Goal: Information Seeking & Learning: Find specific fact

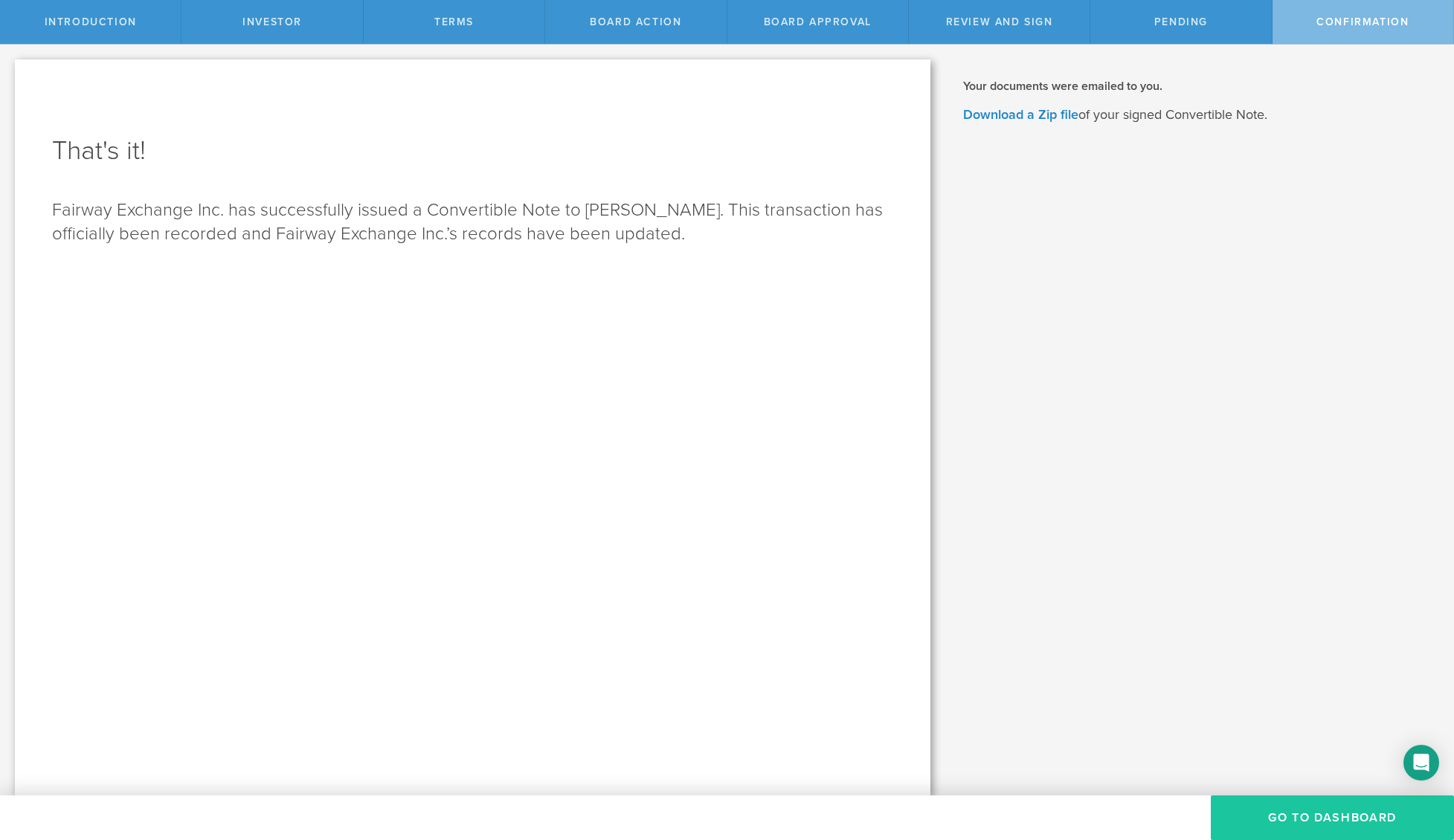
click at [1318, 807] on button "Go To Dashboard" at bounding box center [1332, 817] width 243 height 44
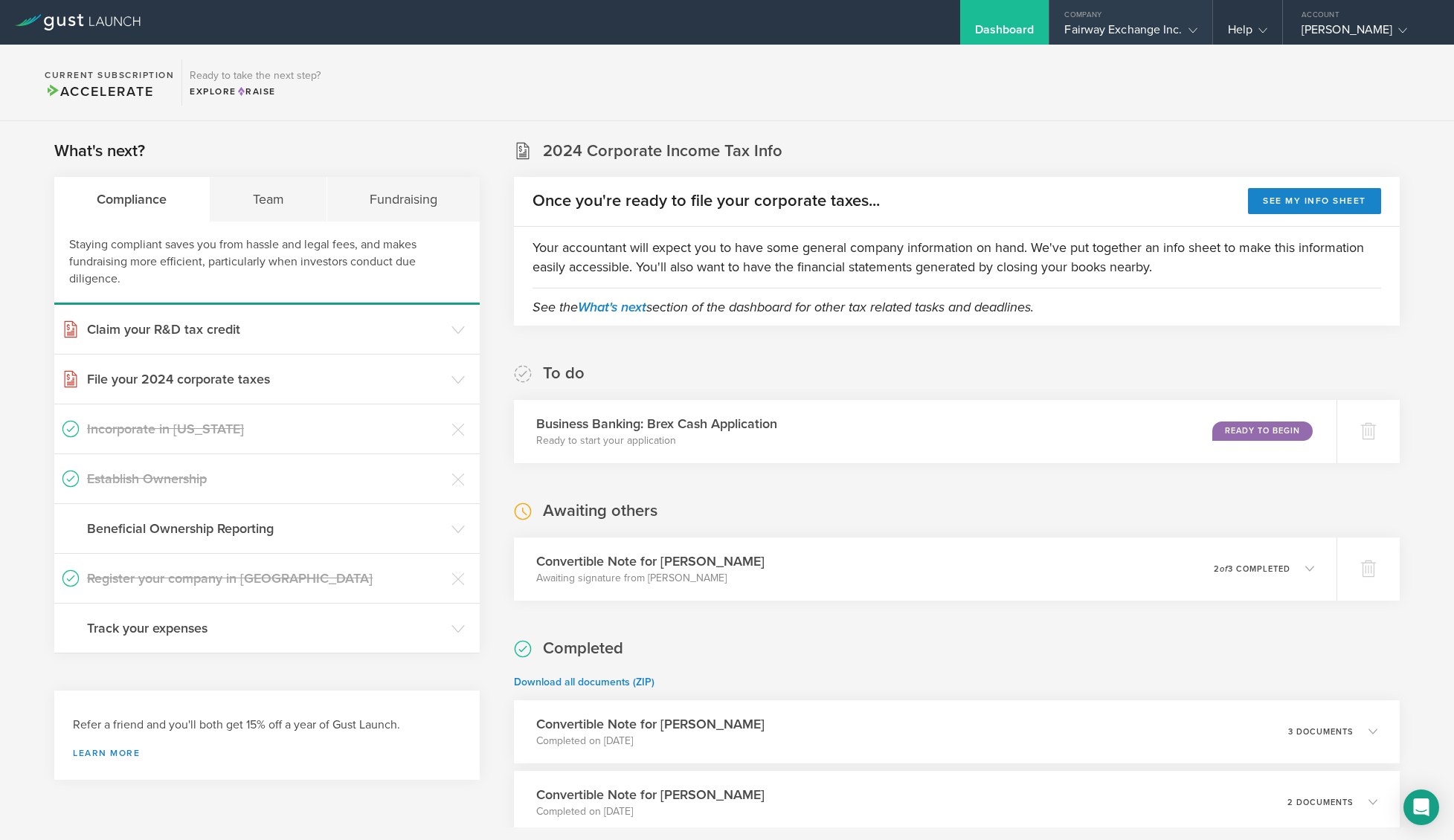
click at [1138, 30] on div "Fairway Exchange Inc." at bounding box center [1131, 34] width 133 height 23
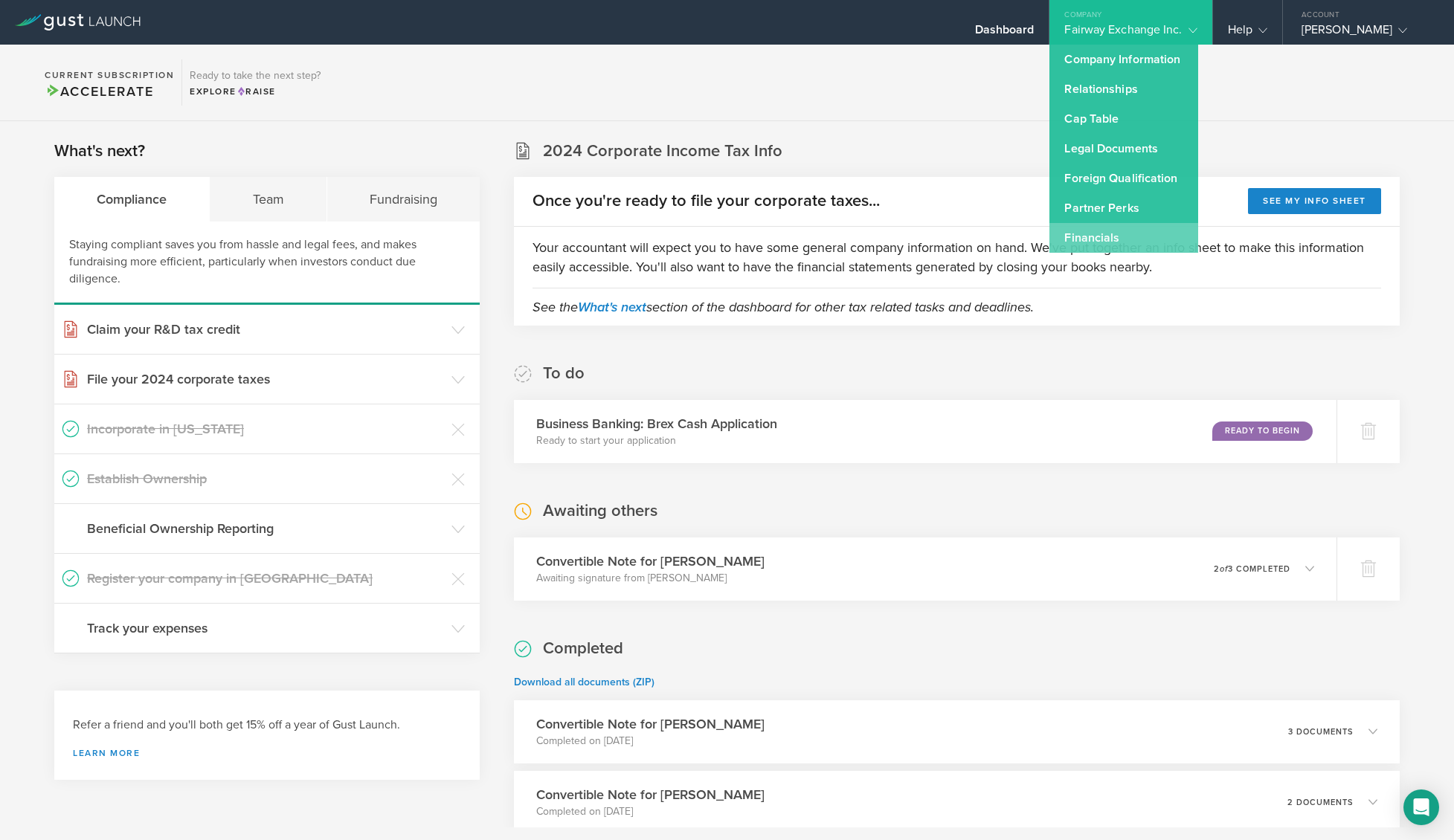
click at [1131, 232] on link "Financials" at bounding box center [1123, 237] width 149 height 30
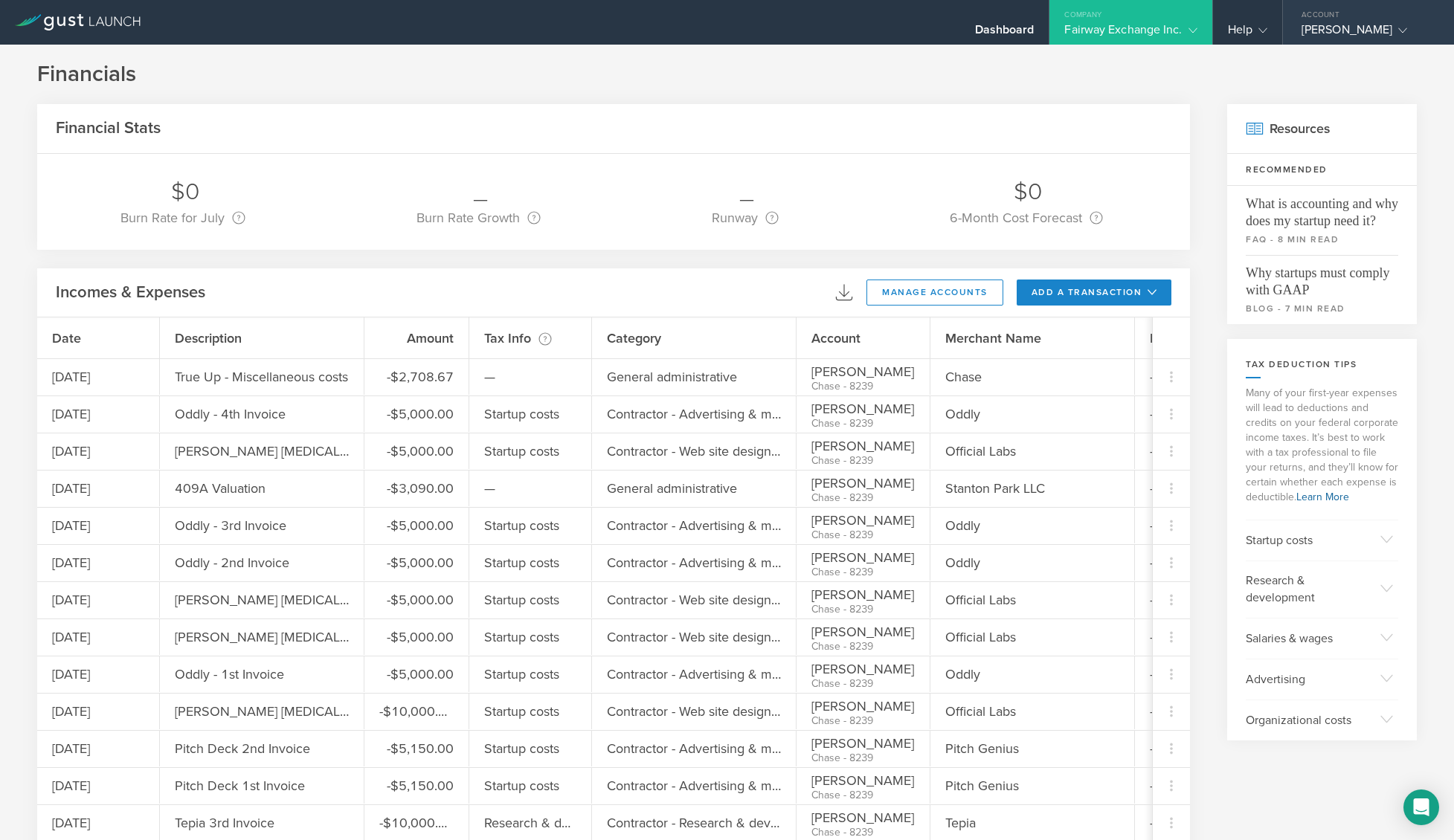
click at [1394, 32] on div "Devon Lewis" at bounding box center [1364, 34] width 126 height 23
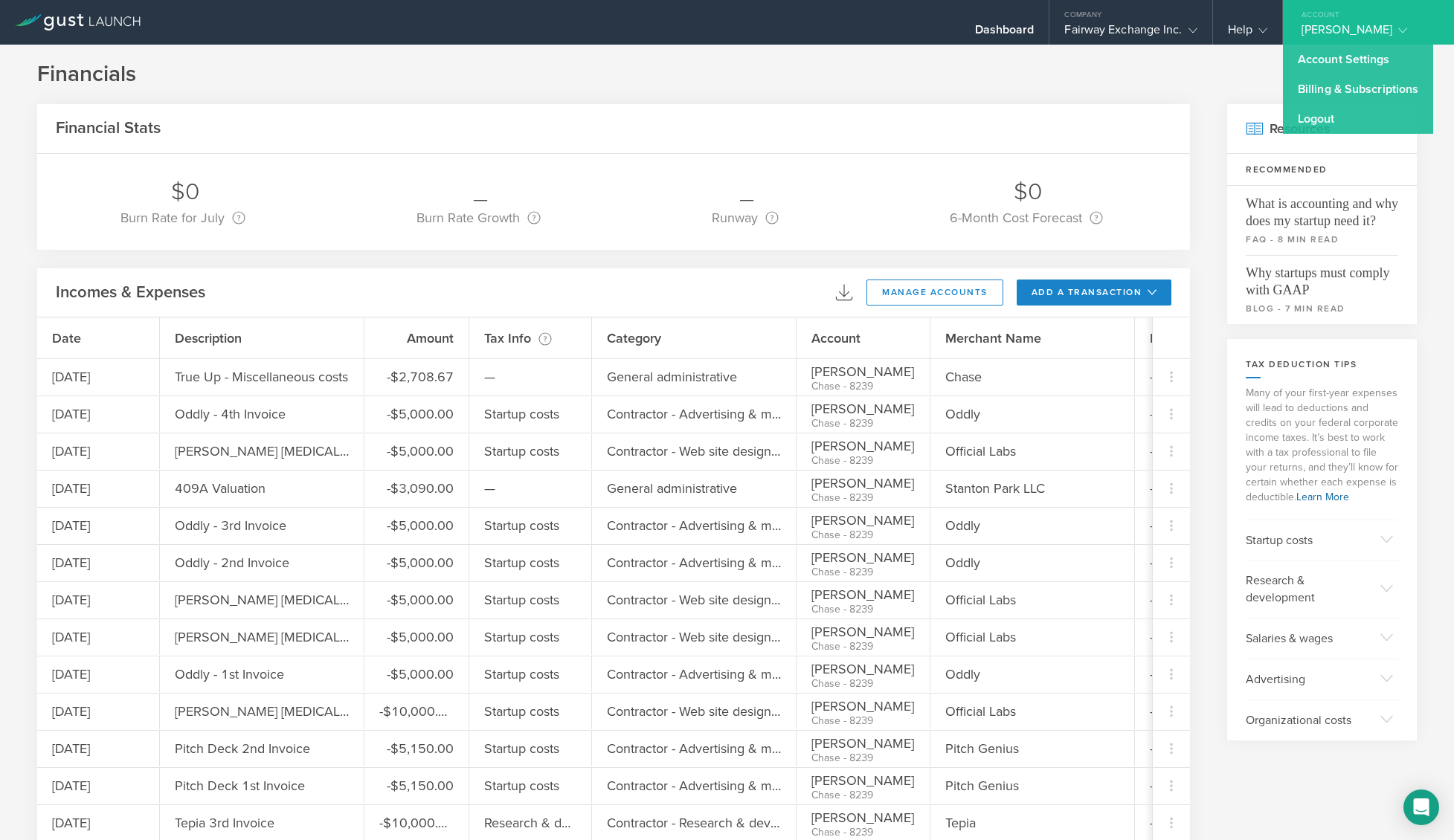
click at [1394, 32] on div "Devon Lewis" at bounding box center [1364, 34] width 126 height 23
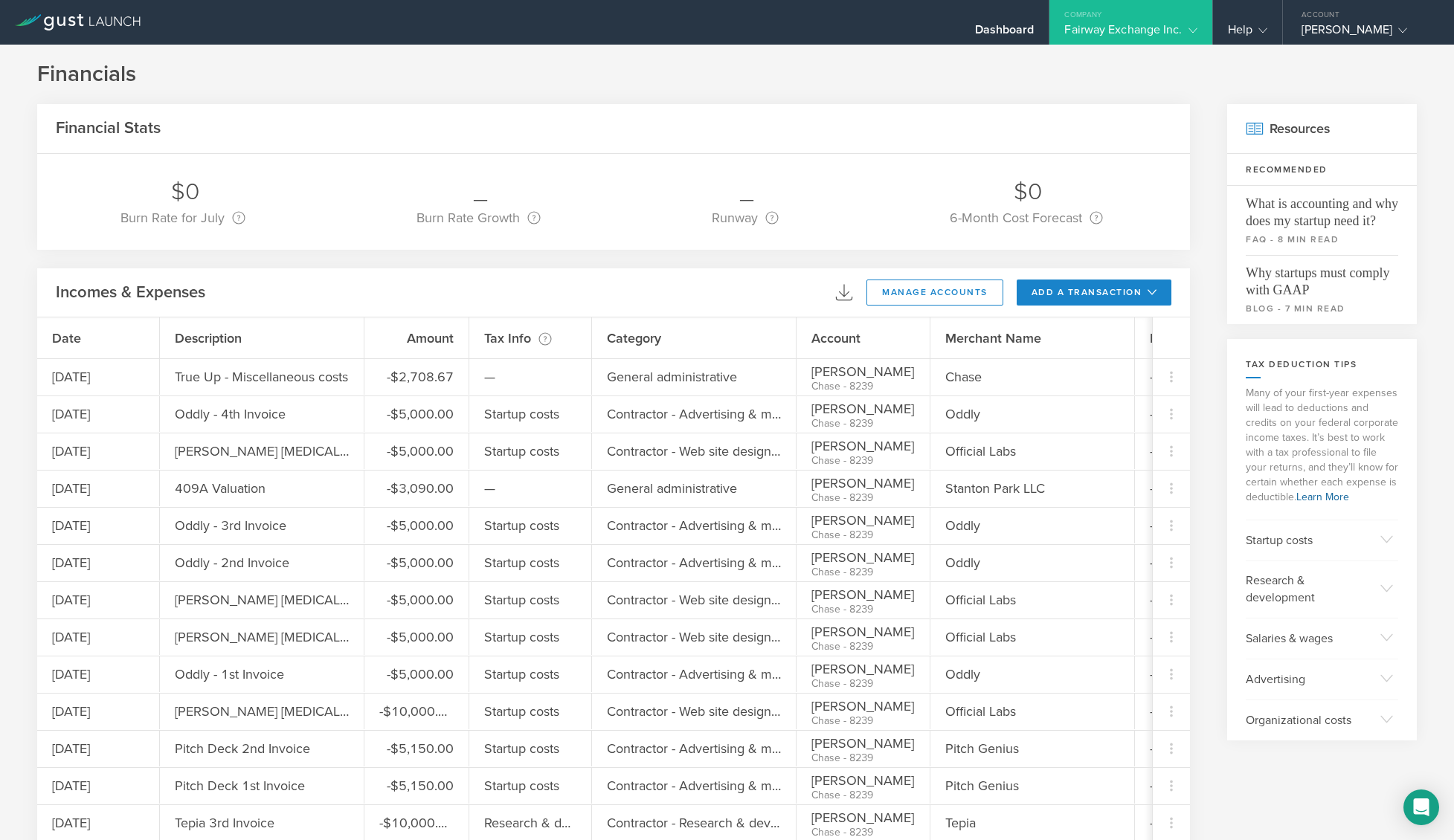
click at [1176, 31] on div "Fairway Exchange Inc." at bounding box center [1131, 34] width 133 height 23
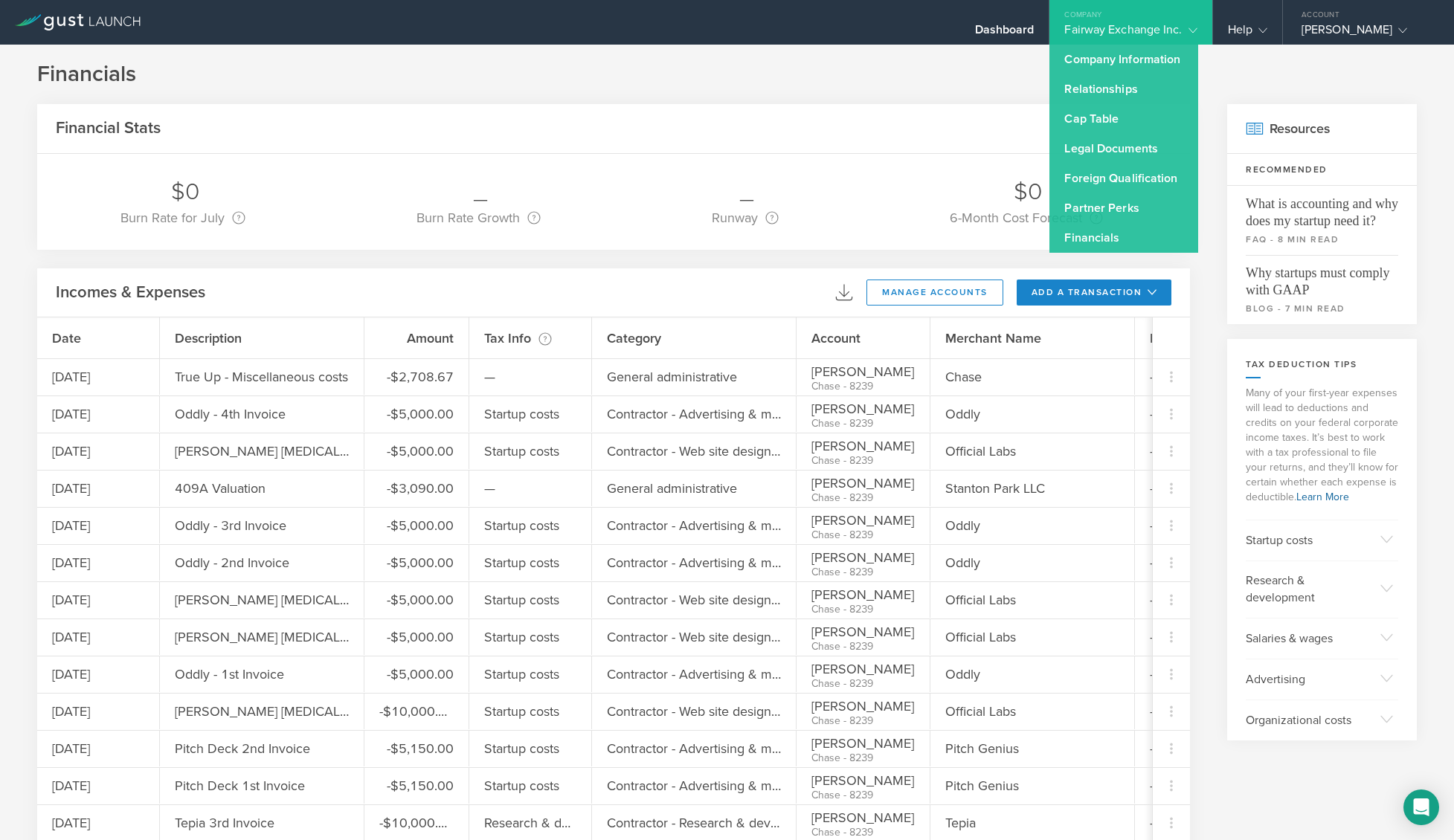
click at [1176, 31] on div "Fairway Exchange Inc." at bounding box center [1131, 34] width 133 height 23
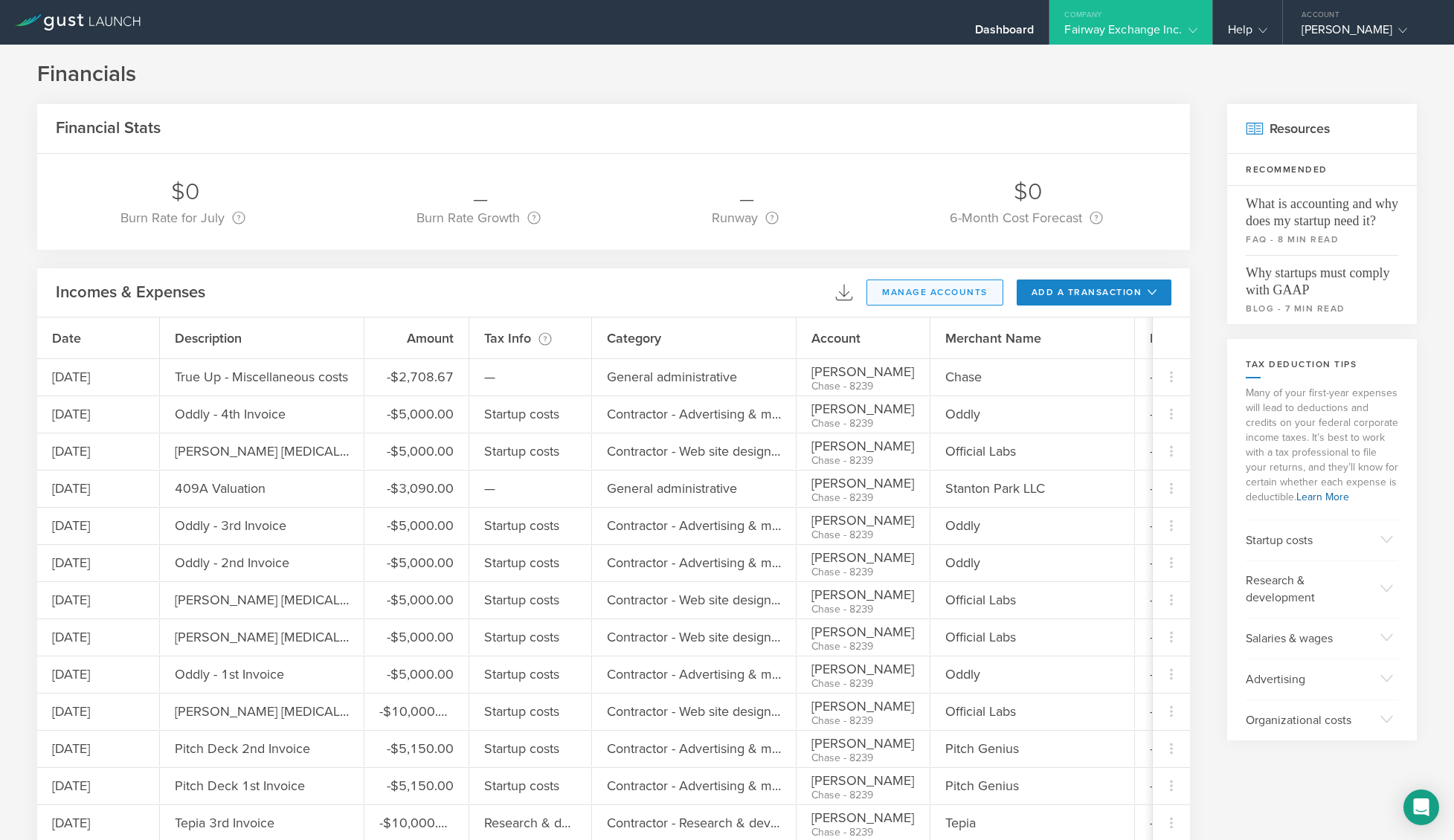
click at [948, 292] on button "manage accounts" at bounding box center [935, 293] width 137 height 26
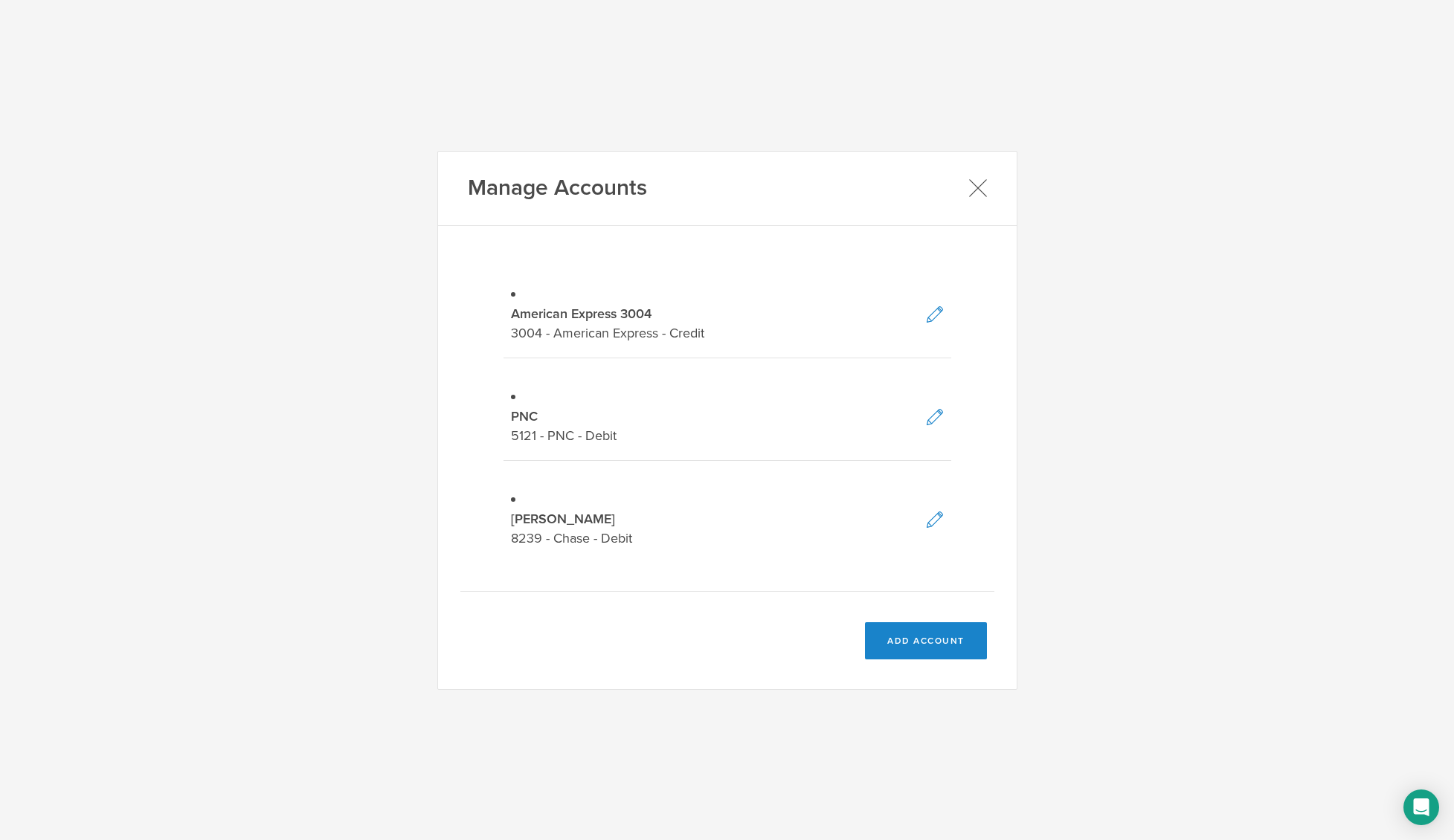
click at [979, 191] on icon at bounding box center [977, 187] width 19 height 19
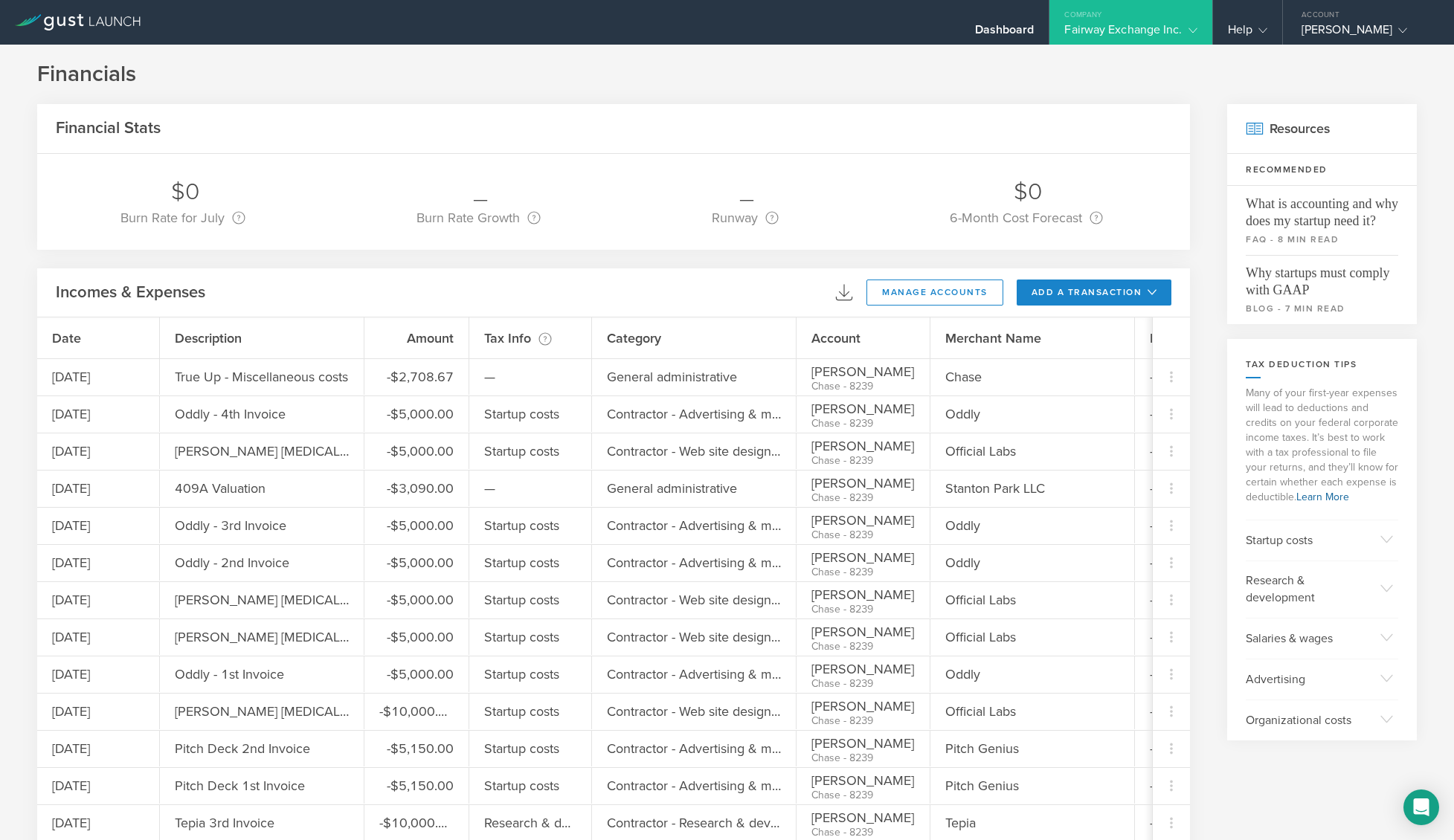
click at [63, 25] on icon at bounding box center [61, 21] width 8 height 10
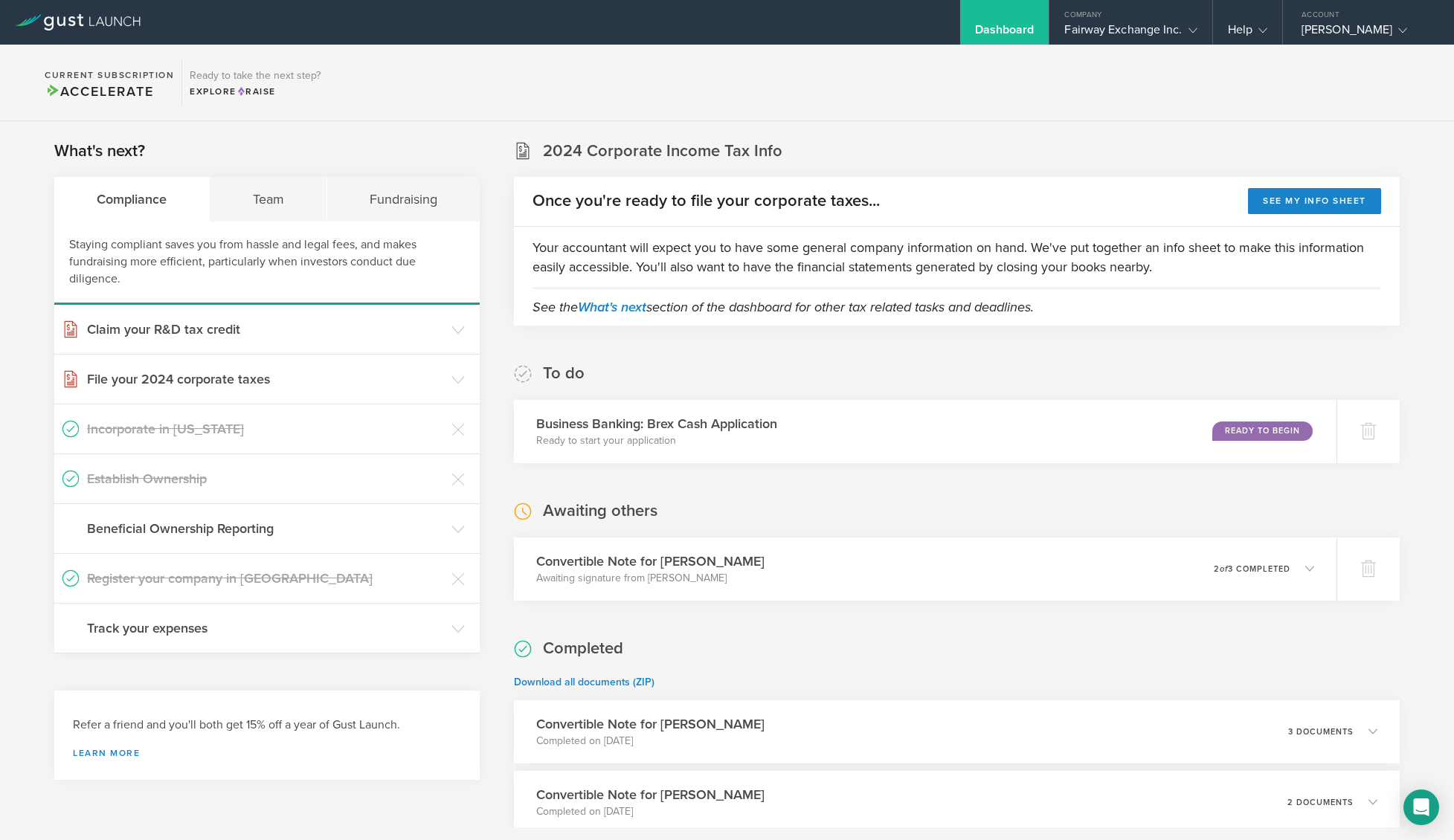
click at [1004, 23] on div "Dashboard" at bounding box center [1005, 34] width 60 height 23
click at [1190, 30] on polyline at bounding box center [1192, 31] width 8 height 5
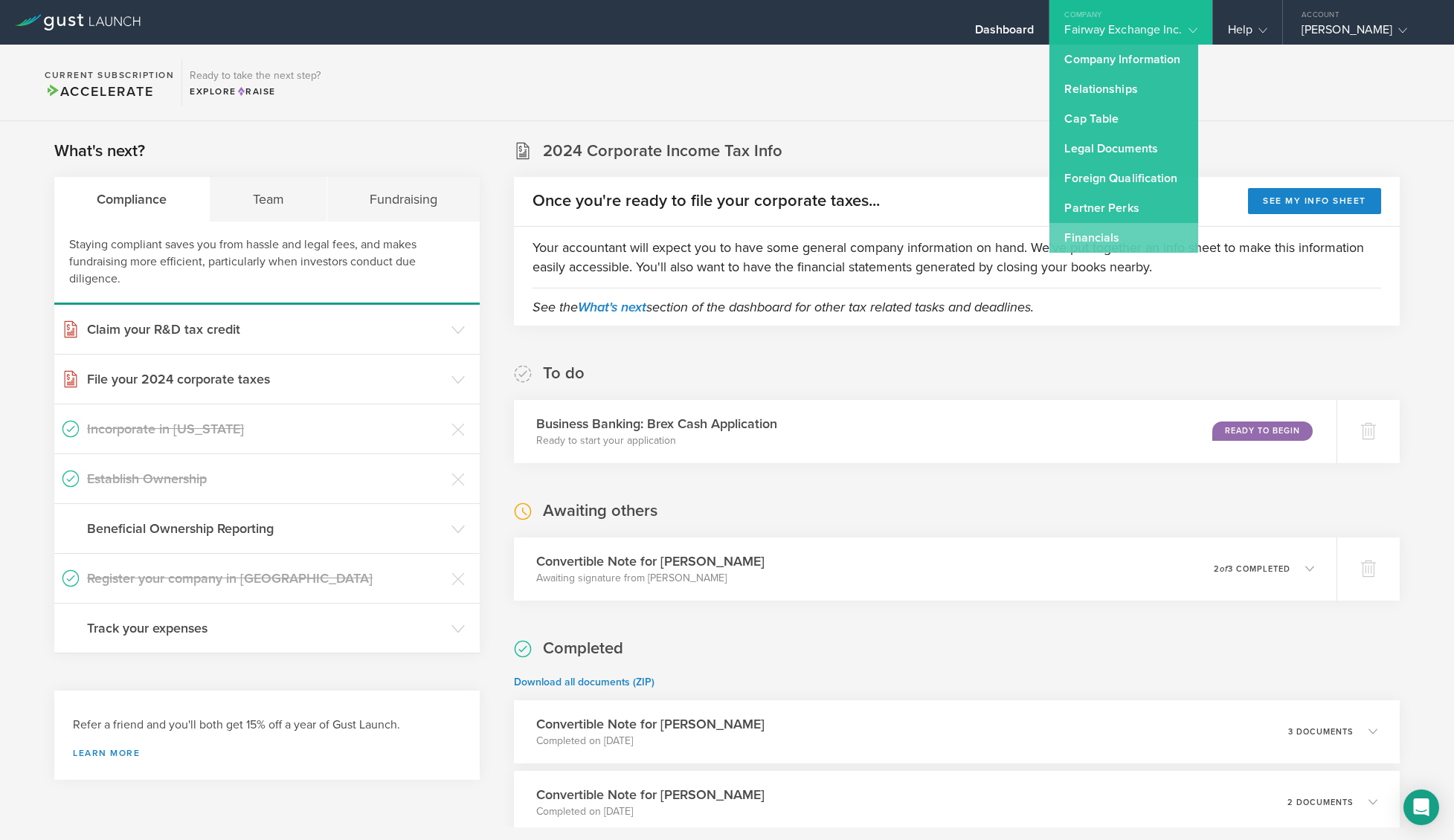
click at [1124, 232] on link "Financials" at bounding box center [1123, 237] width 149 height 30
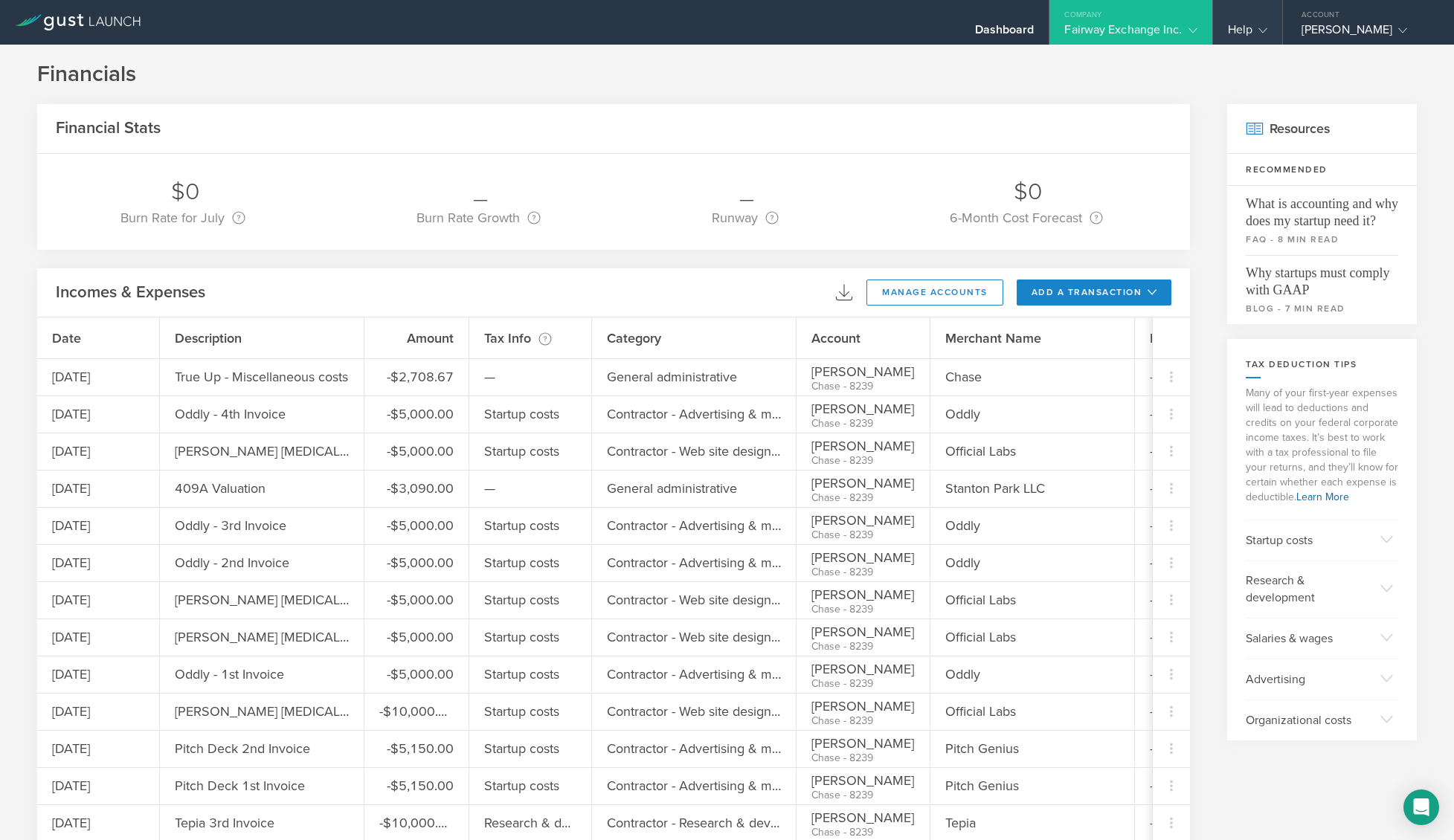
click at [1248, 31] on div "Help" at bounding box center [1247, 34] width 39 height 23
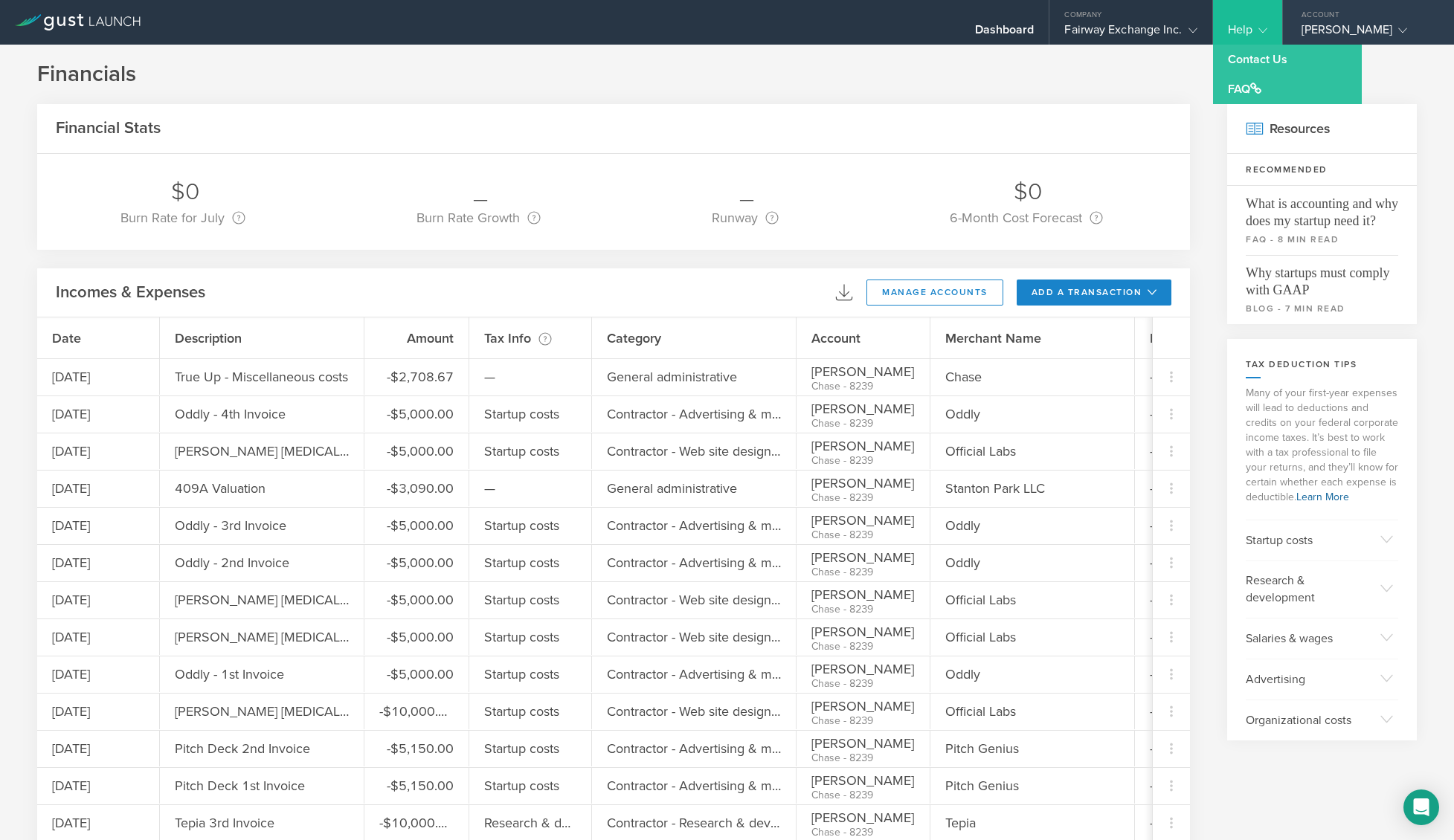
click at [1365, 28] on div "Devon Lewis" at bounding box center [1364, 34] width 126 height 23
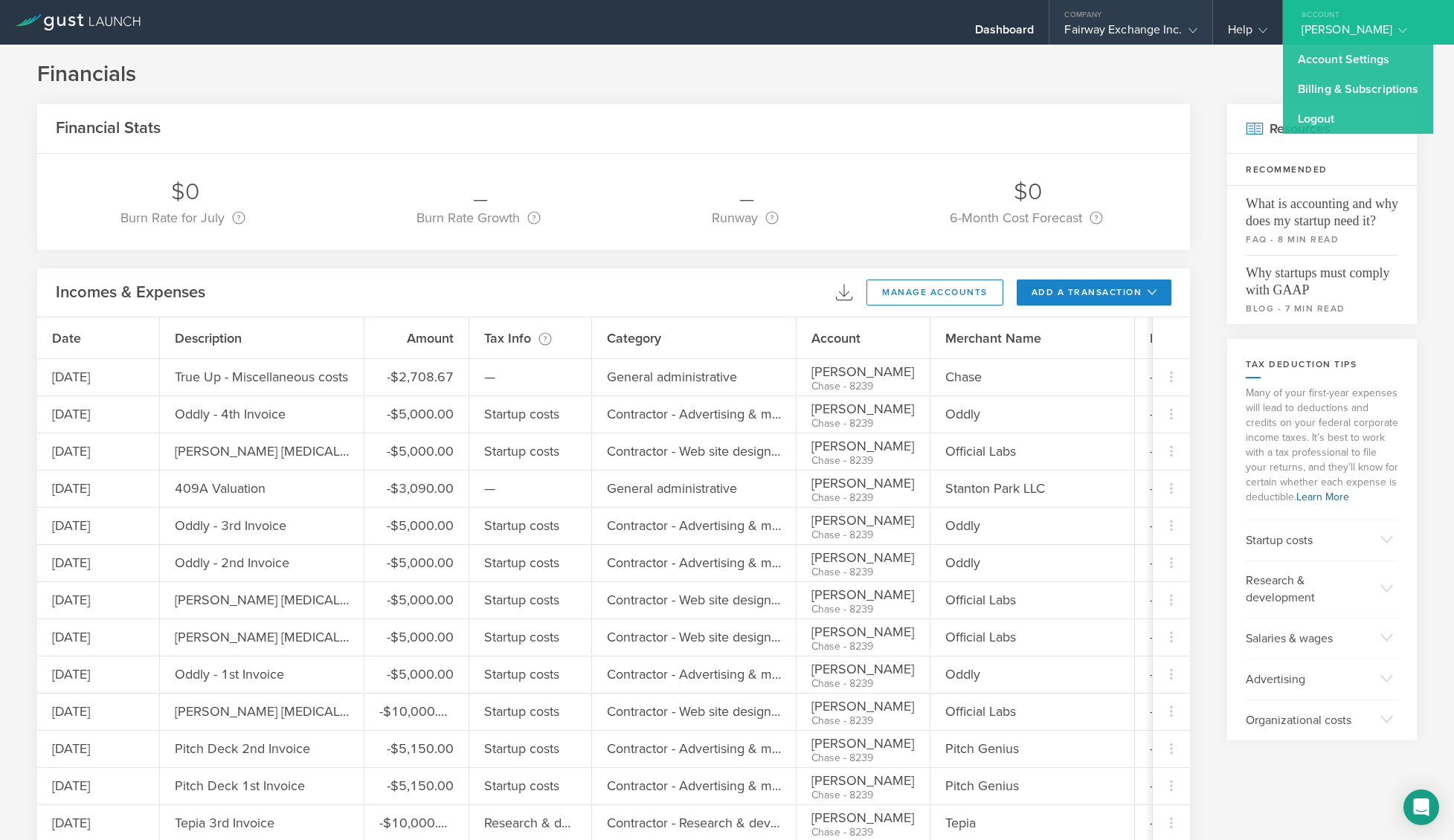
click at [1176, 33] on div "Fairway Exchange Inc." at bounding box center [1131, 34] width 133 height 23
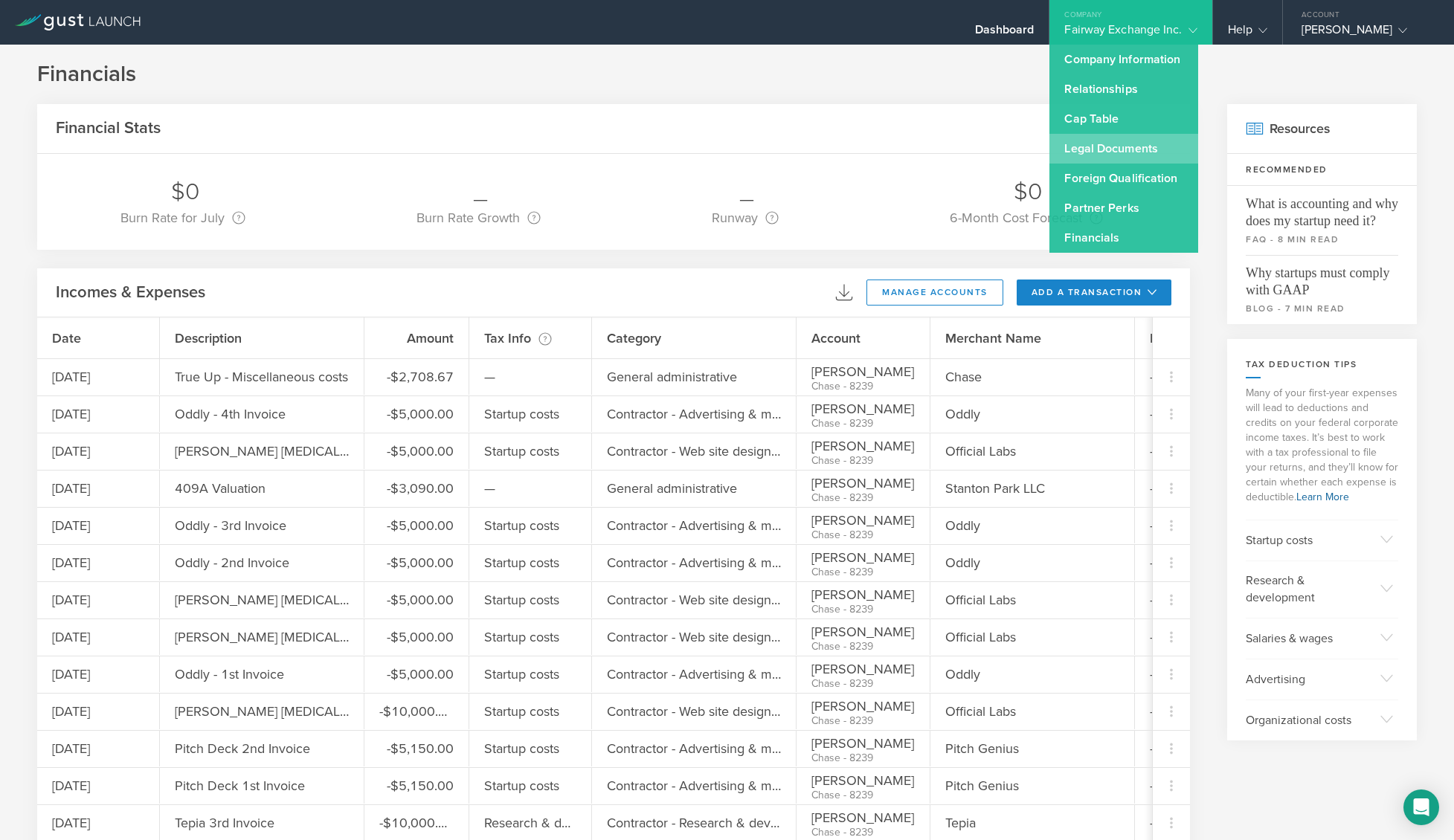
click at [1145, 149] on link "Legal Documents" at bounding box center [1123, 148] width 149 height 30
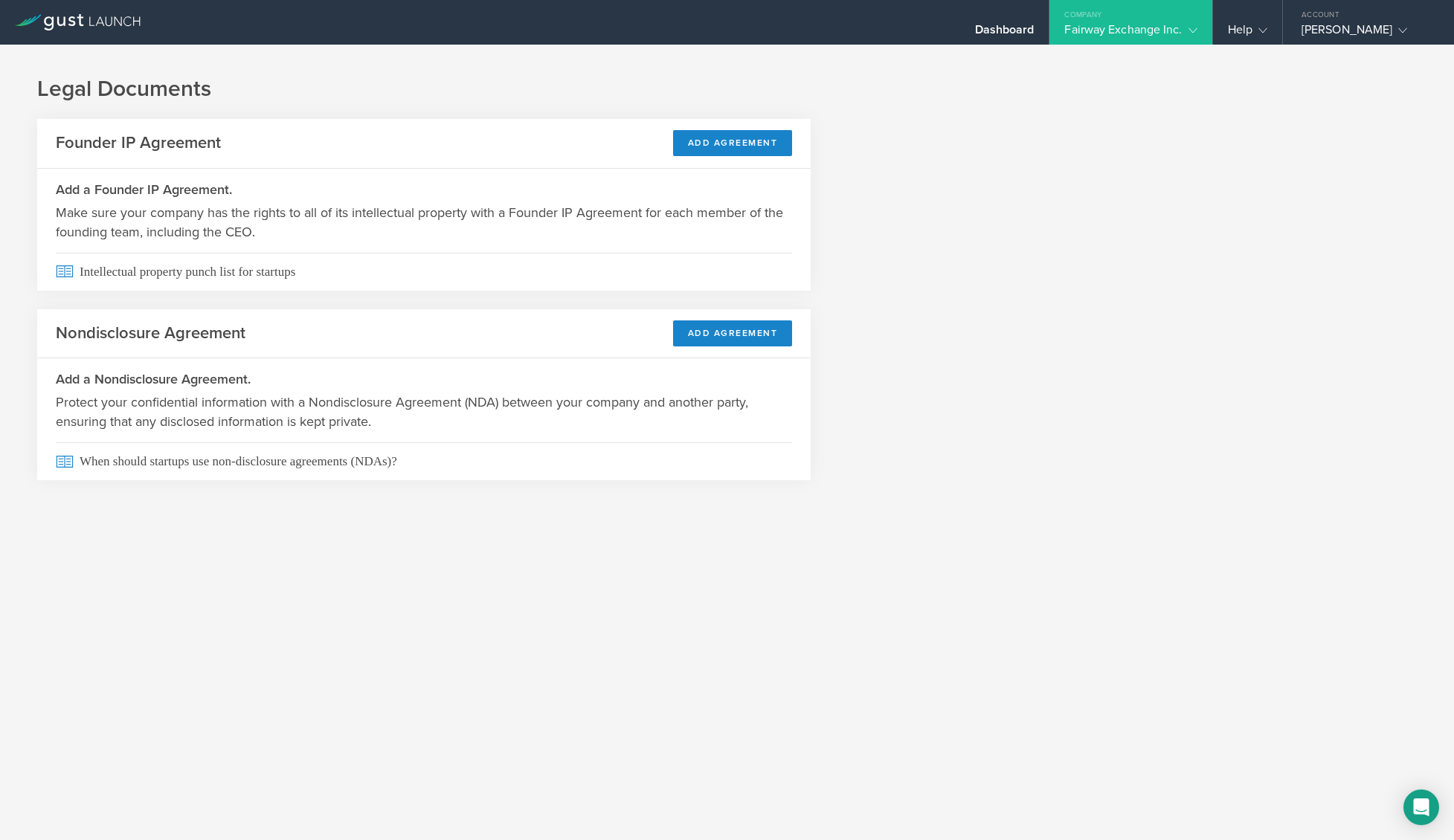
click at [1152, 23] on div "Fairway Exchange Inc." at bounding box center [1131, 34] width 133 height 23
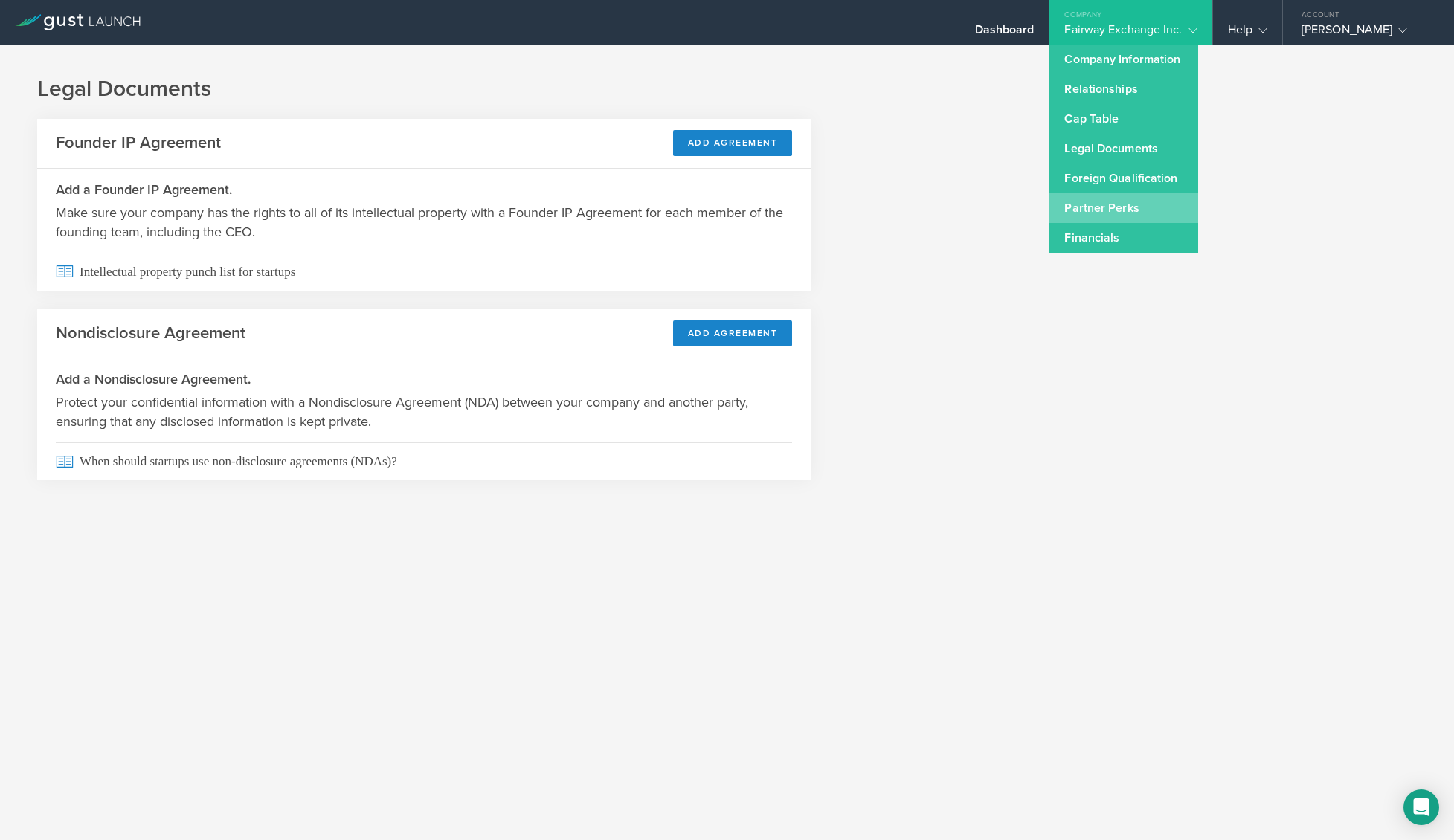
click at [1126, 217] on link "Partner Perks" at bounding box center [1123, 208] width 149 height 30
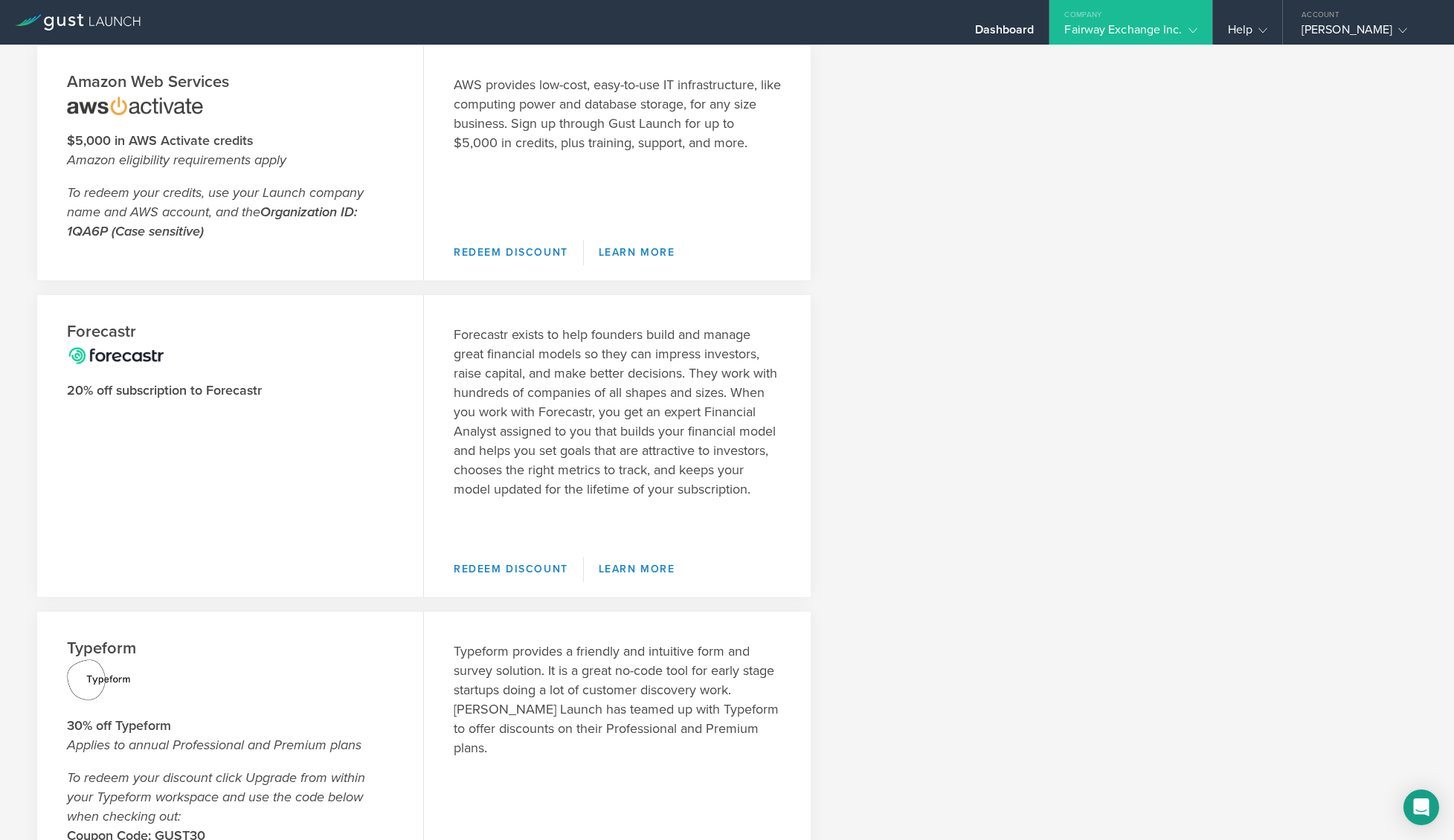
scroll to position [47, 0]
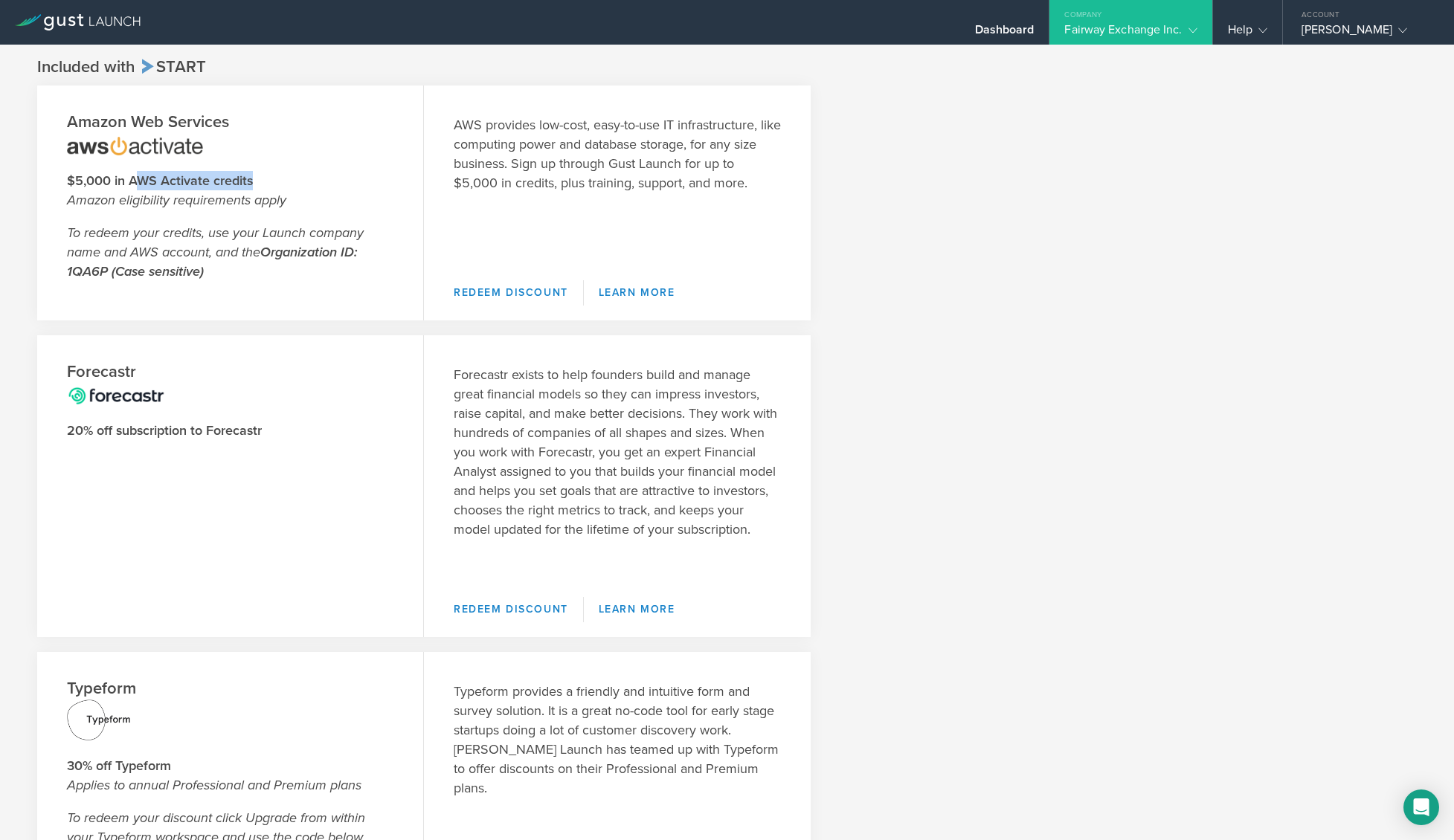
drag, startPoint x: 142, startPoint y: 182, endPoint x: 250, endPoint y: 184, distance: 108.0
click at [250, 184] on strong "$5,000 in AWS Activate credits" at bounding box center [159, 180] width 186 height 16
drag, startPoint x: 229, startPoint y: 231, endPoint x: 242, endPoint y: 255, distance: 27.3
click at [242, 255] on em "To redeem your credits, use your Launch company name and AWS account, and the O…" at bounding box center [215, 252] width 297 height 55
click at [259, 256] on em "To redeem your credits, use your Launch company name and AWS account, and the O…" at bounding box center [215, 252] width 297 height 55
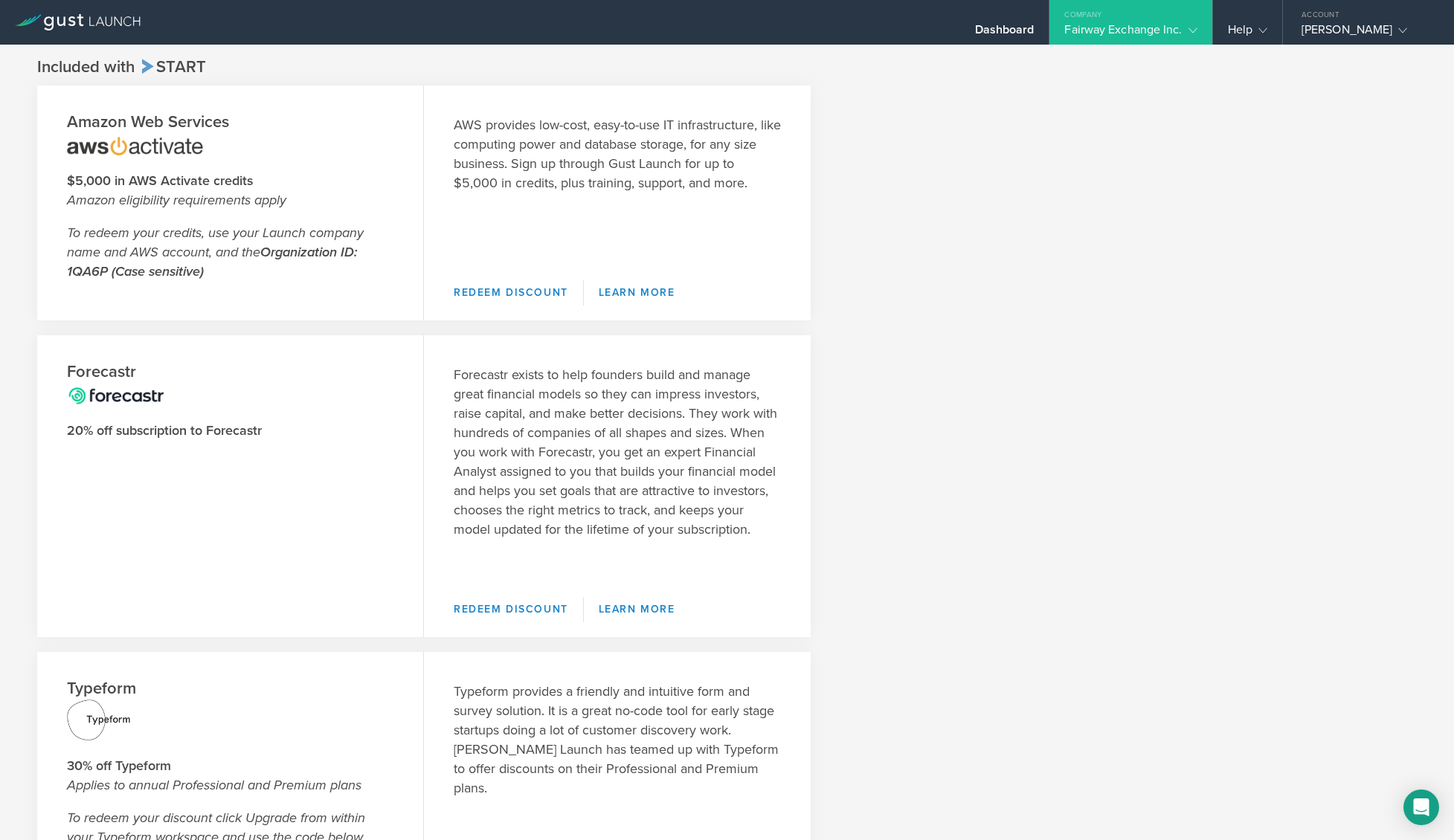
drag, startPoint x: 209, startPoint y: 271, endPoint x: 92, endPoint y: 236, distance: 122.1
click at [92, 236] on p "To redeem your credits, use your Launch company name and AWS account, and the O…" at bounding box center [230, 252] width 327 height 58
click at [169, 241] on em "To redeem your credits, use your Launch company name and AWS account, and the O…" at bounding box center [215, 252] width 297 height 55
drag, startPoint x: 229, startPoint y: 238, endPoint x: 256, endPoint y: 259, distance: 34.2
click at [256, 259] on em "To redeem your credits, use your Launch company name and AWS account, and the O…" at bounding box center [215, 252] width 297 height 55
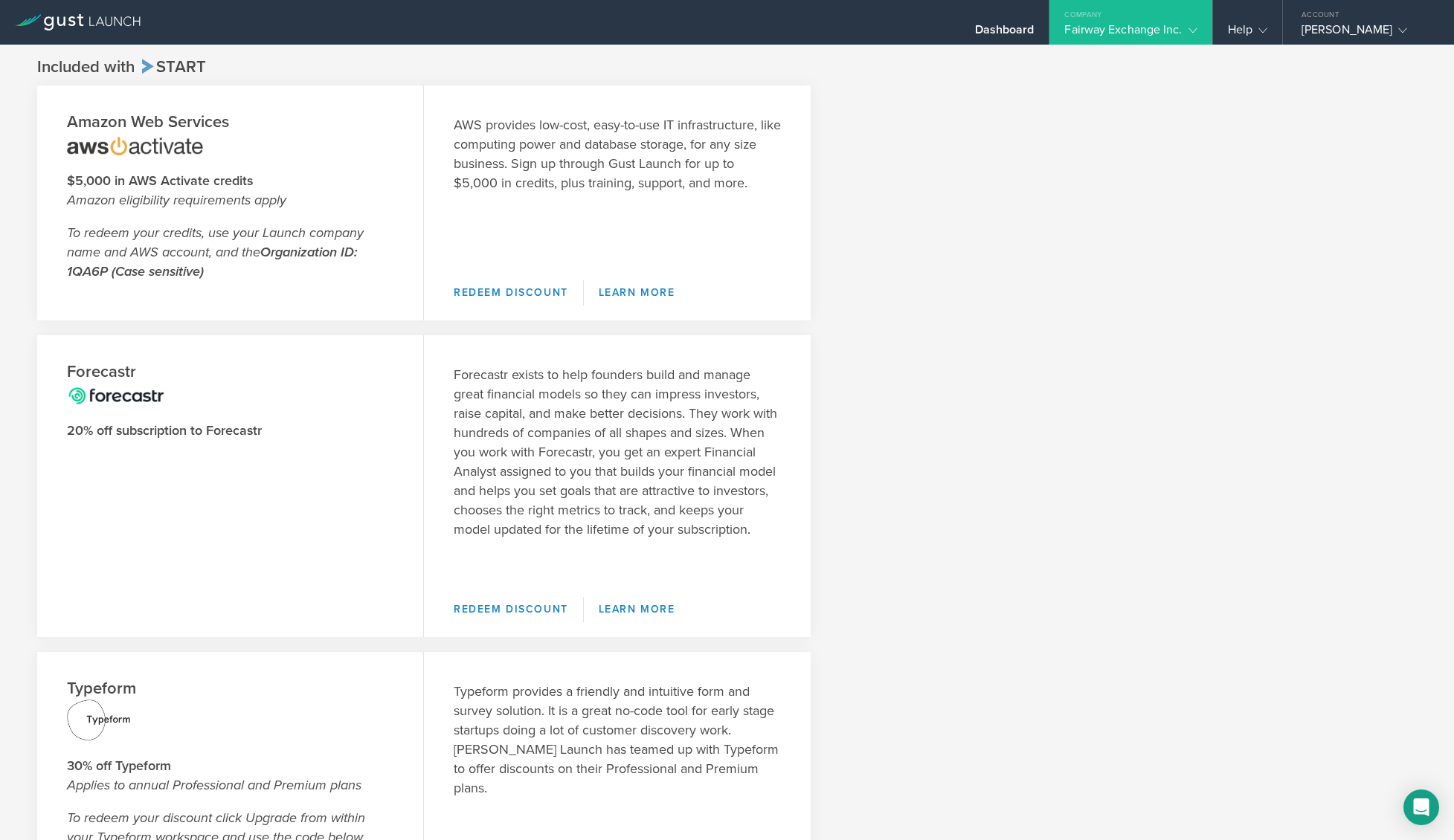
click at [268, 262] on p "To redeem your credits, use your Launch company name and AWS account, and the O…" at bounding box center [230, 252] width 327 height 58
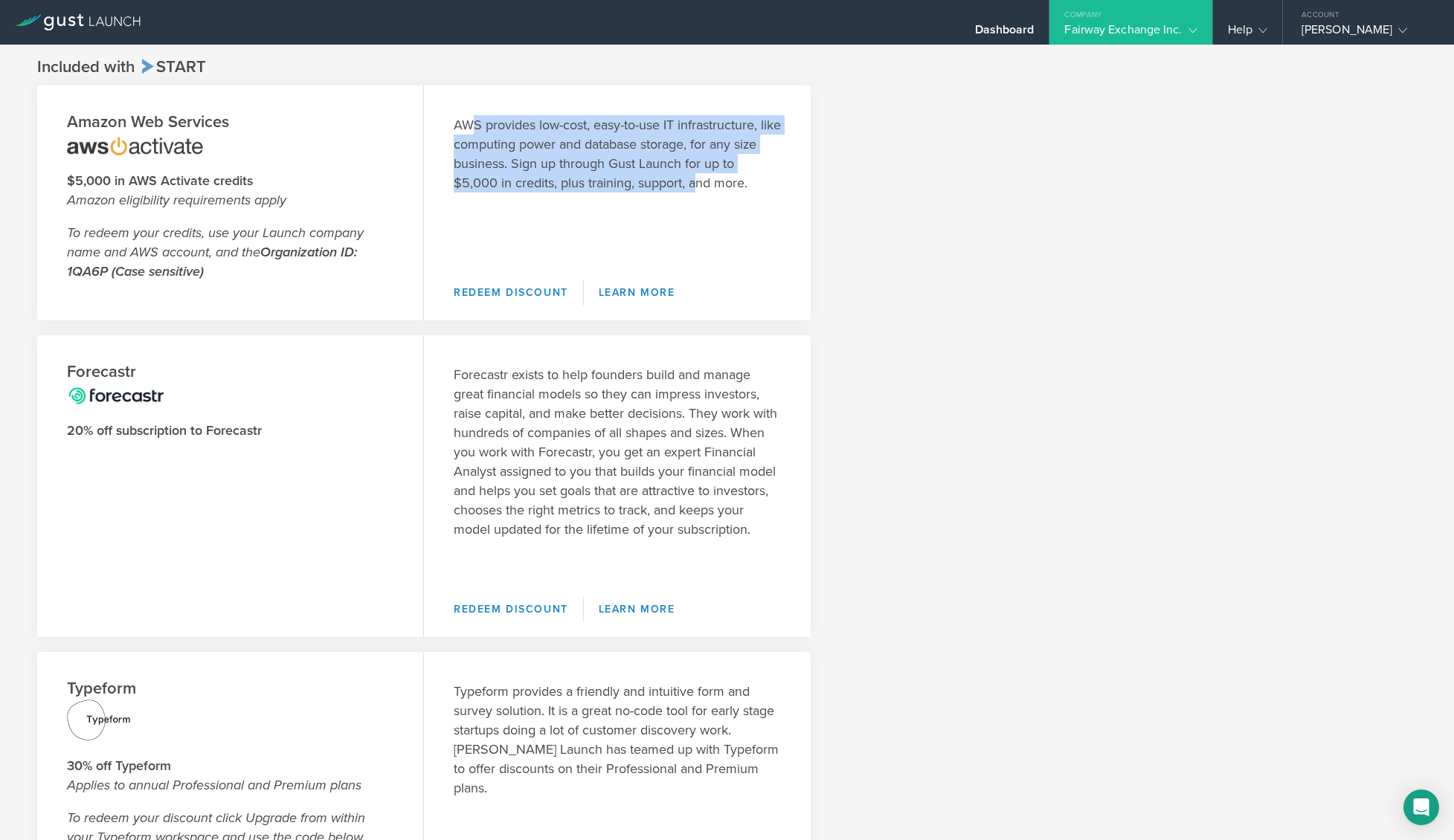
drag, startPoint x: 470, startPoint y: 125, endPoint x: 699, endPoint y: 180, distance: 235.5
click at [699, 180] on p "AWS provides low-cost, easy-to-use IT infrastructure, like computing power and …" at bounding box center [617, 154] width 327 height 77
click at [532, 141] on p "AWS provides low-cost, easy-to-use IT infrastructure, like computing power and …" at bounding box center [617, 154] width 327 height 77
drag, startPoint x: 500, startPoint y: 152, endPoint x: 731, endPoint y: 184, distance: 233.2
click at [731, 186] on p "AWS provides low-cost, easy-to-use IT infrastructure, like computing power and …" at bounding box center [617, 154] width 327 height 77
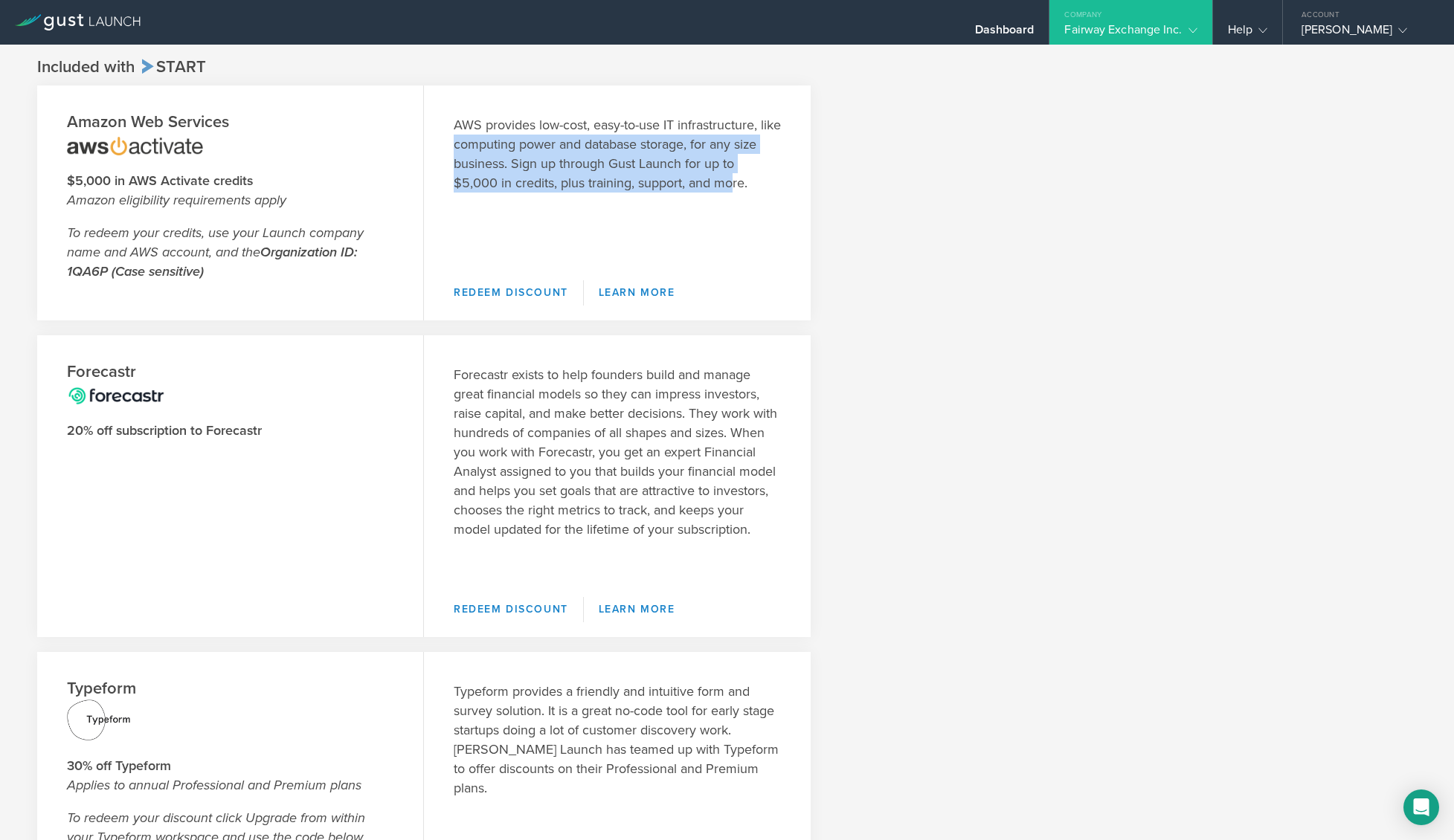
click at [735, 184] on p "AWS provides low-cost, easy-to-use IT infrastructure, like computing power and …" at bounding box center [617, 154] width 327 height 77
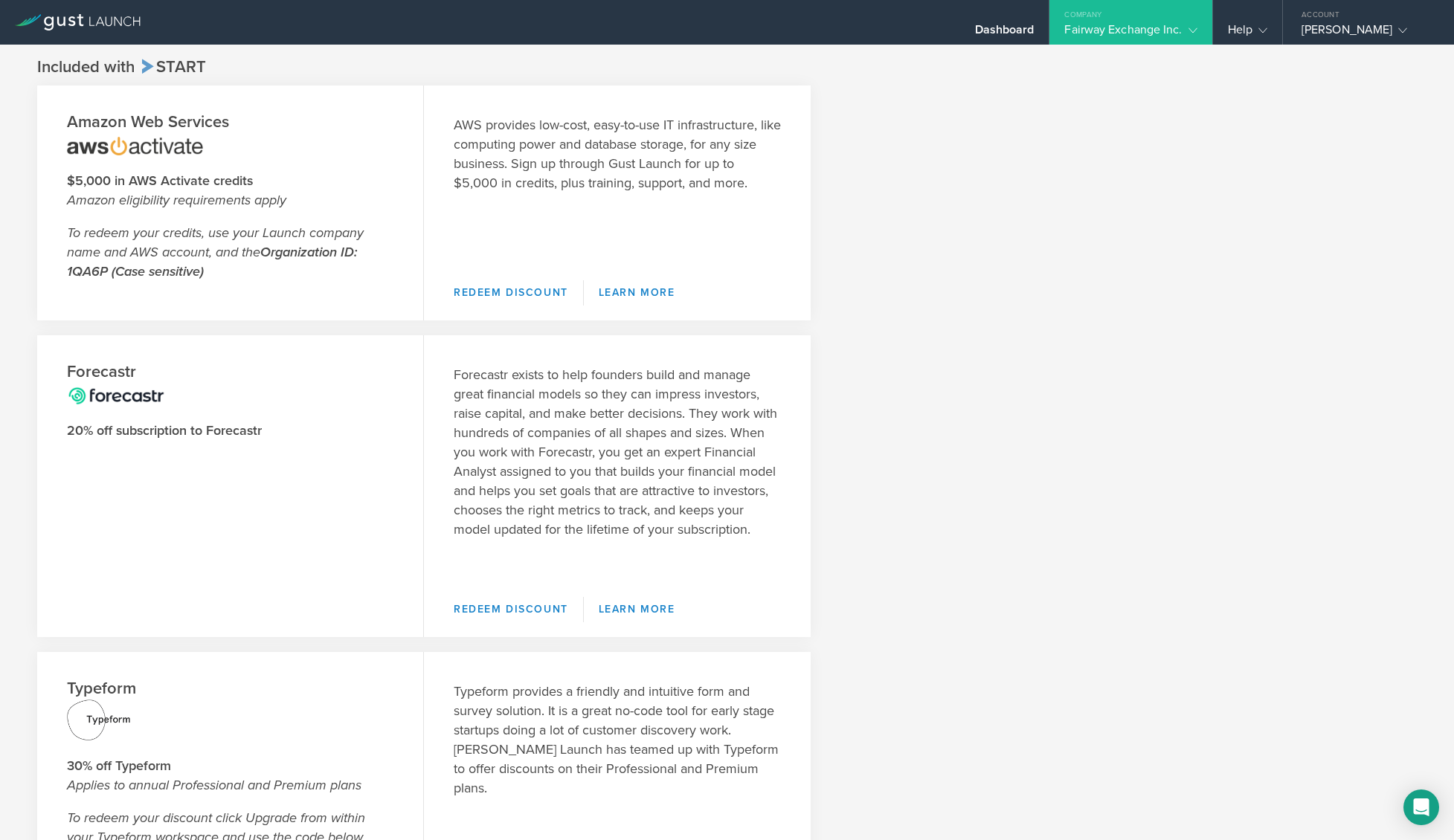
click at [1161, 31] on div "Fairway Exchange Inc." at bounding box center [1131, 34] width 133 height 23
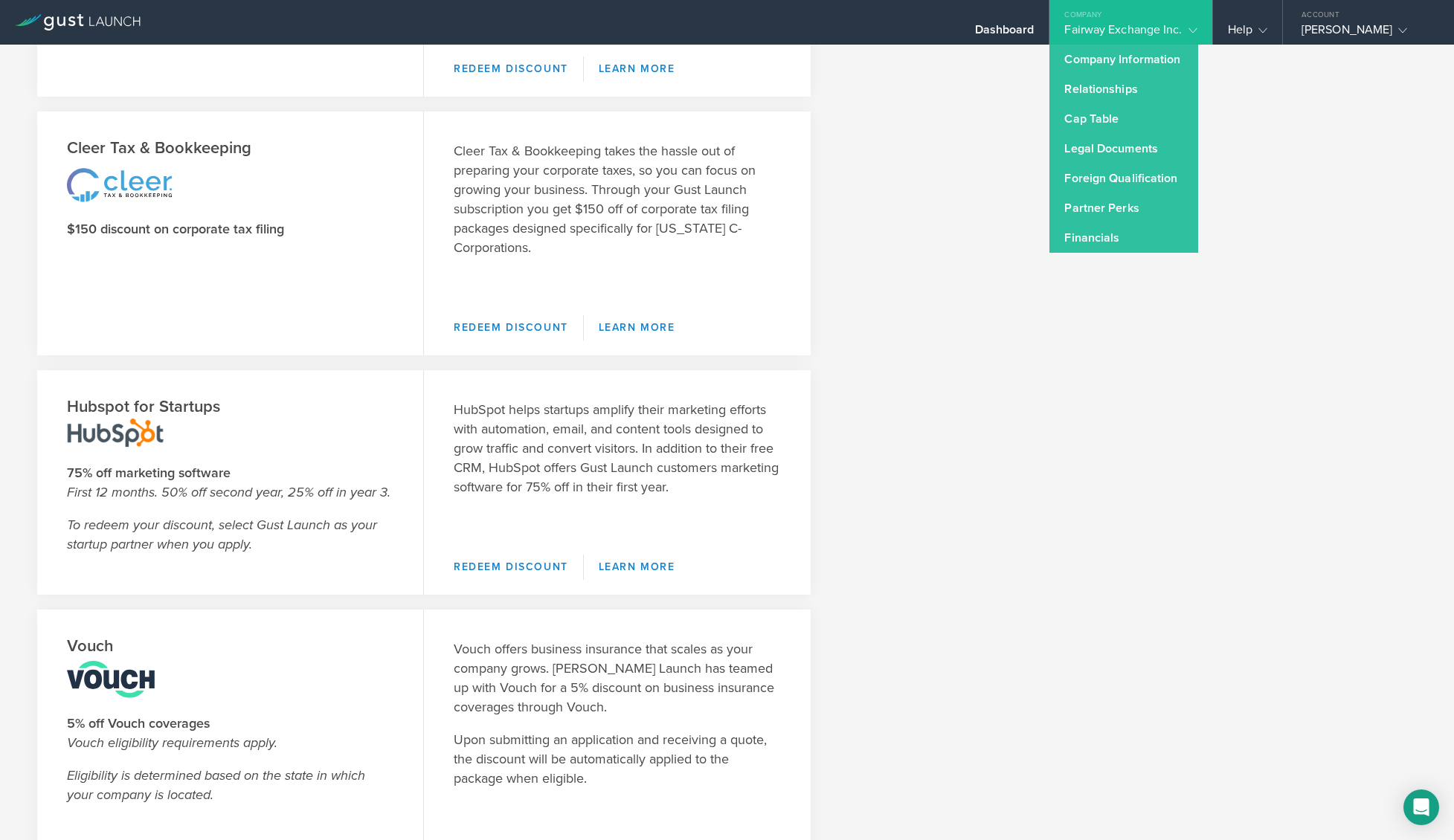
scroll to position [1931, 0]
drag, startPoint x: 103, startPoint y: 233, endPoint x: 241, endPoint y: 235, distance: 138.0
click at [241, 235] on strong "$150 discount on corporate tax filing" at bounding box center [175, 229] width 217 height 16
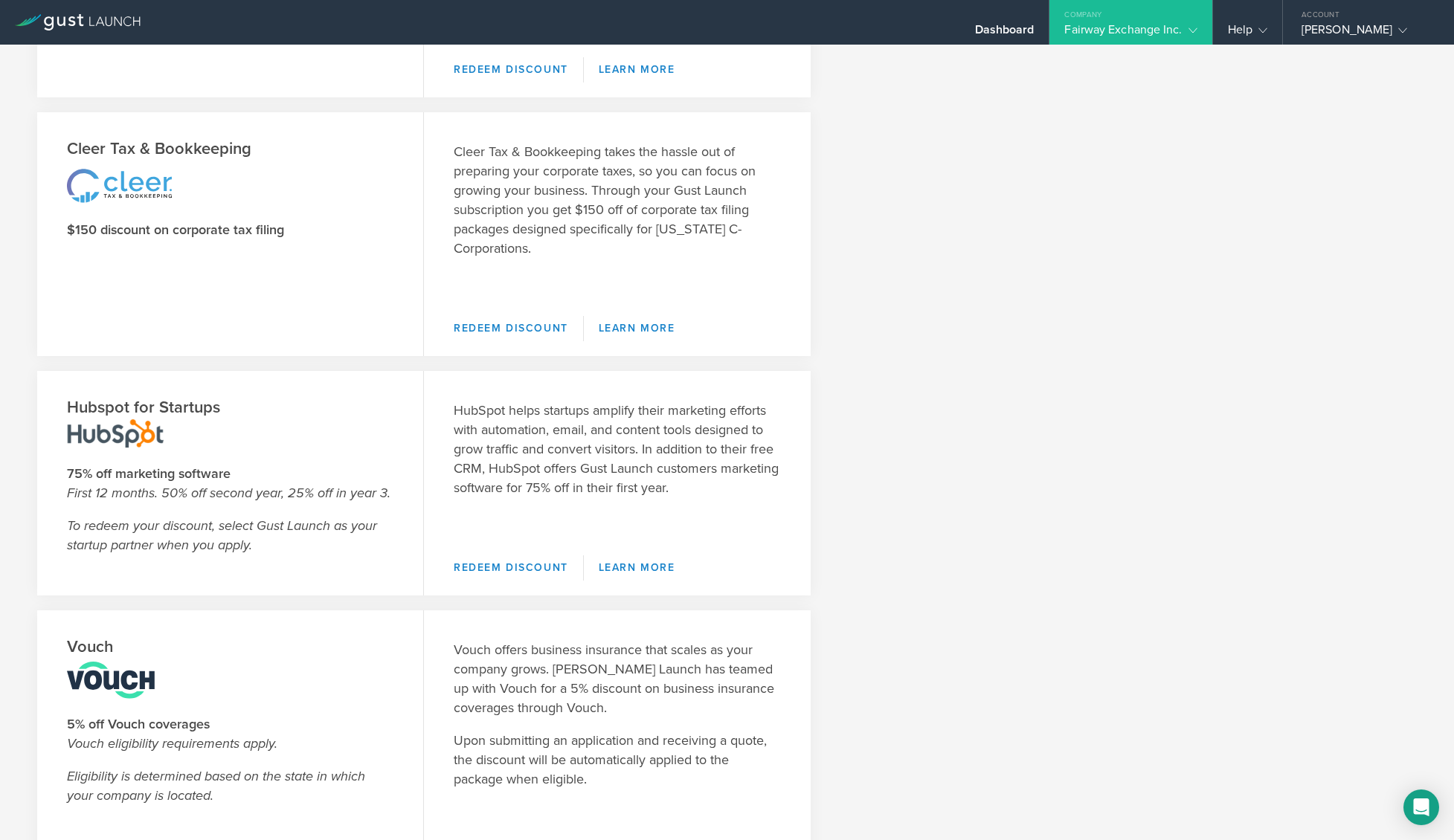
click at [257, 236] on strong "$150 discount on corporate tax filing" at bounding box center [175, 229] width 217 height 16
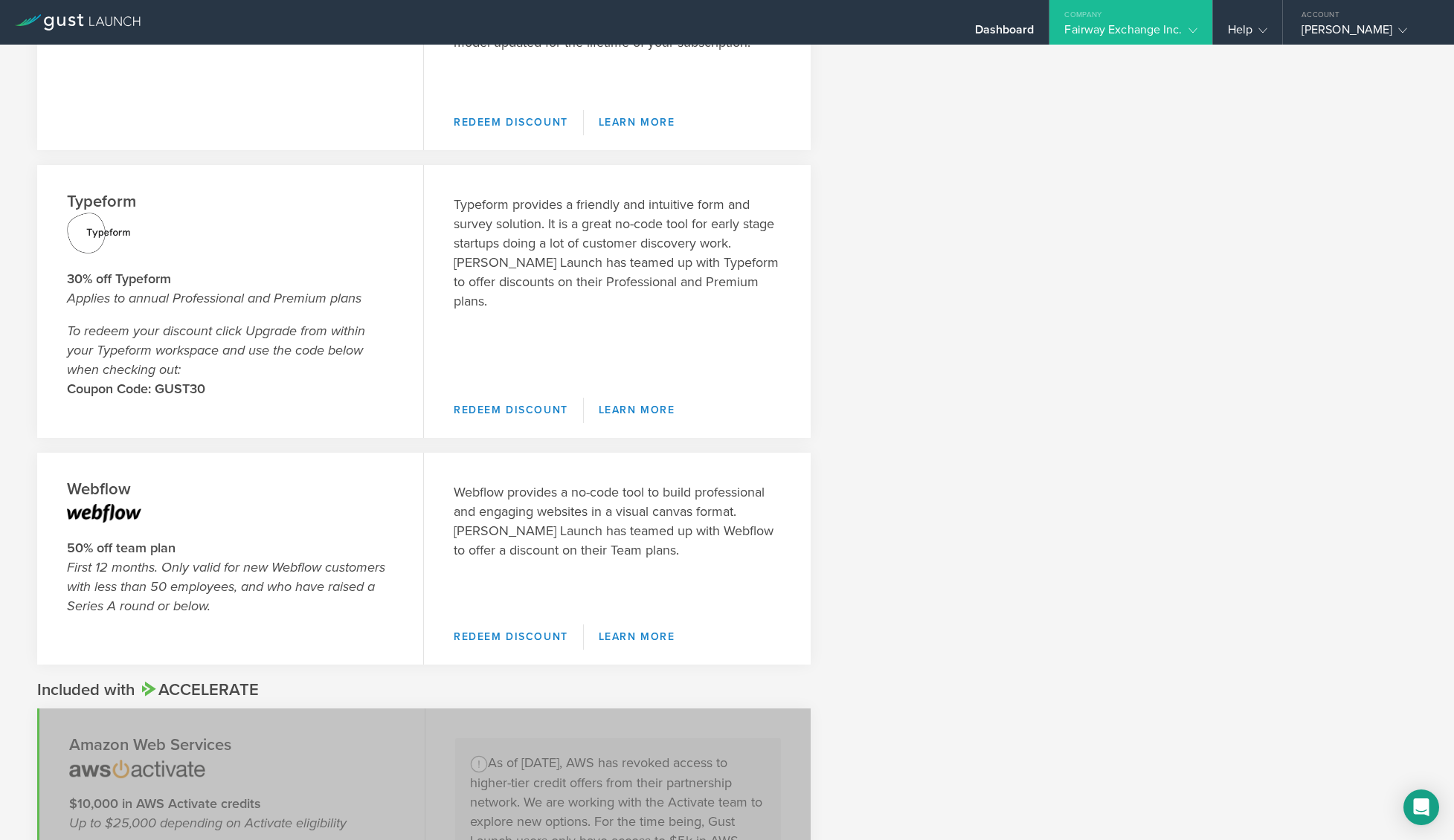
scroll to position [0, 0]
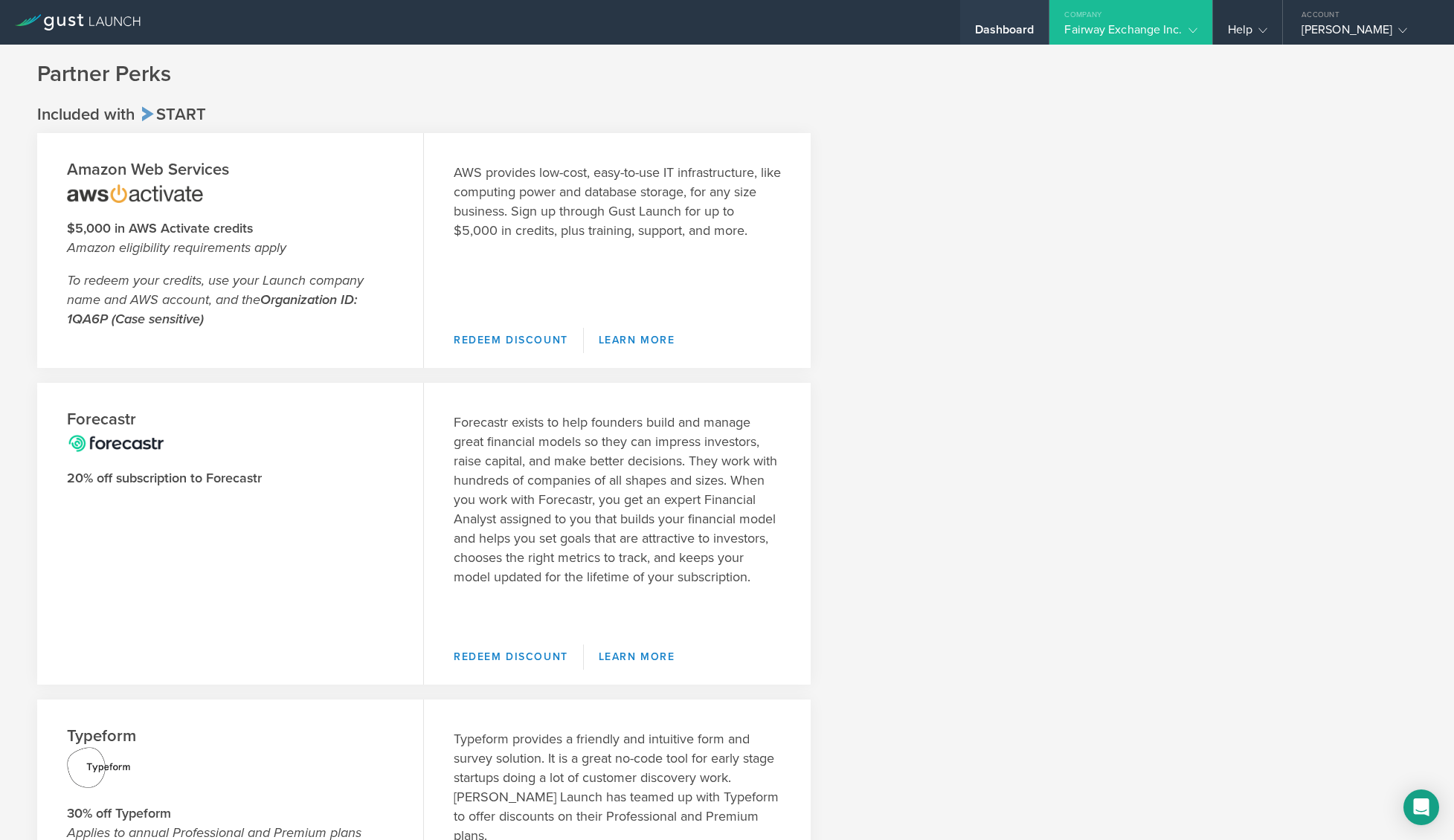
click at [1007, 23] on div "Dashboard" at bounding box center [1005, 34] width 60 height 23
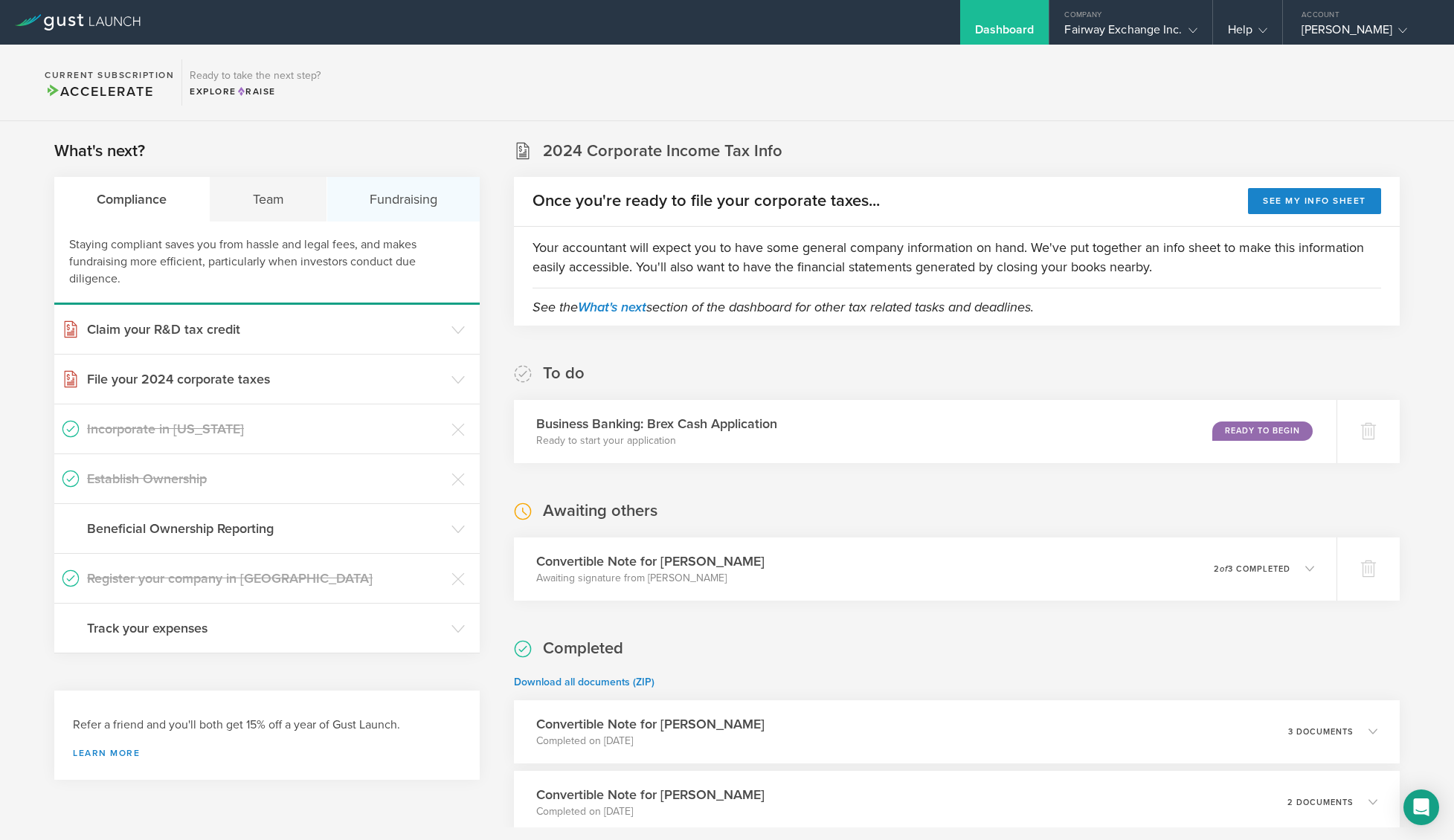
click at [364, 193] on div "Fundraising" at bounding box center [403, 199] width 152 height 44
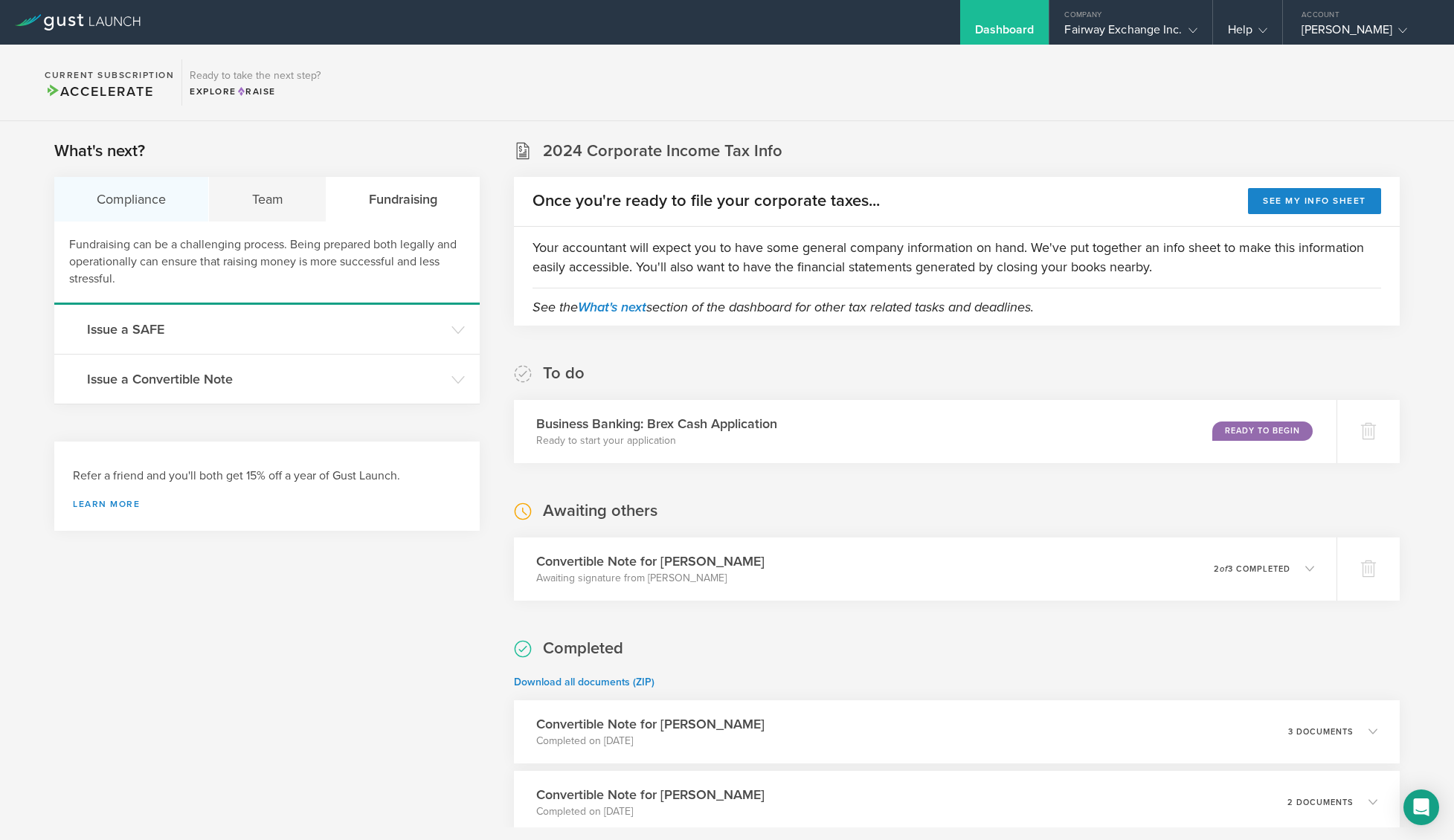
click at [163, 199] on div "Compliance" at bounding box center [131, 199] width 154 height 44
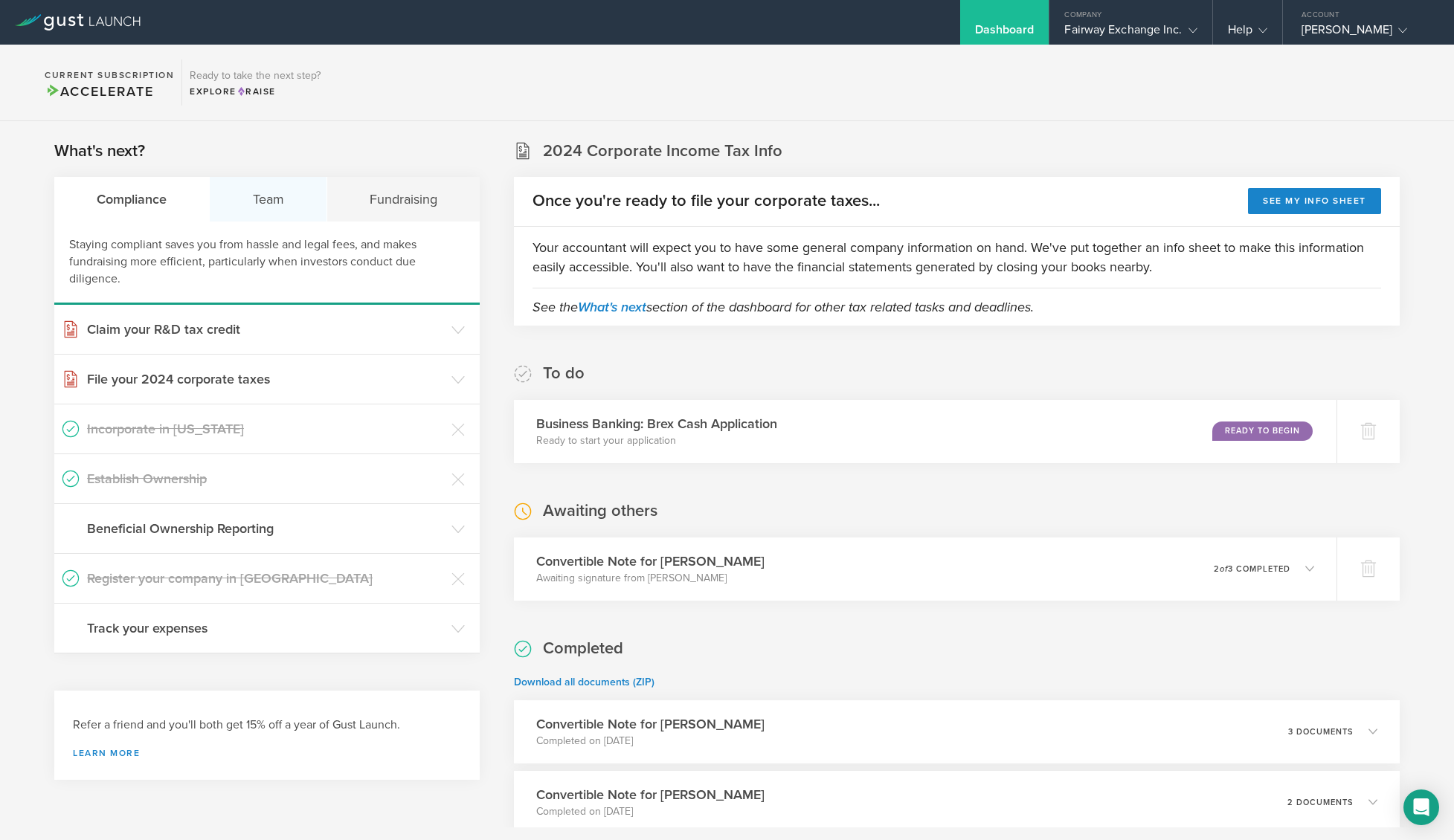
click at [253, 196] on div "Team" at bounding box center [268, 199] width 117 height 44
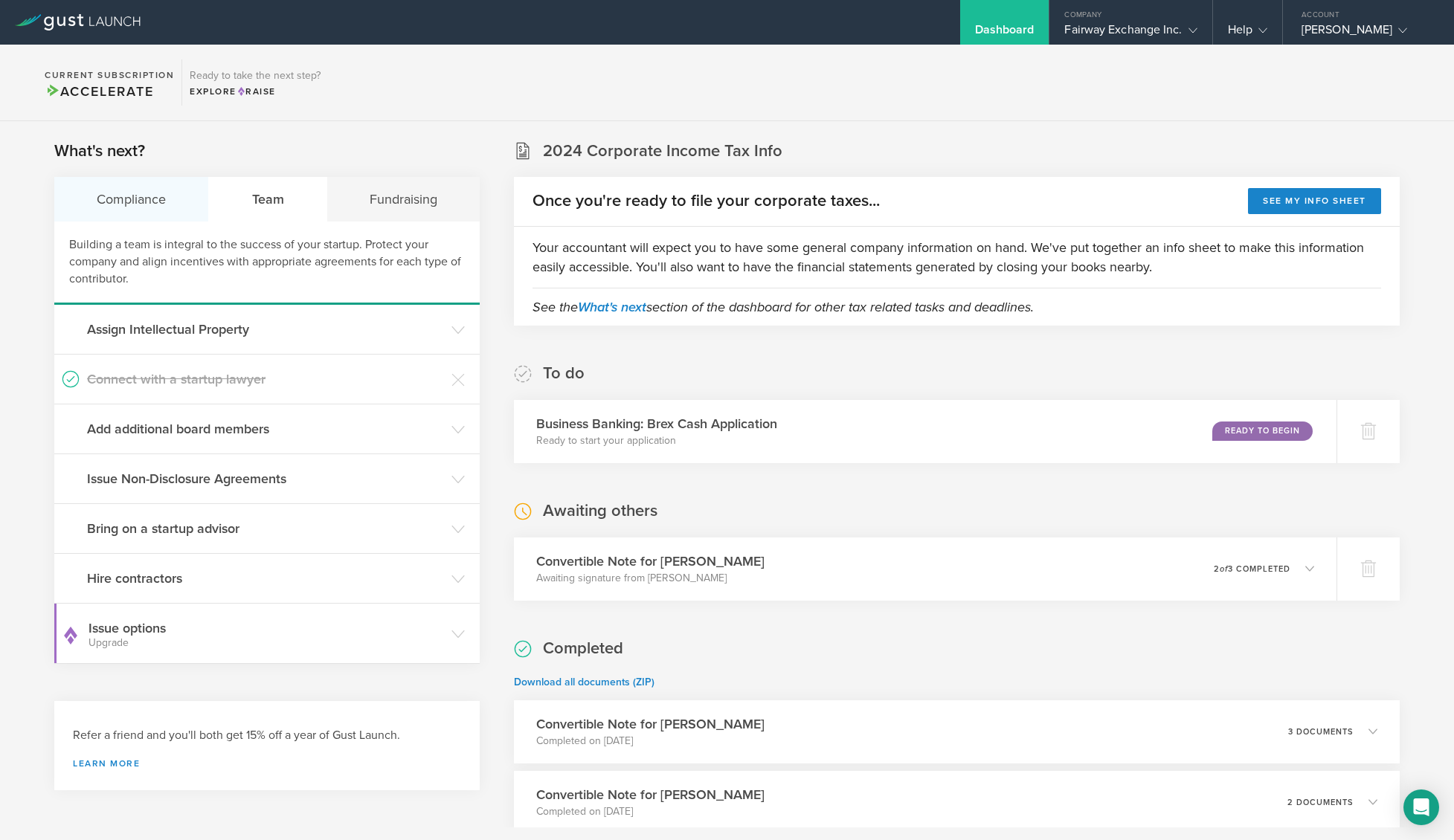
click at [167, 203] on div "Compliance" at bounding box center [131, 199] width 154 height 44
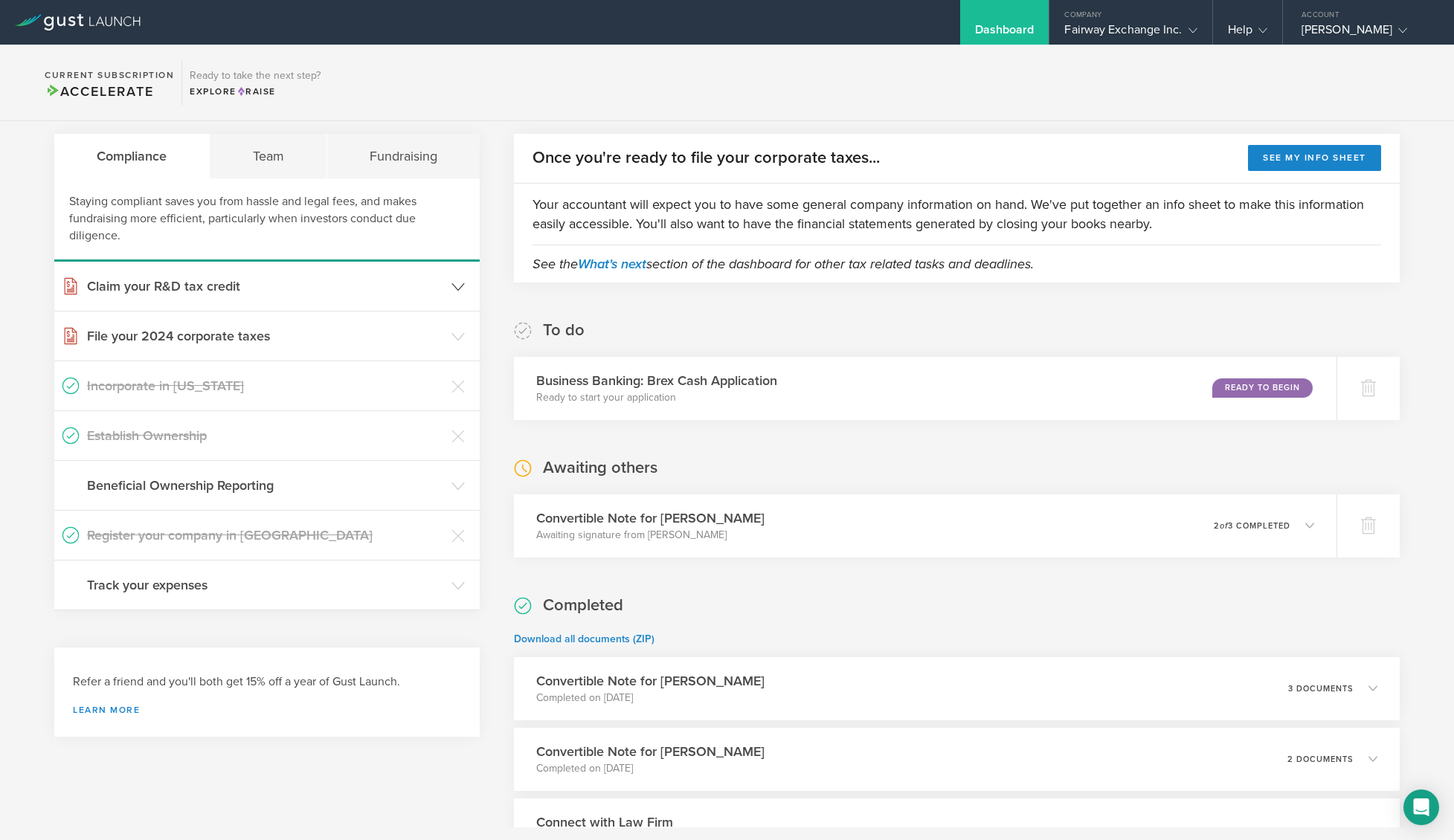
scroll to position [47, 0]
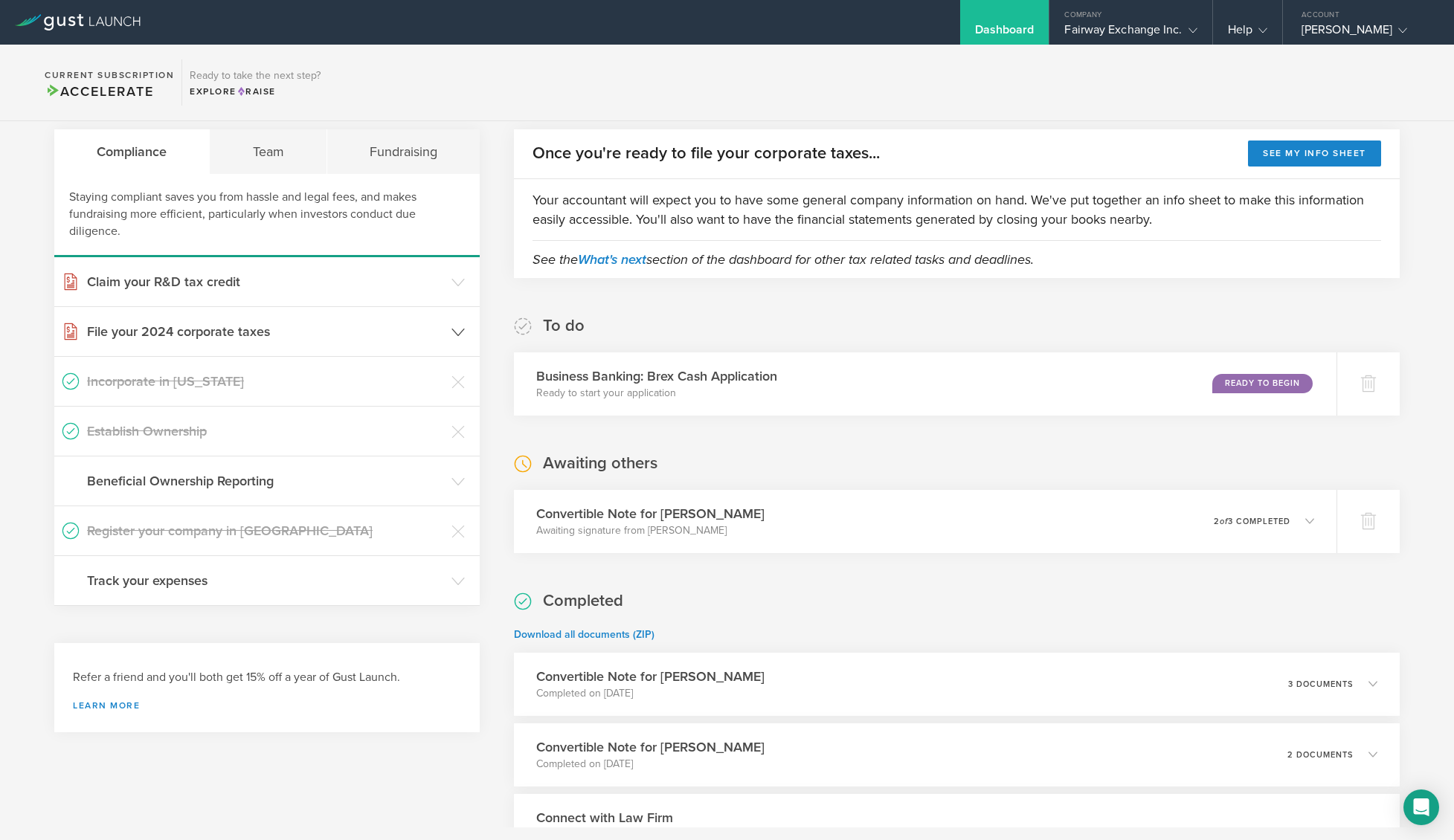
click at [451, 327] on icon at bounding box center [458, 332] width 14 height 14
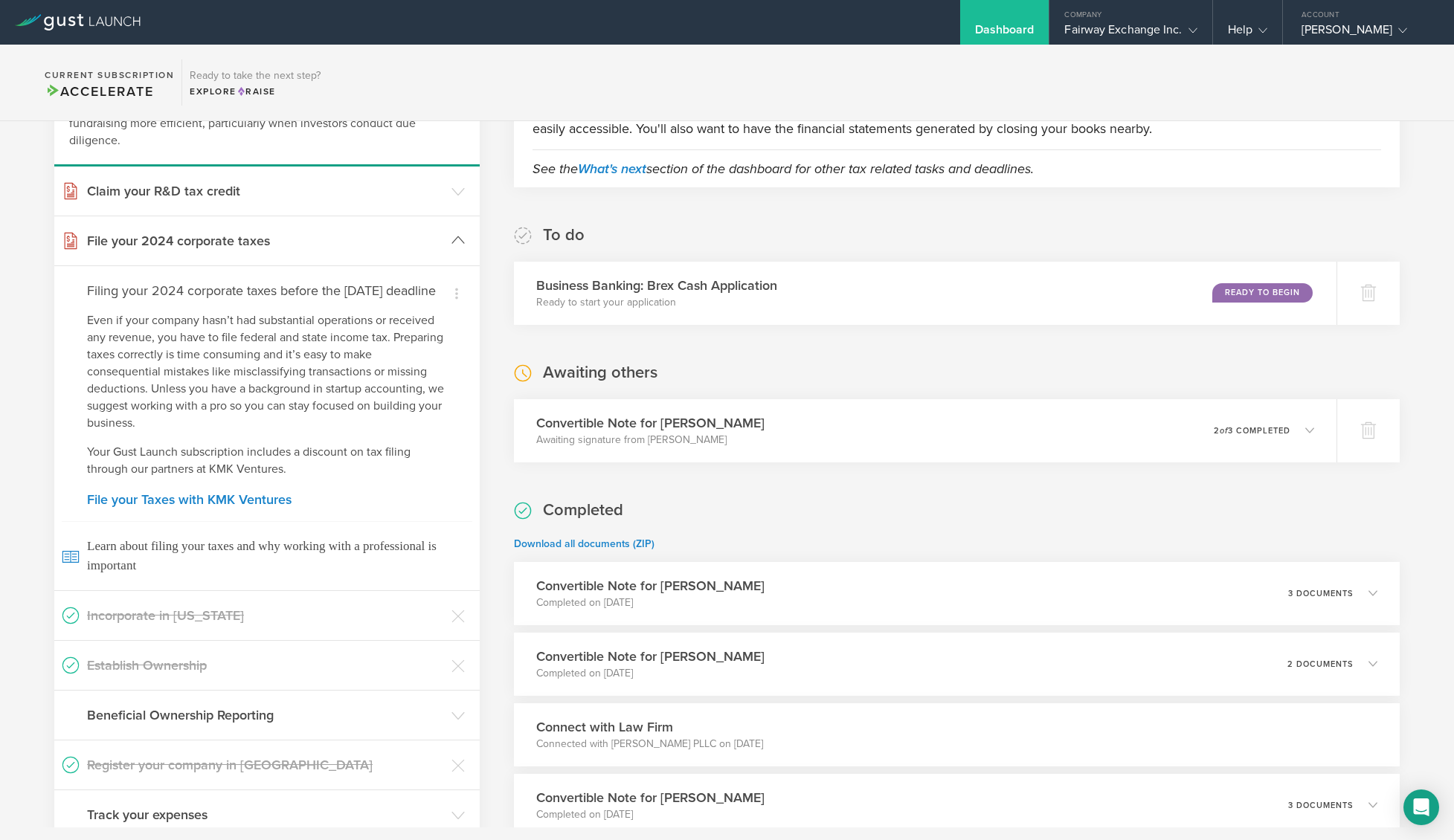
scroll to position [142, 0]
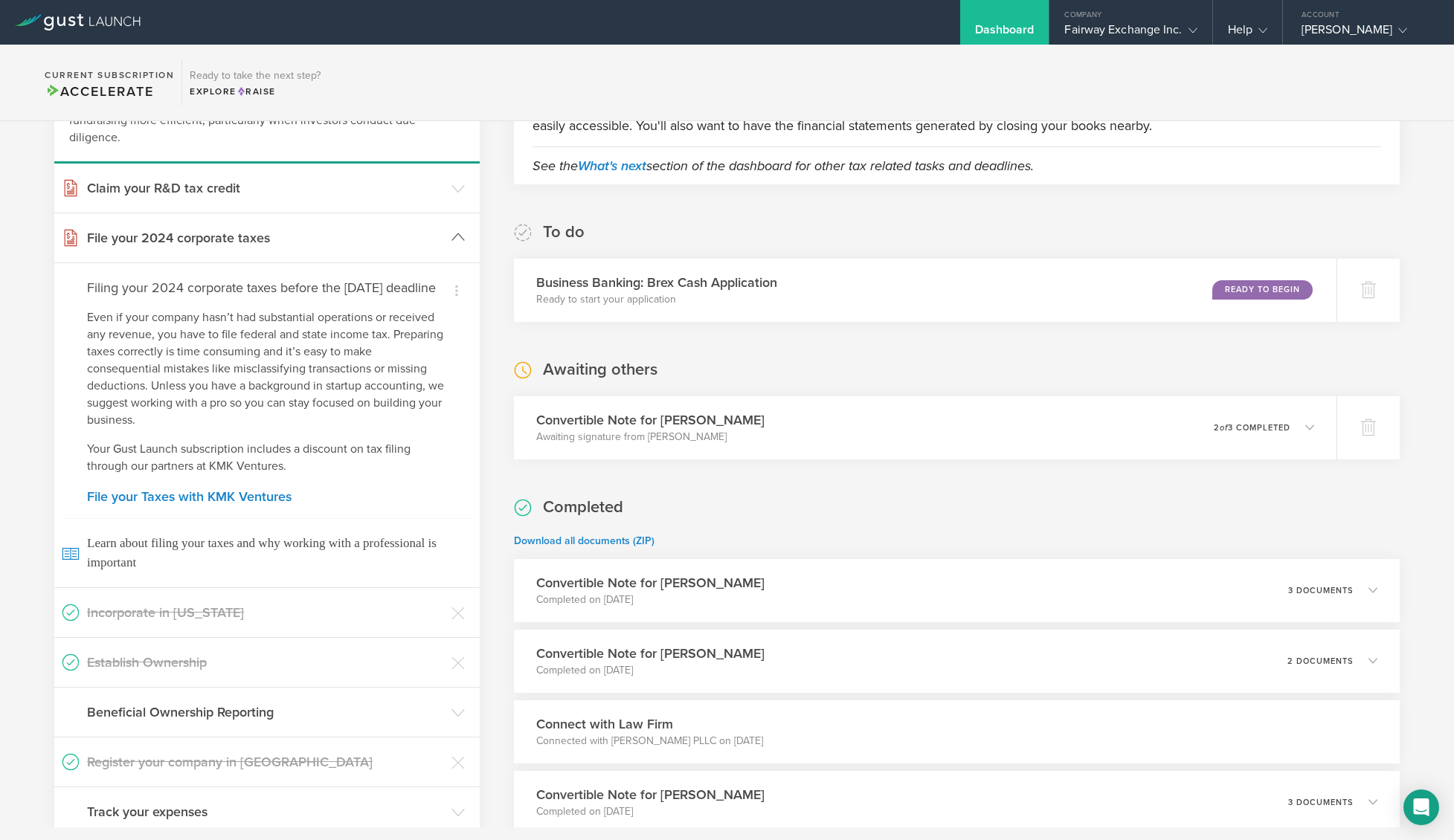
click at [443, 241] on header "File your 2024 corporate taxes" at bounding box center [266, 237] width 426 height 49
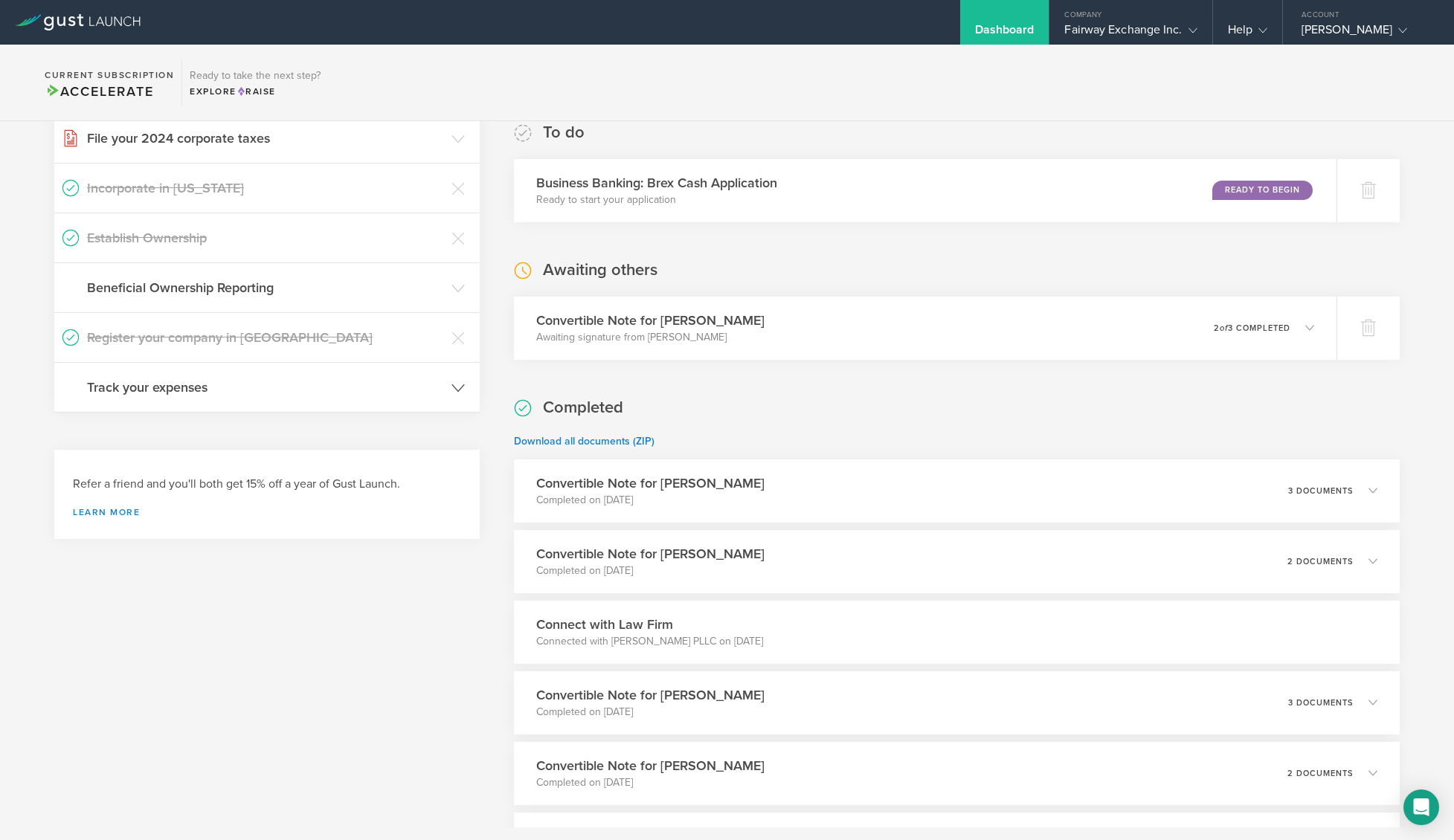
scroll to position [244, 0]
click at [451, 378] on icon at bounding box center [458, 385] width 14 height 14
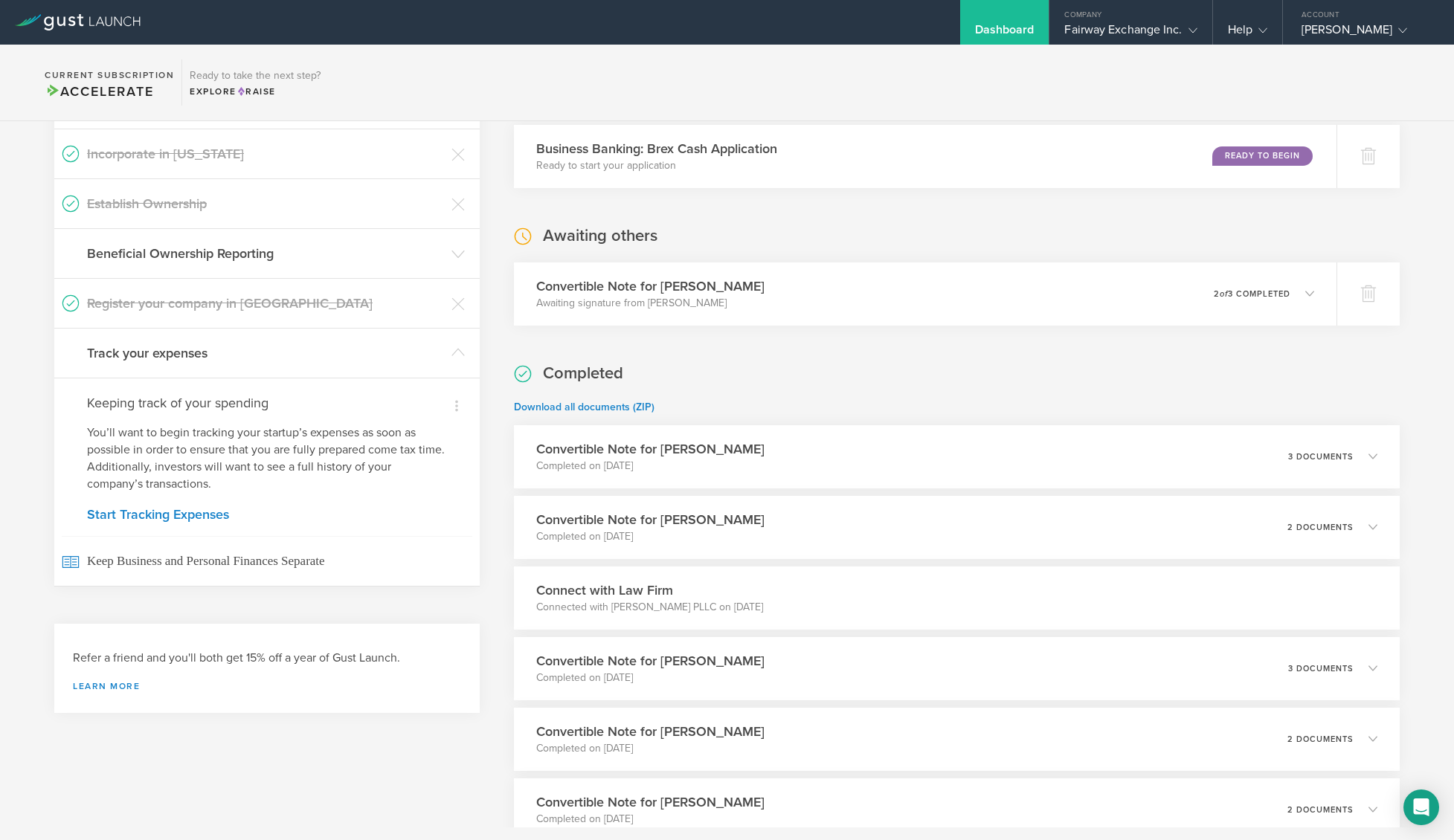
scroll to position [337, 0]
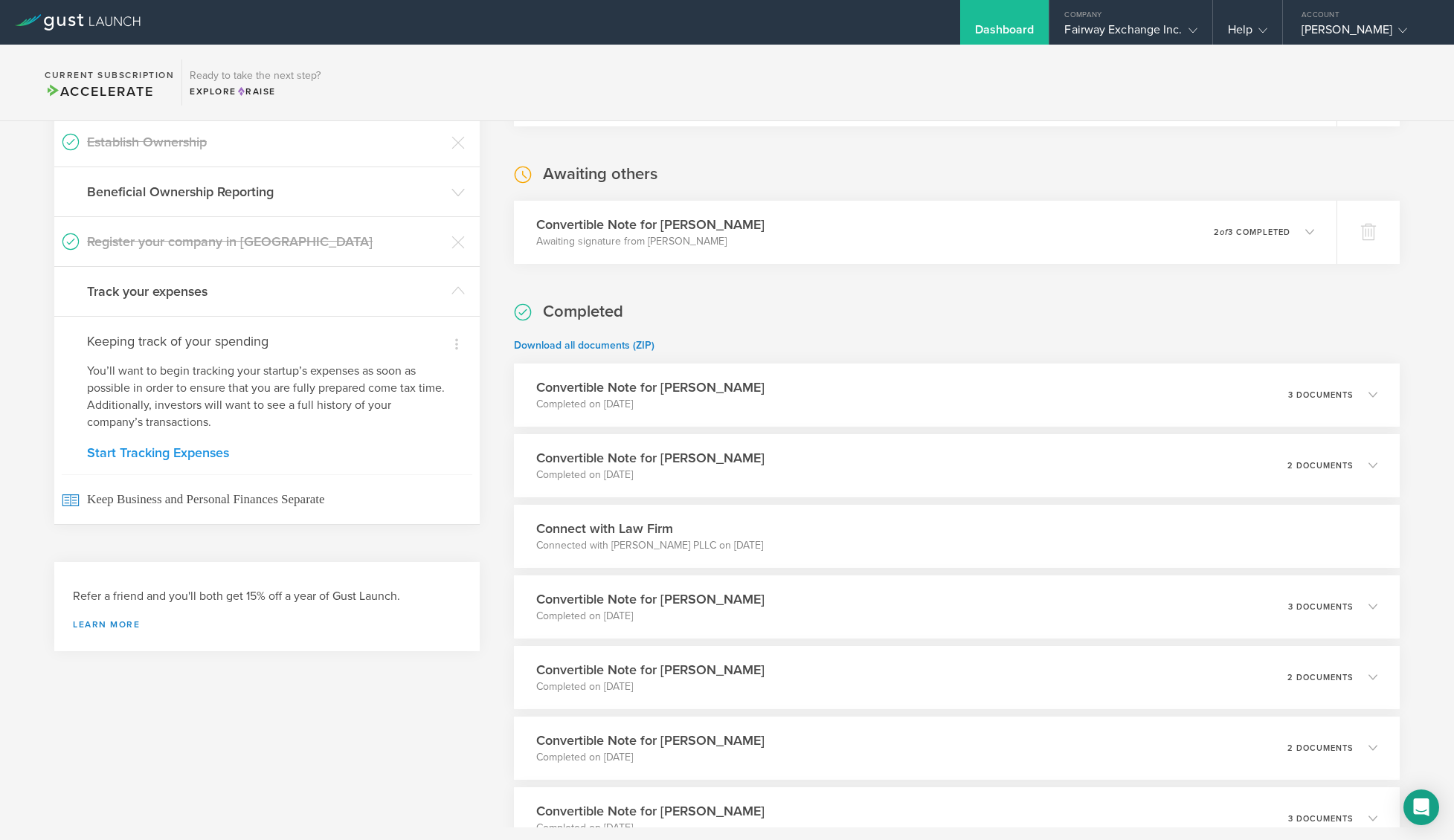
click at [223, 455] on link "Start Tracking Expenses" at bounding box center [266, 453] width 360 height 14
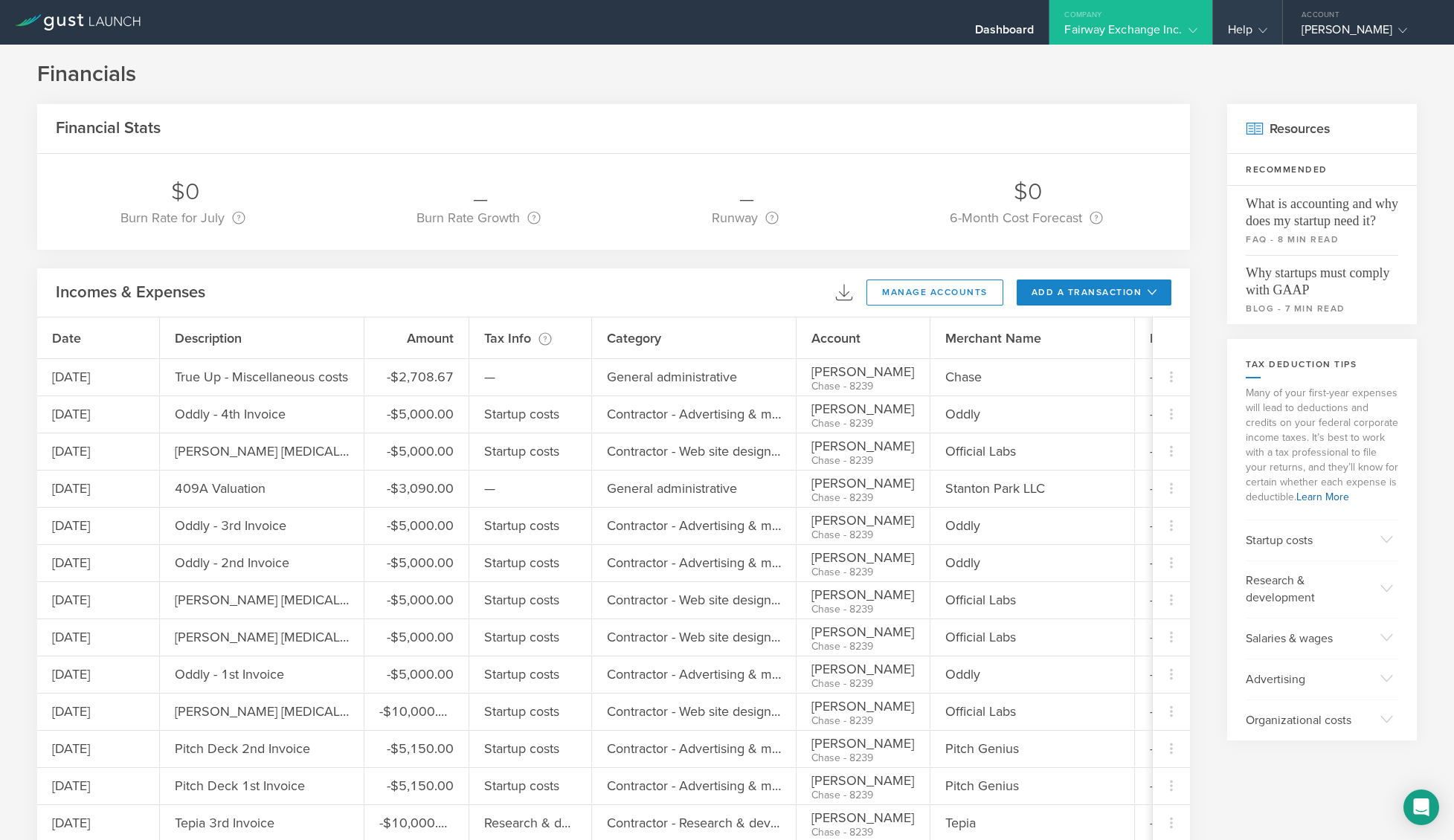
click at [1261, 26] on icon at bounding box center [1262, 30] width 9 height 9
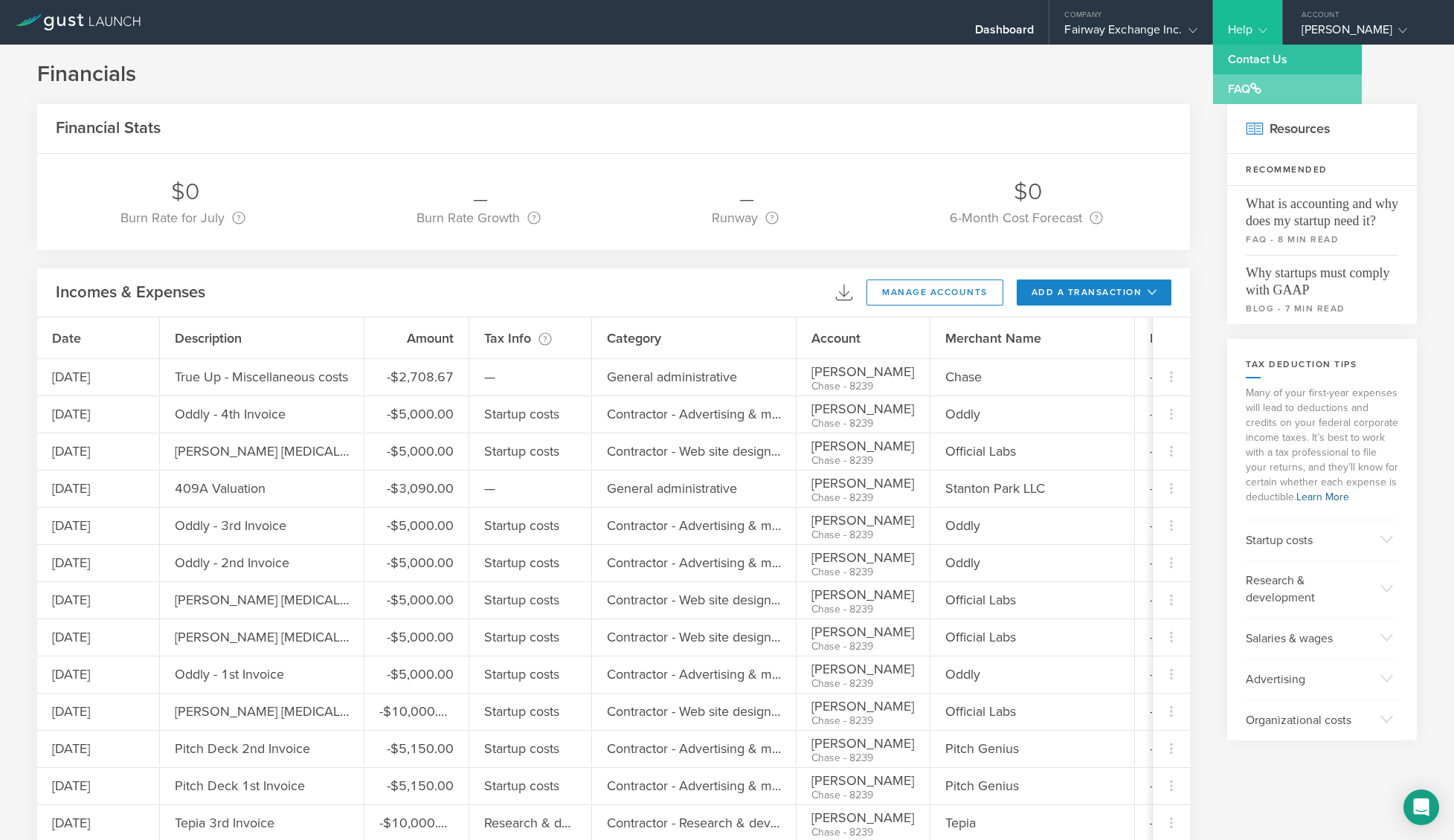
click at [1255, 91] on span at bounding box center [1256, 89] width 11 height 12
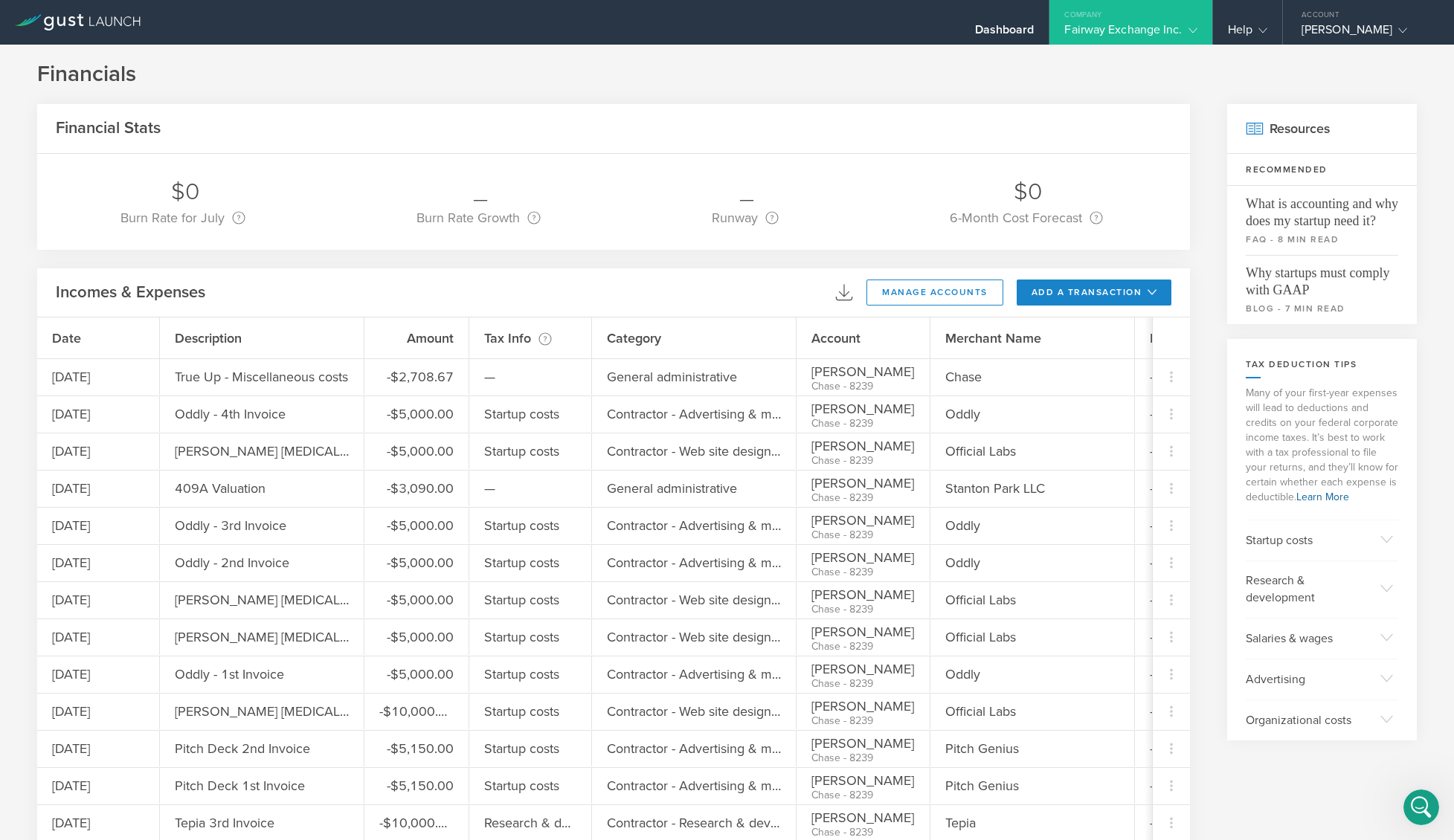
drag, startPoint x: 2803, startPoint y: 1600, endPoint x: 1409, endPoint y: 812, distance: 1601.3
click at [1413, 812] on icon "Open Intercom Messenger" at bounding box center [1421, 808] width 25 height 25
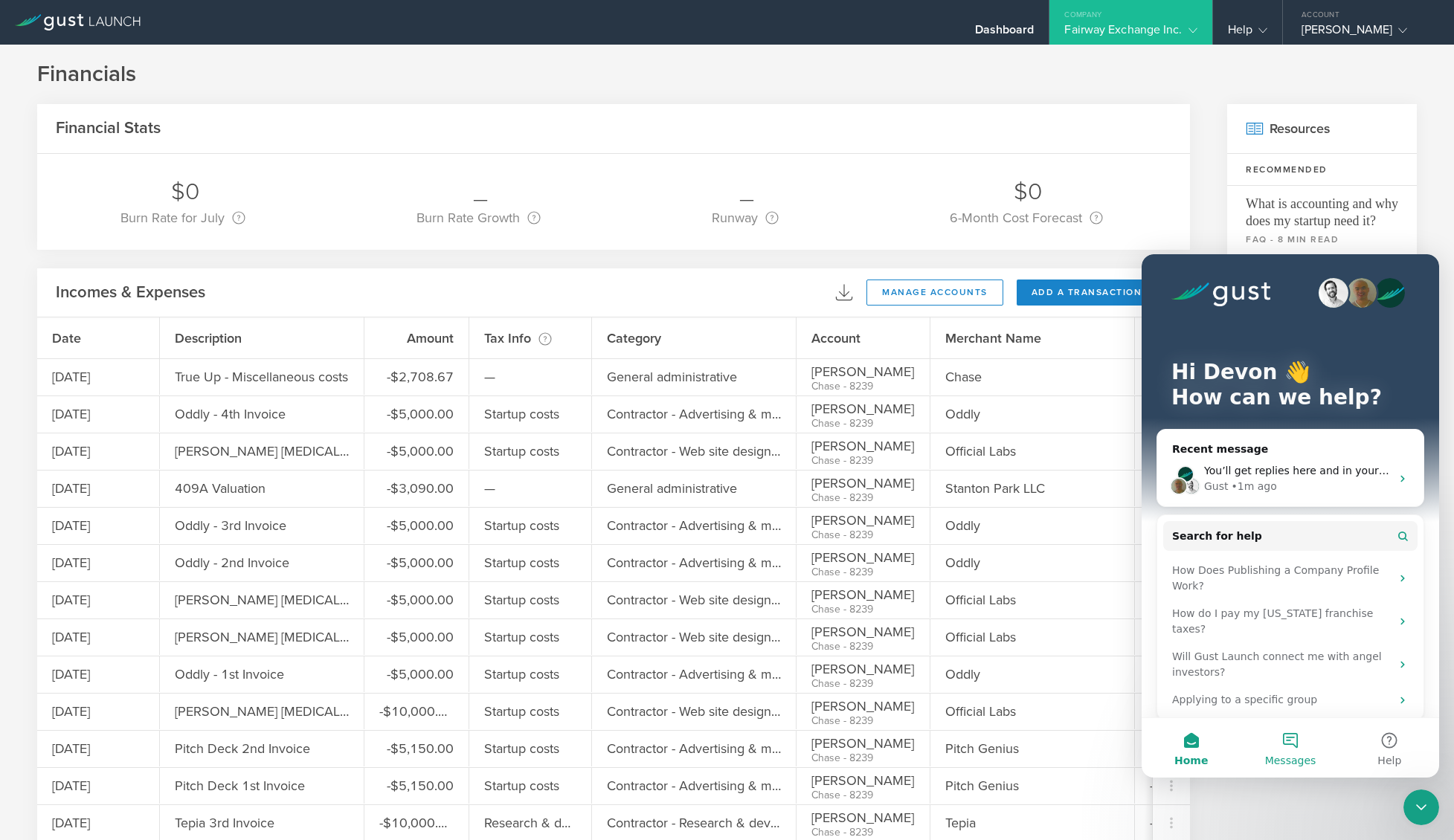
click at [1277, 747] on button "Messages" at bounding box center [1290, 748] width 99 height 60
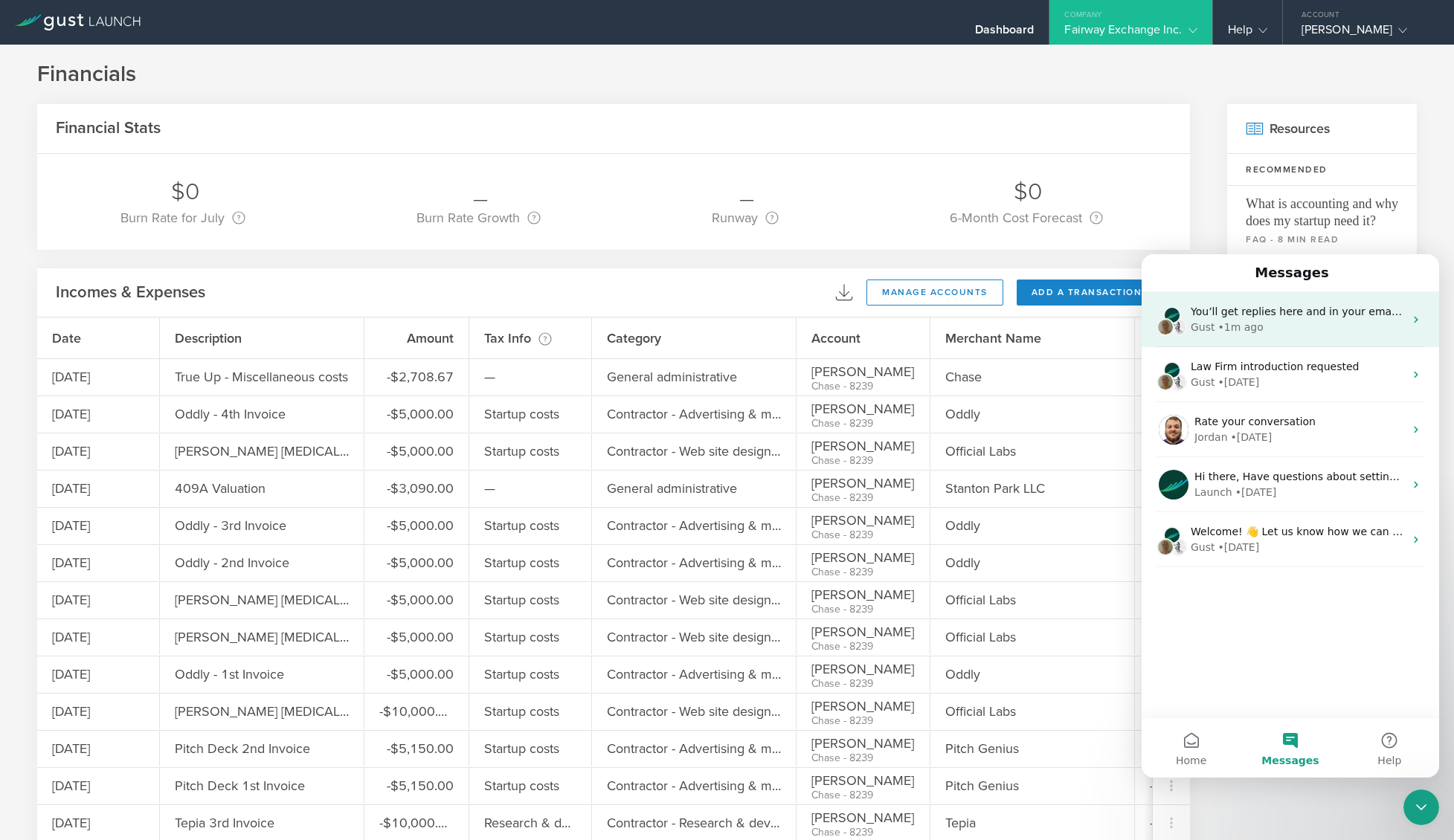
click at [1289, 311] on span "You’ll get replies here and in your email: ✉️ devon@fairwayexchange.com The tea…" at bounding box center [1483, 311] width 584 height 12
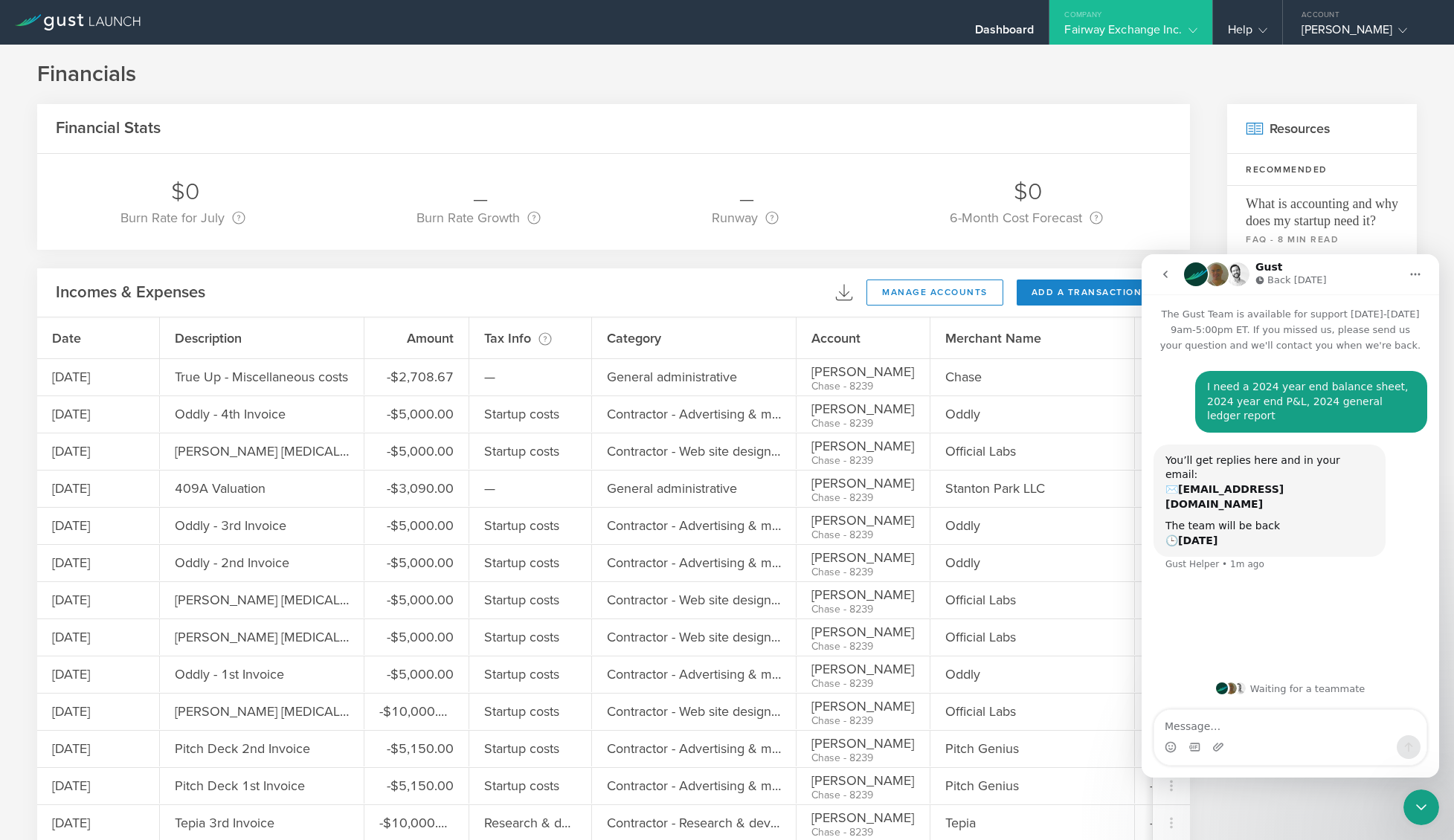
click at [1172, 280] on button "go back" at bounding box center [1165, 274] width 28 height 28
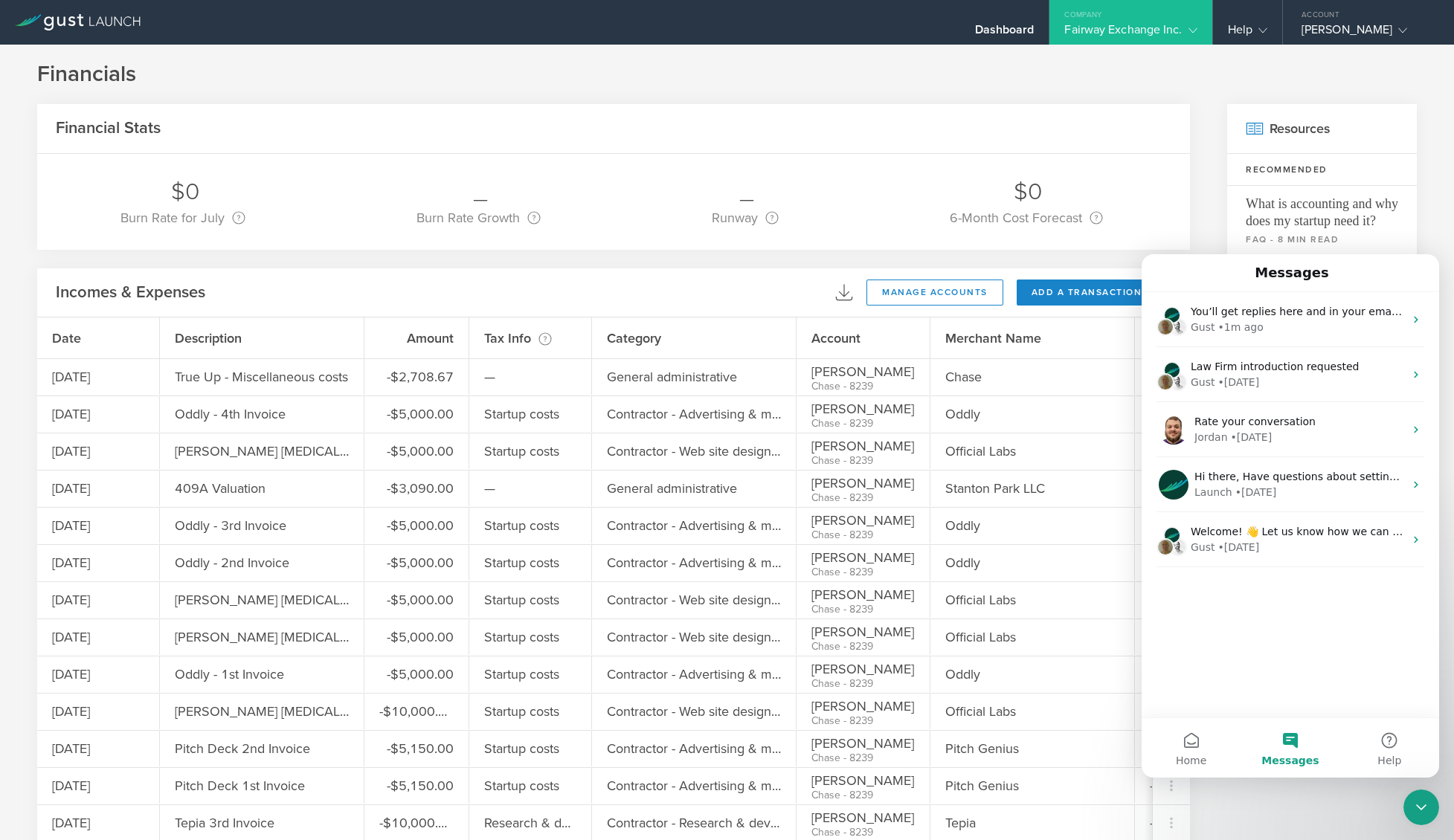
click at [1431, 826] on div "Financials Financial Stats $0 Burn Rate for July Your burn rate is how much cas…" at bounding box center [727, 442] width 1454 height 796
click at [1427, 811] on icon "Close Intercom Messenger" at bounding box center [1421, 808] width 18 height 18
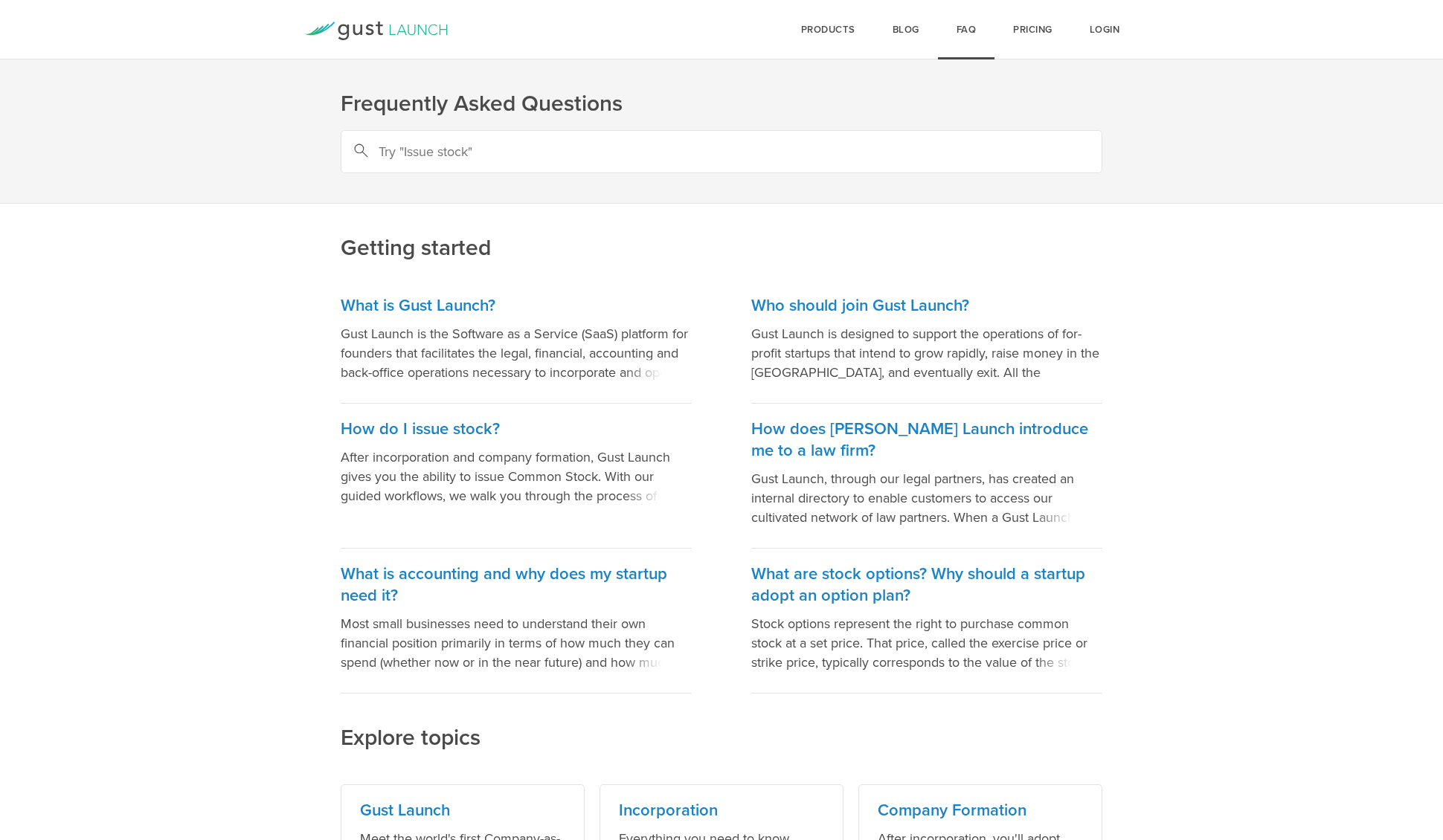
click at [571, 154] on input "text" at bounding box center [721, 152] width 761 height 43
type input "reports"
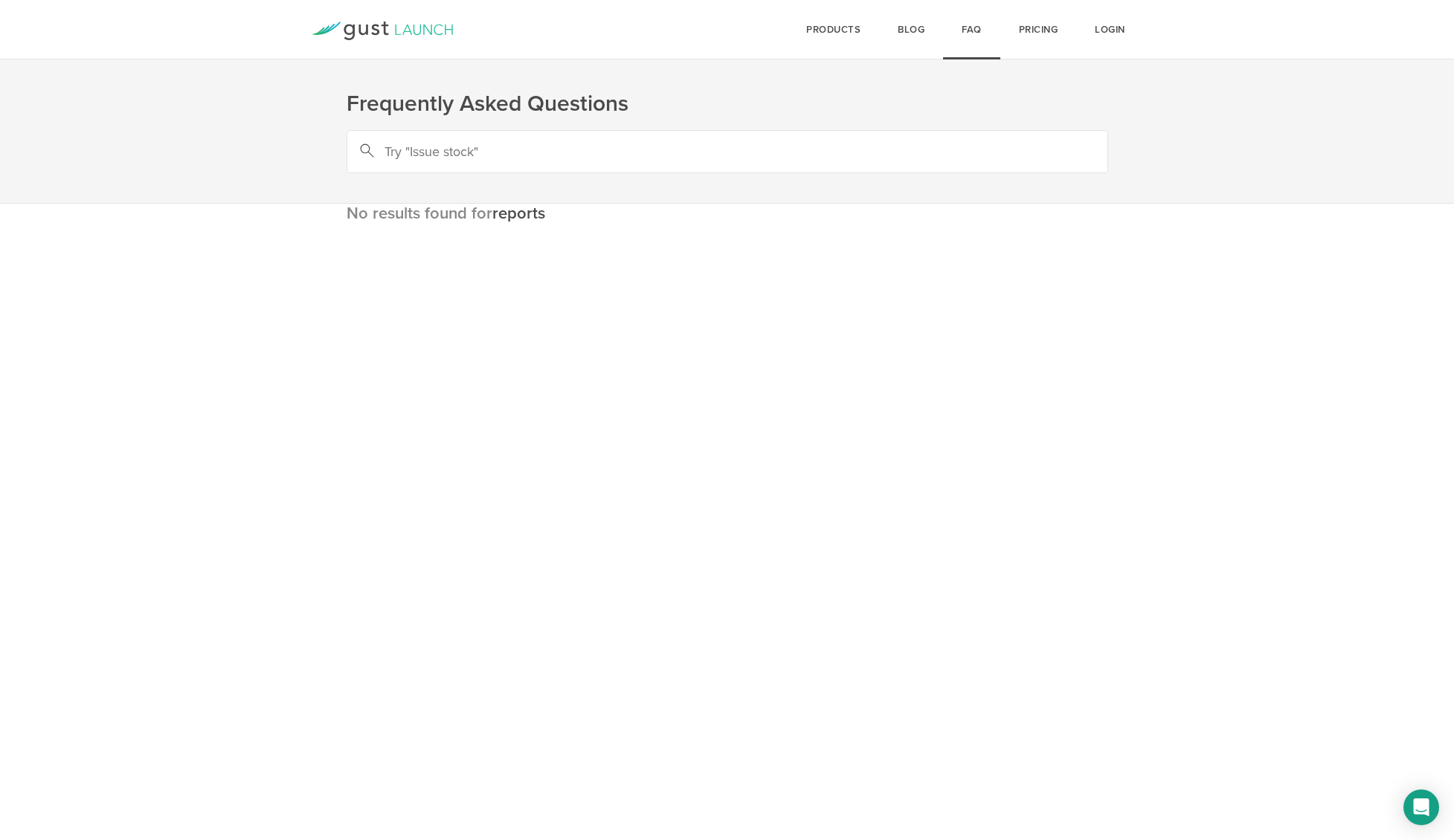
drag, startPoint x: 538, startPoint y: 153, endPoint x: 511, endPoint y: 153, distance: 27.0
click at [511, 153] on input "text" at bounding box center [727, 152] width 761 height 43
type input "balance sheet"
click at [1419, 814] on icon "Open Intercom Messenger" at bounding box center [1421, 808] width 19 height 19
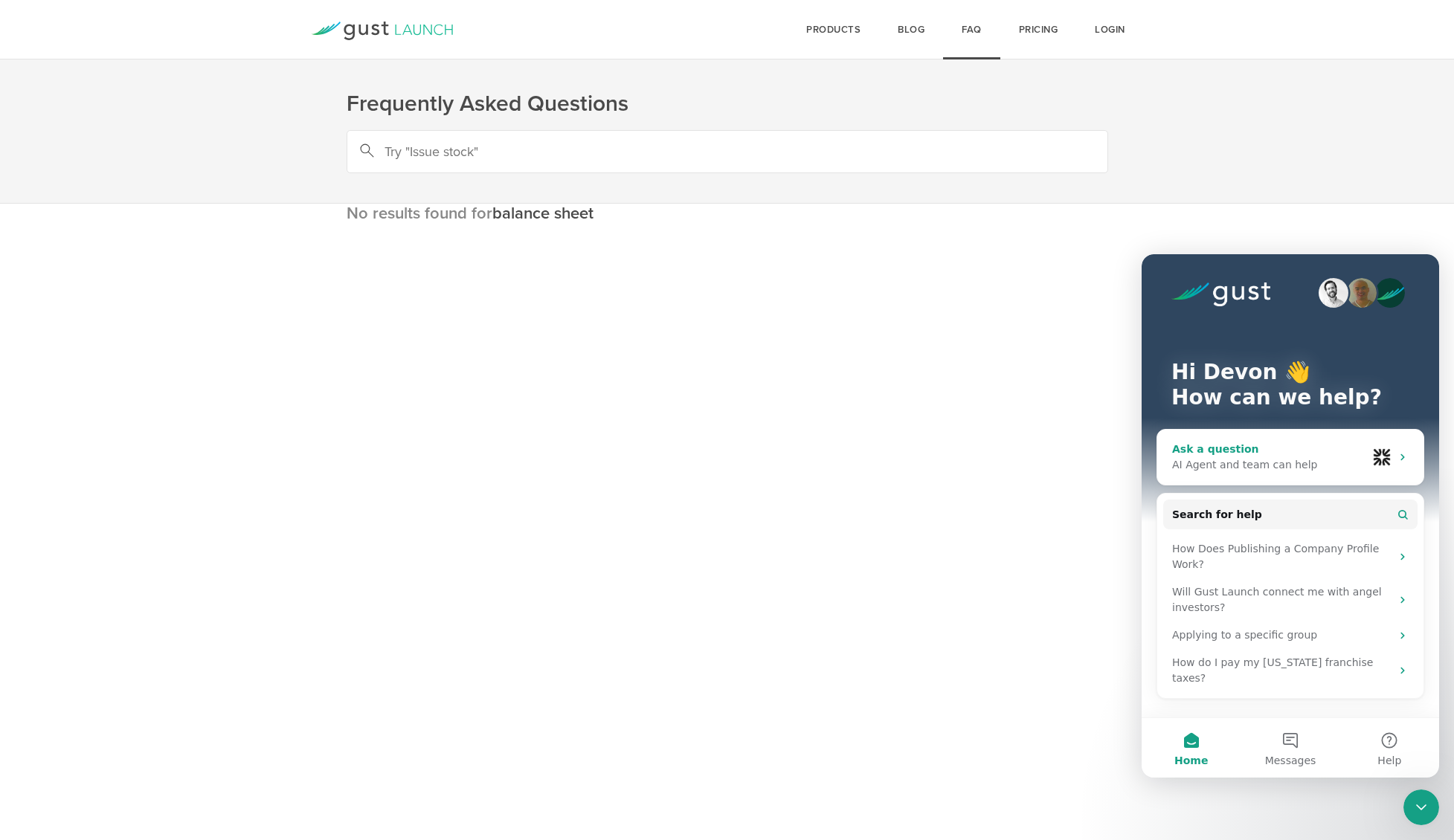
click at [1310, 457] on div "AI Agent and team can help" at bounding box center [1270, 464] width 195 height 15
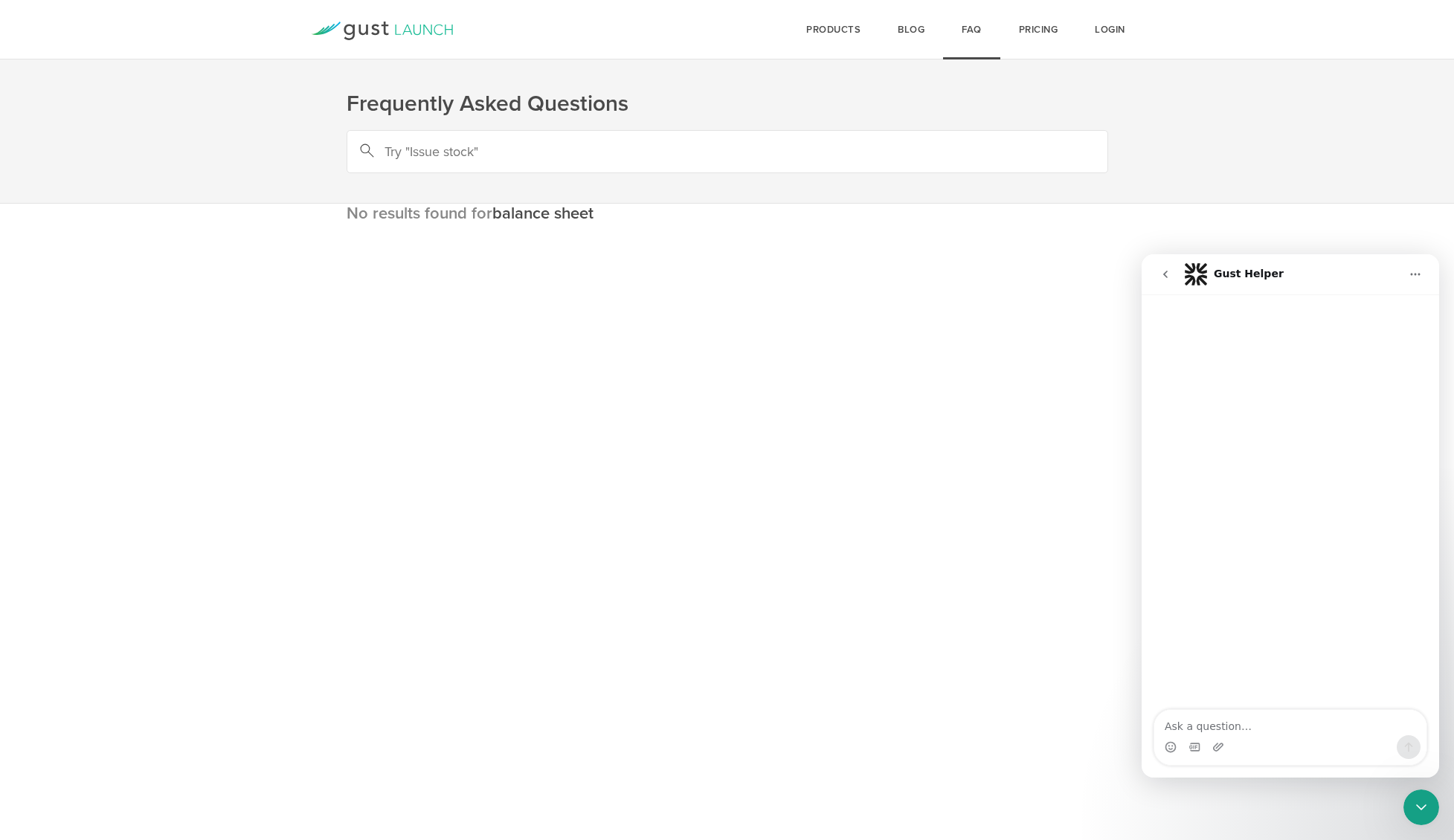
click at [1248, 731] on textarea "Ask a question…" at bounding box center [1290, 723] width 272 height 25
type textarea "I need a 2024 year end balance sheet, 2024 year end P&L, 2024 general ledger re…"
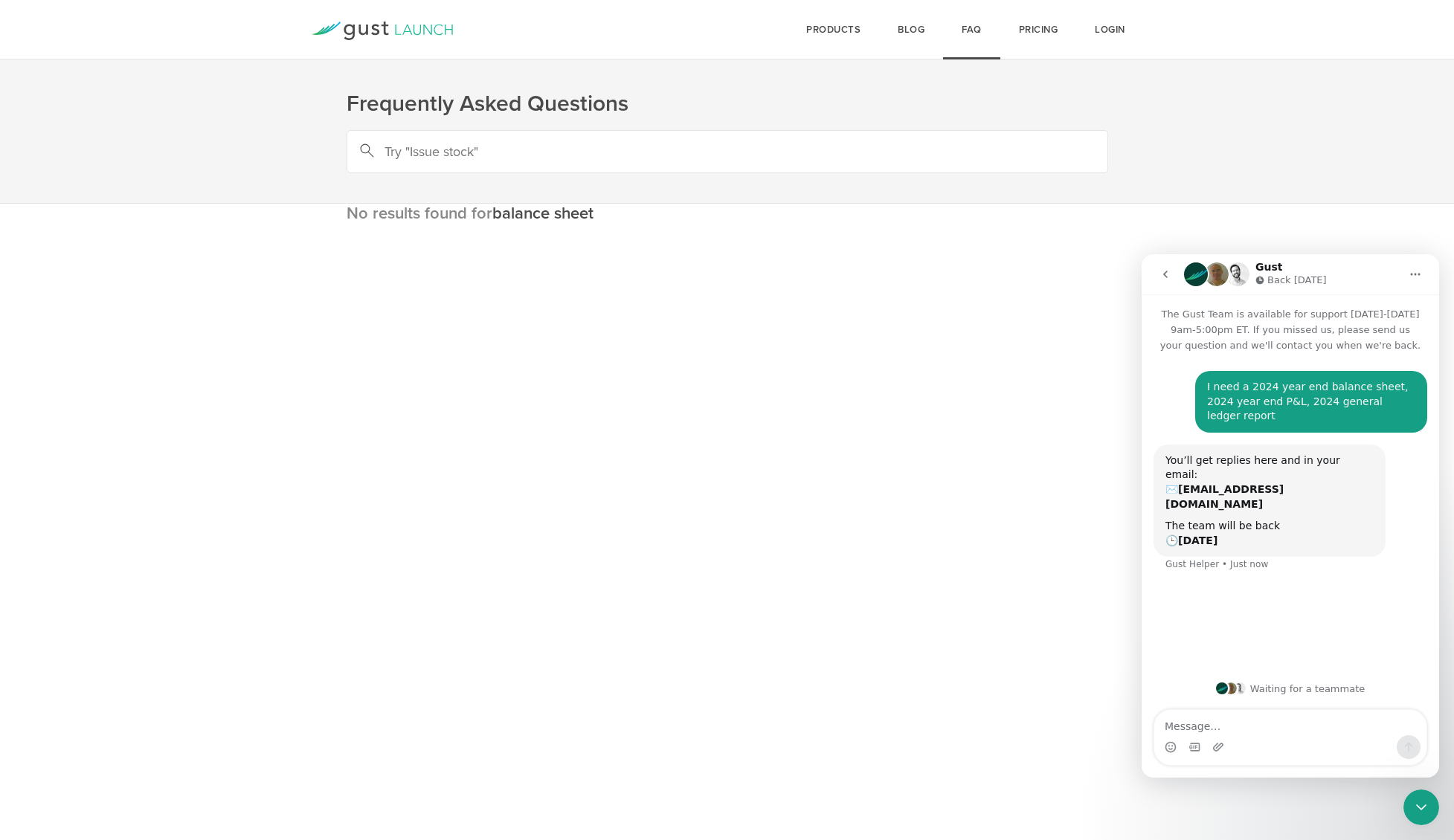
click at [1172, 280] on button "go back" at bounding box center [1165, 274] width 28 height 28
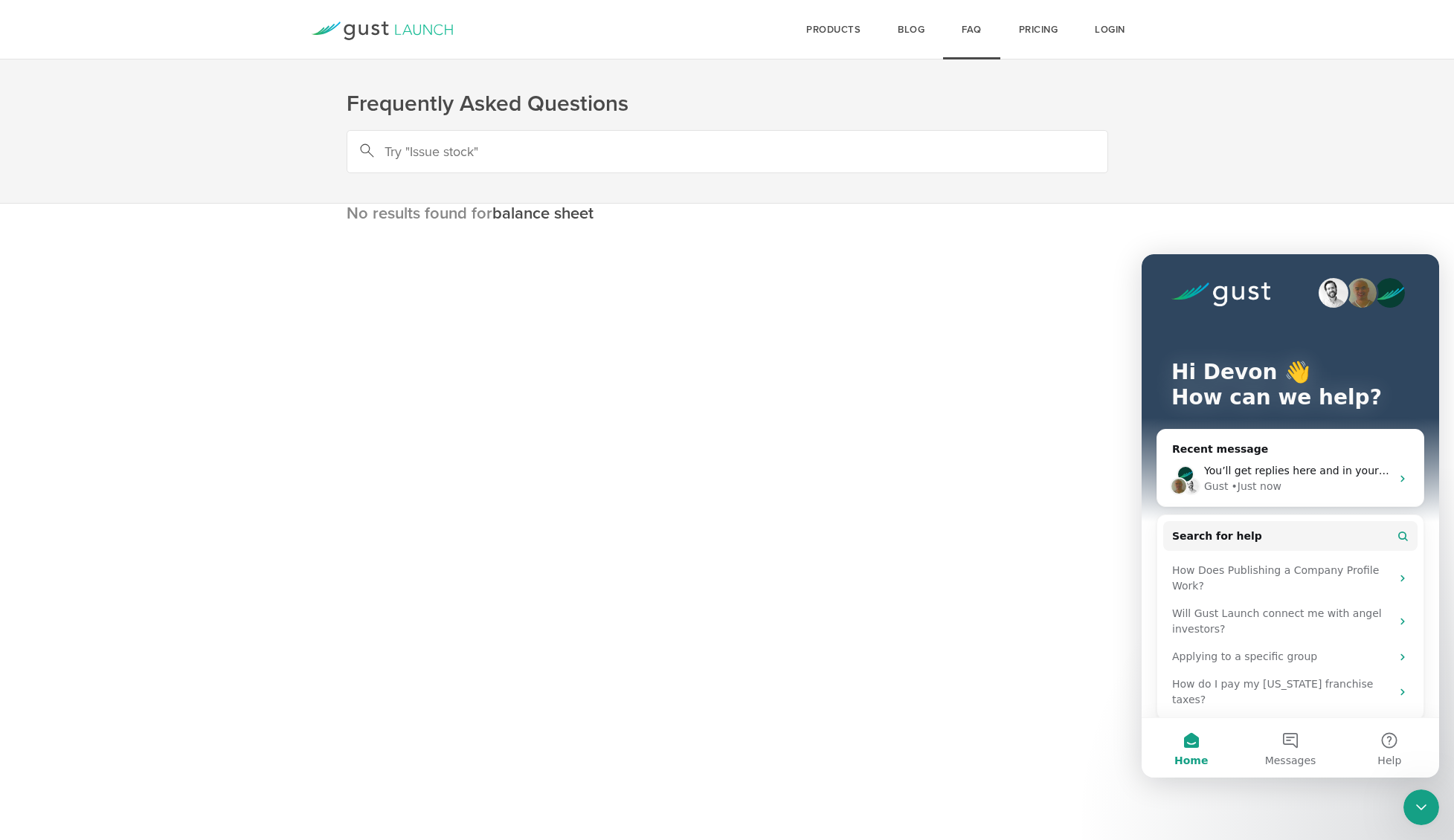
click at [805, 204] on h3 "No results found for balance sheet" at bounding box center [727, 213] width 761 height 19
click at [793, 168] on input "text" at bounding box center [727, 152] width 761 height 43
click at [789, 154] on input "text" at bounding box center [727, 152] width 761 height 43
click at [626, 138] on input "text" at bounding box center [727, 152] width 761 height 43
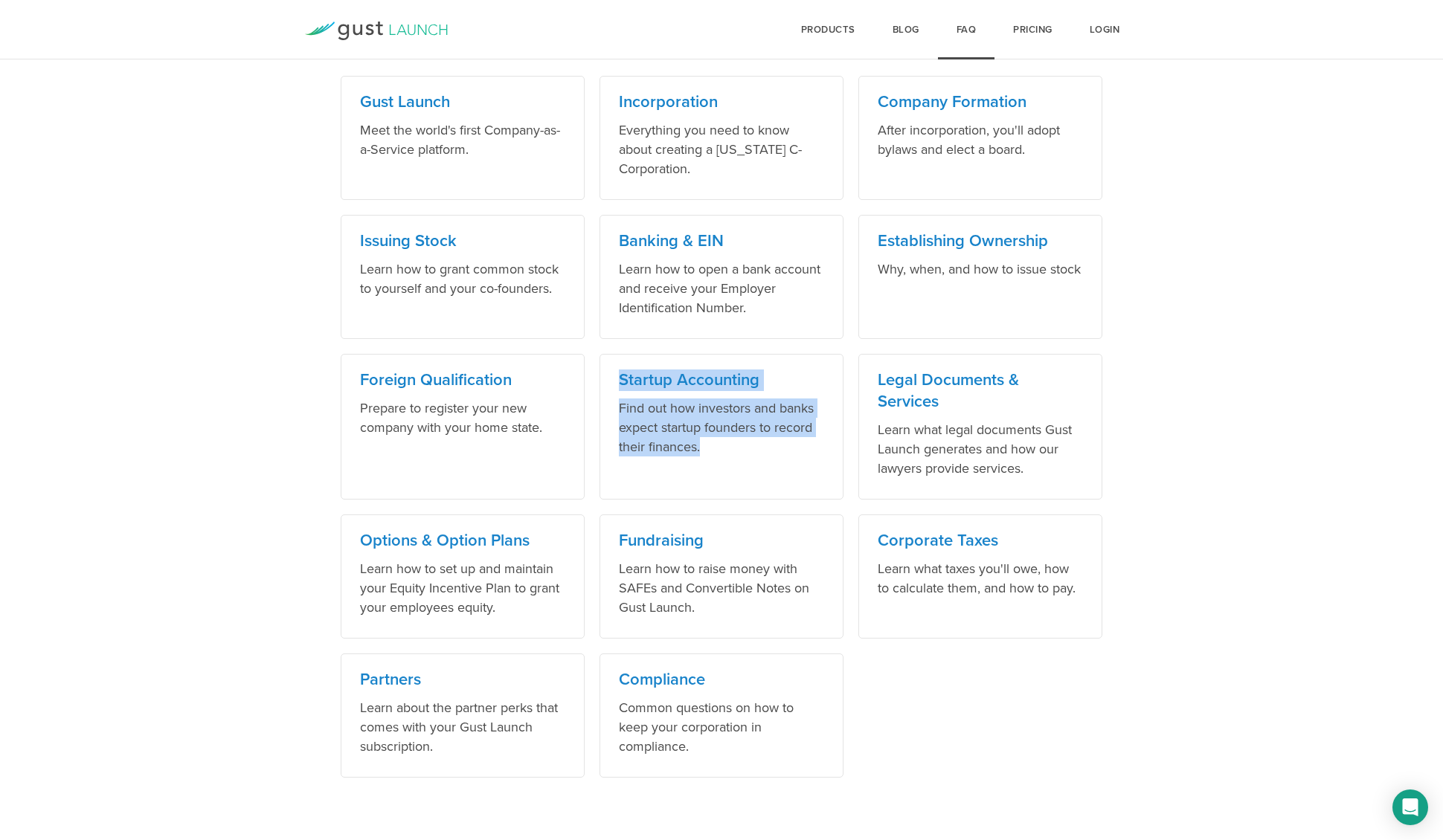
scroll to position [721, 0]
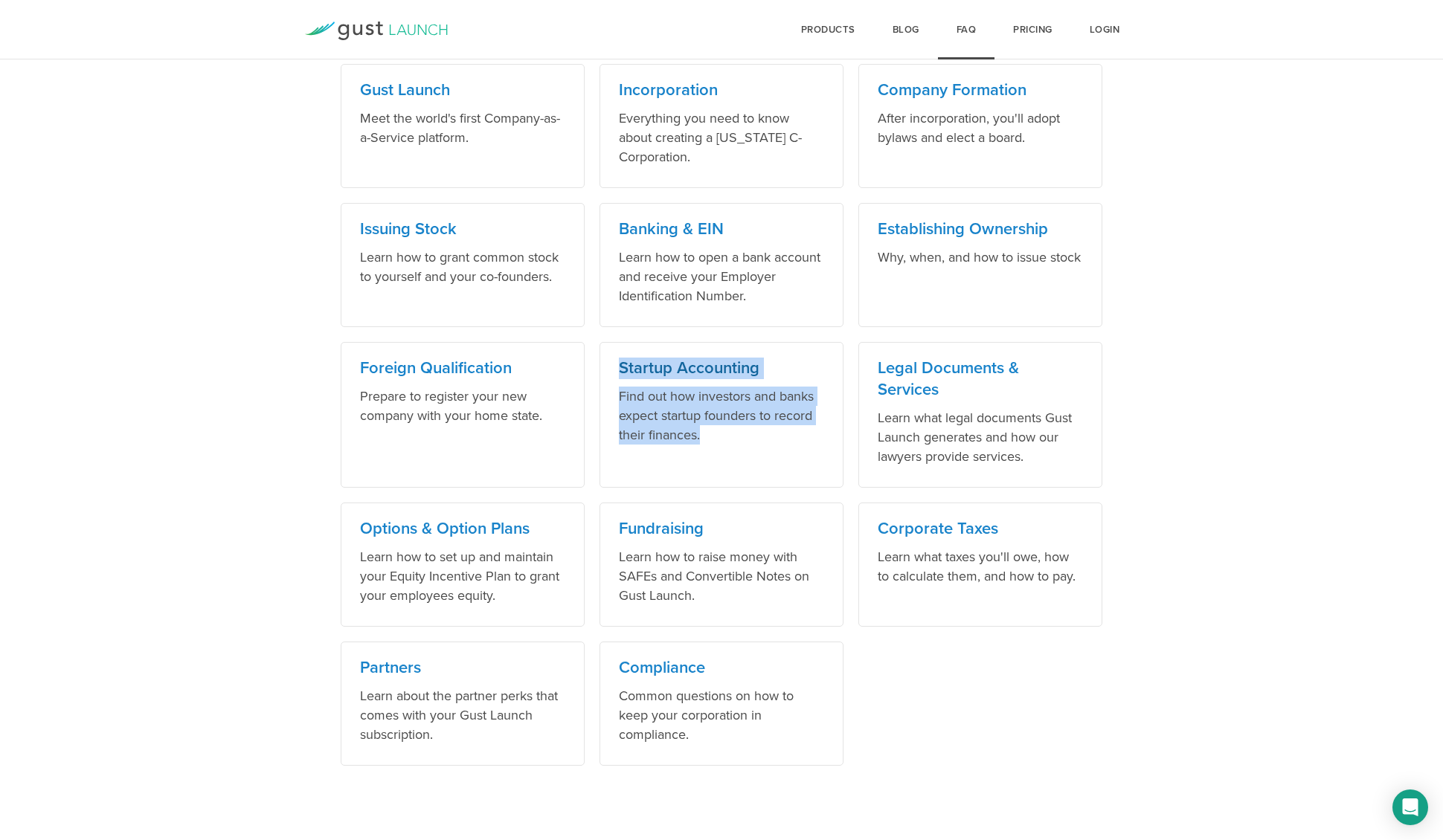
click at [694, 369] on h3 "Startup Accounting" at bounding box center [721, 369] width 205 height 22
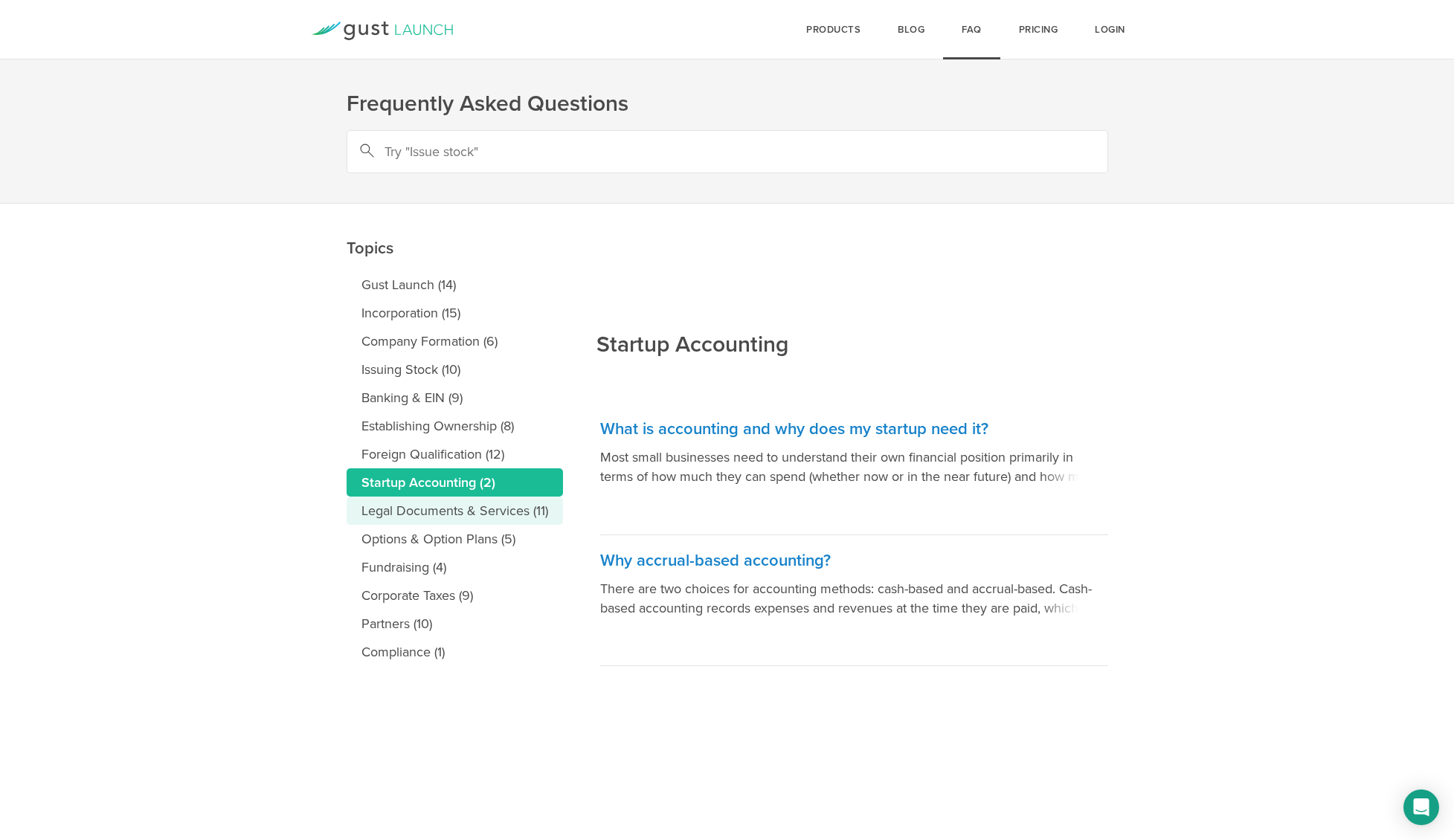
click at [496, 505] on link "Legal Documents & Services (11)" at bounding box center [455, 510] width 216 height 28
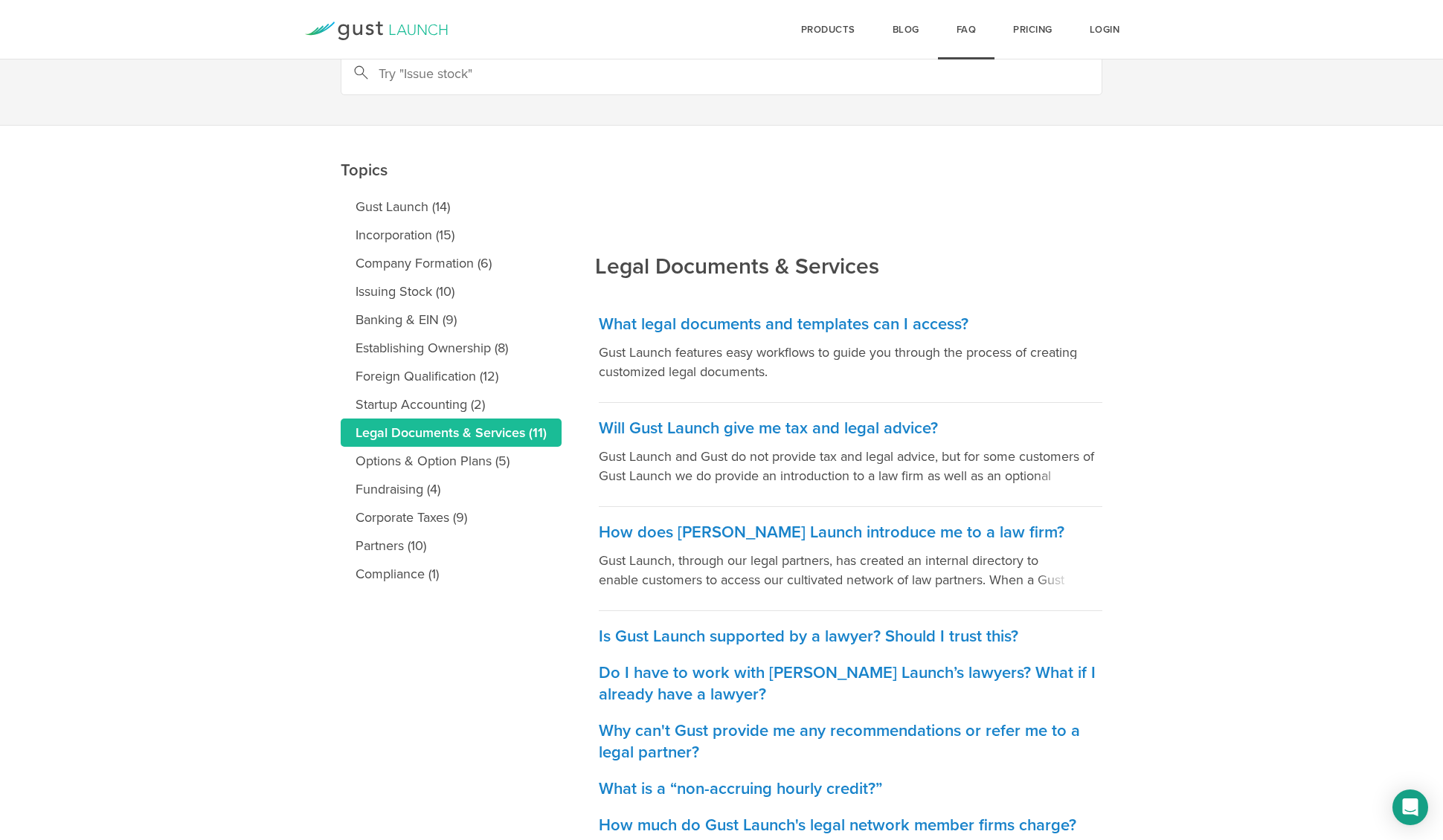
scroll to position [126, 0]
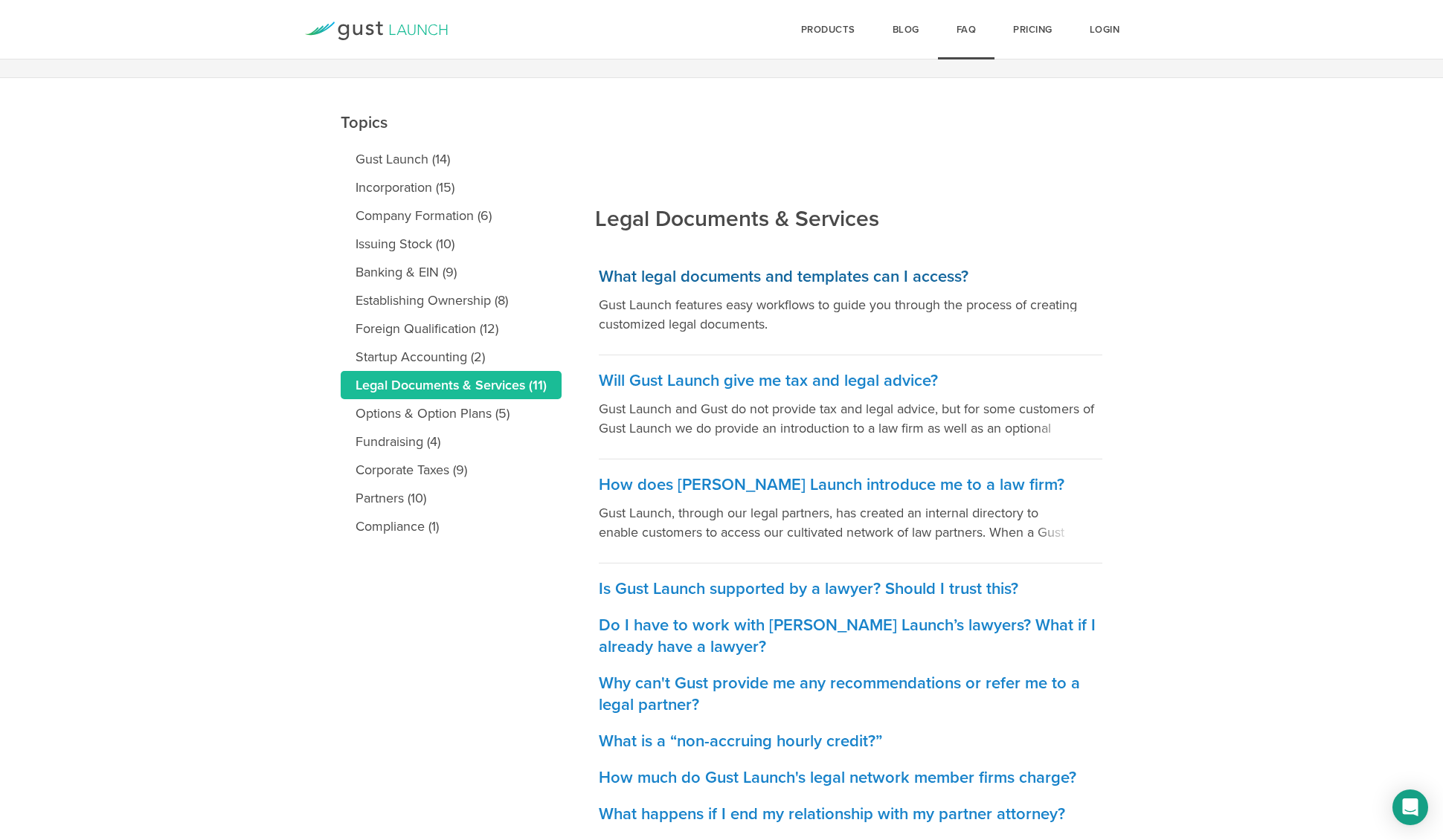
click at [779, 275] on h3 "What legal documents and templates can I access?" at bounding box center [851, 277] width 504 height 22
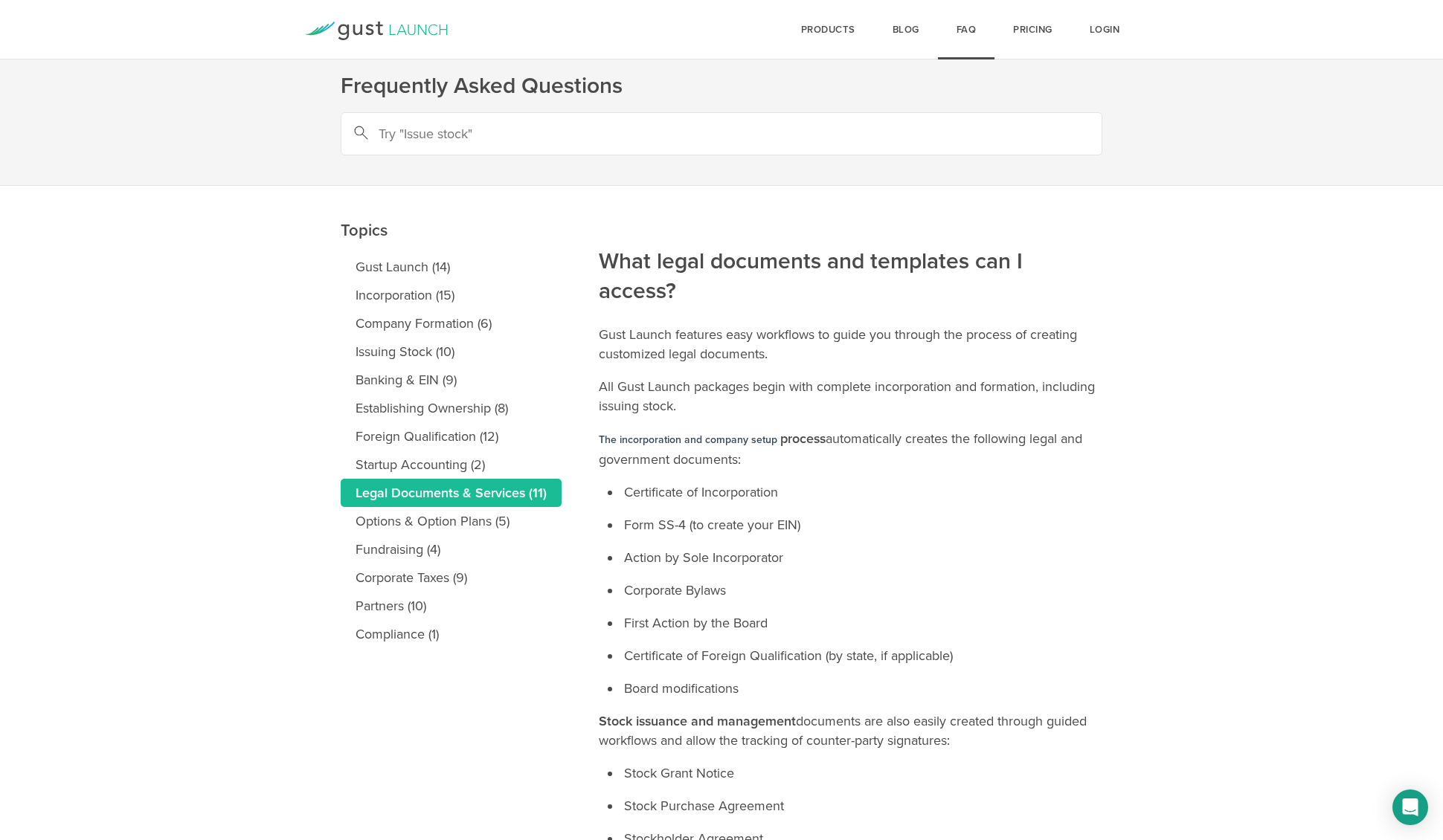
scroll to position [3, 0]
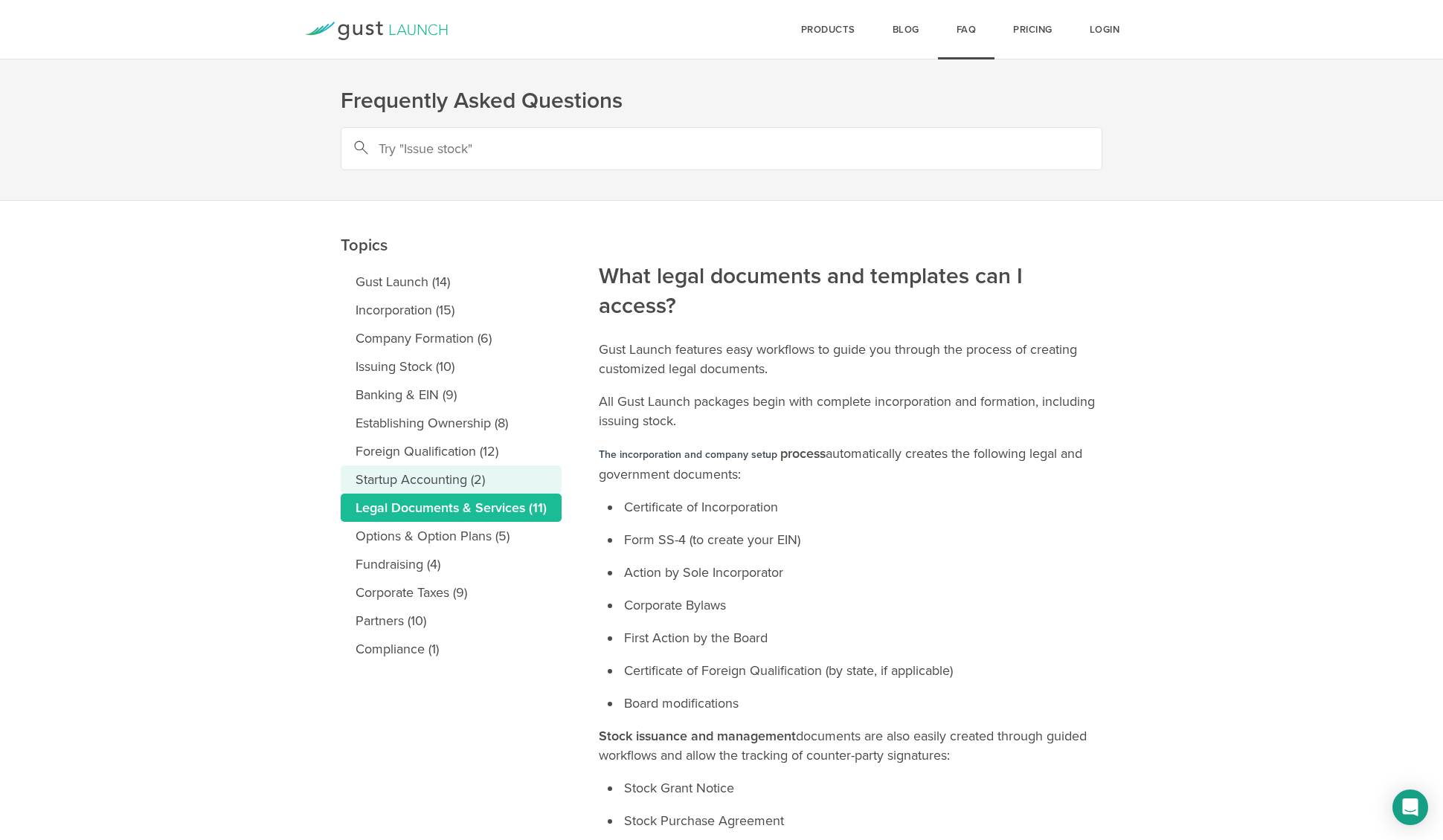
click at [428, 480] on link "Startup Accounting (2)" at bounding box center [451, 480] width 221 height 28
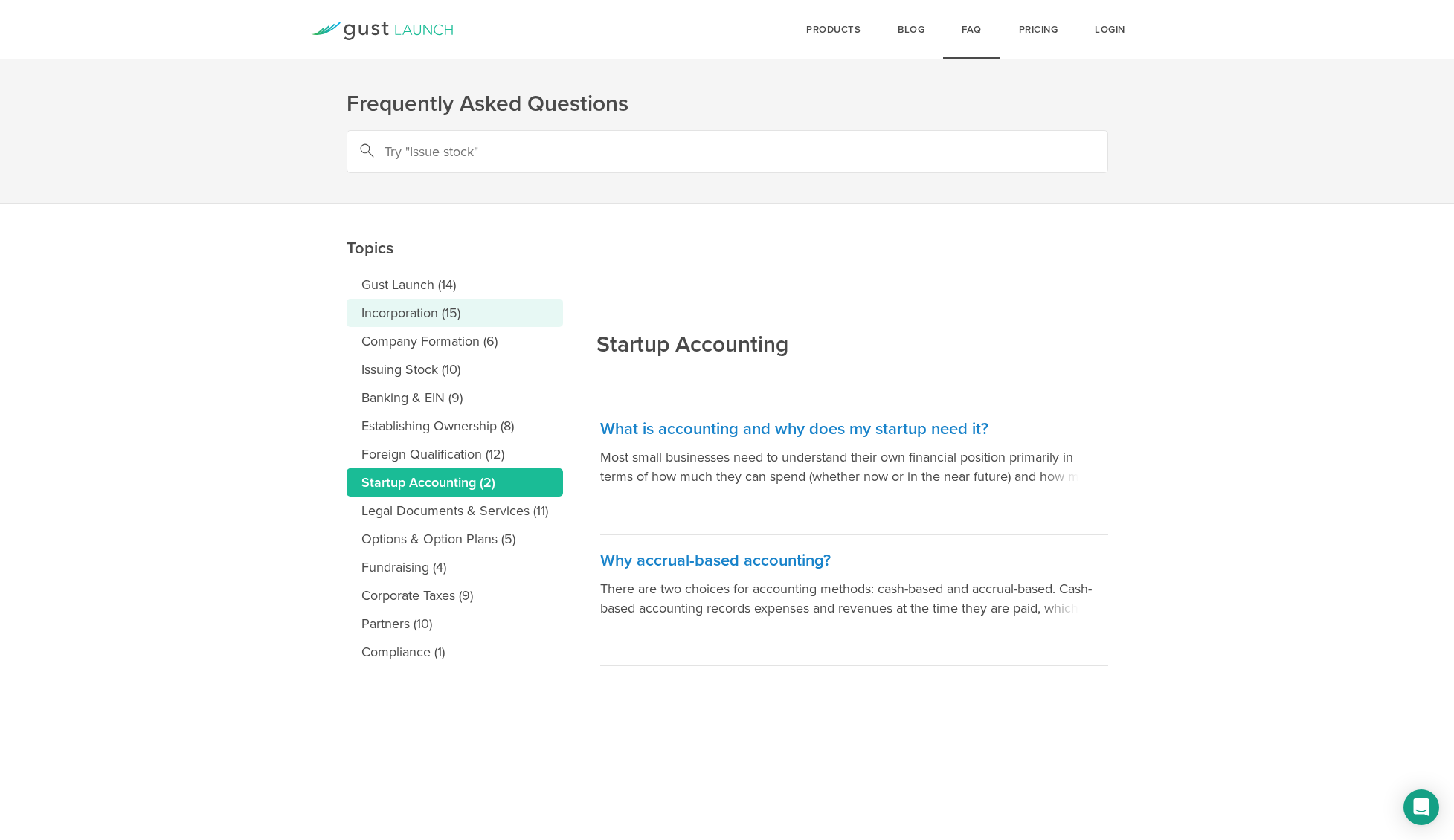
click at [422, 309] on link "Incorporation (15)" at bounding box center [455, 313] width 216 height 28
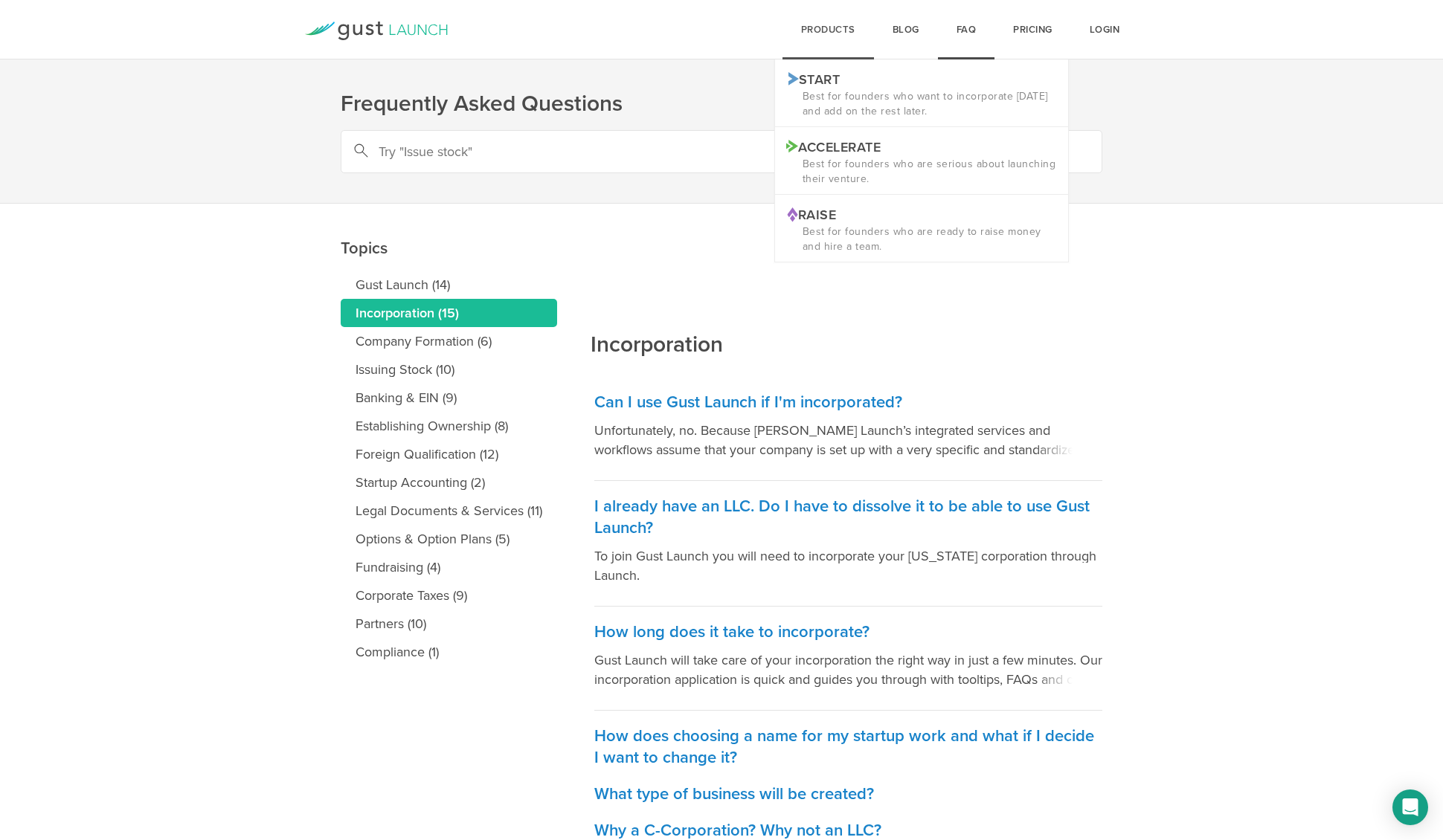
click at [810, 23] on div "products Start Logo START Best for founders who want to incorporate [DATE] and …" at bounding box center [828, 30] width 92 height 60
